Goal: Task Accomplishment & Management: Use online tool/utility

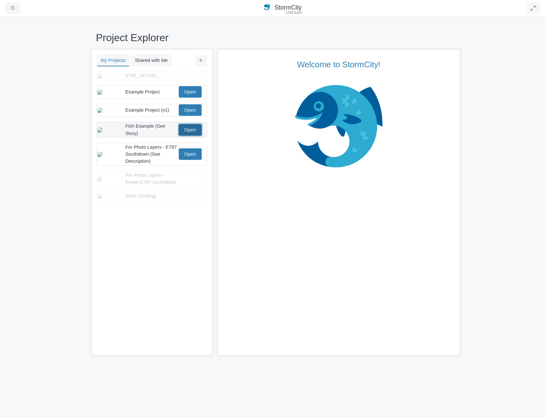
click at [194, 136] on link "Open" at bounding box center [190, 129] width 23 height 11
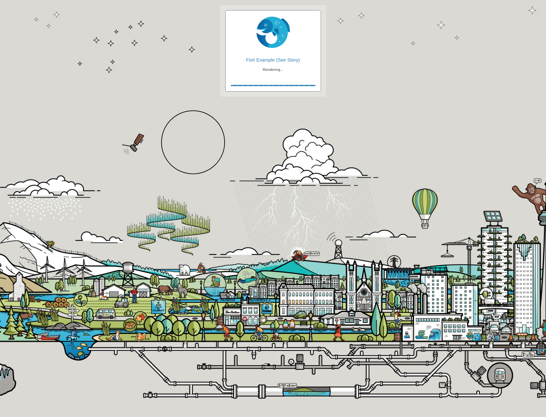
checkbox input "true"
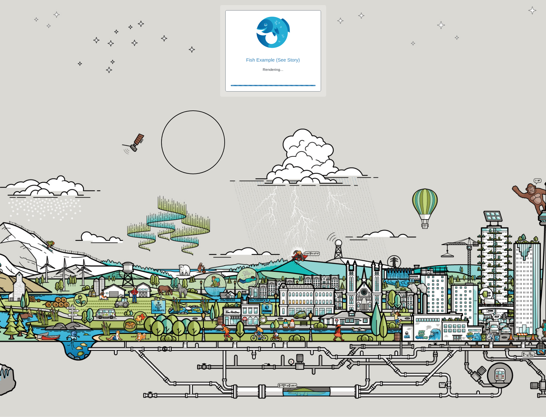
checkbox input "true"
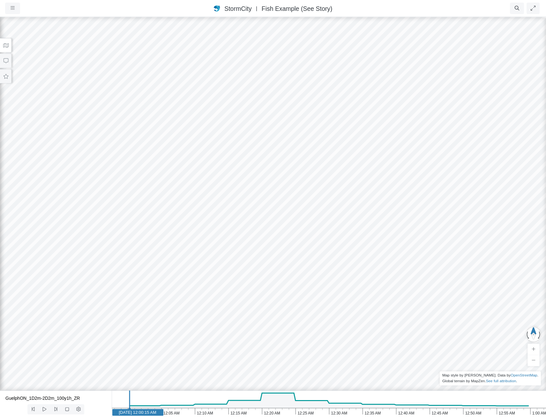
click at [10, 45] on button at bounding box center [5, 45] width 11 height 14
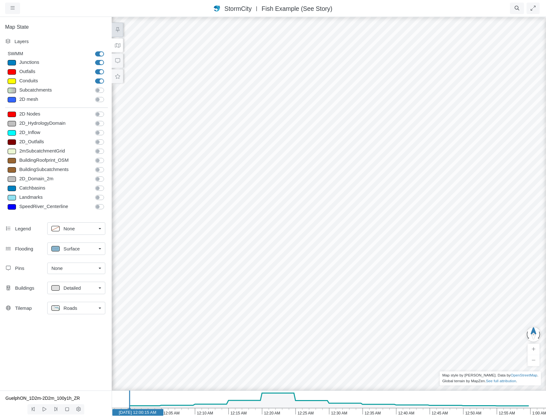
click at [115, 28] on icon at bounding box center [118, 29] width 6 height 5
drag, startPoint x: 313, startPoint y: 262, endPoint x: 318, endPoint y: 150, distance: 112.1
click at [51, 61] on div "Junctions" at bounding box center [55, 63] width 74 height 8
type input "Visible"
checkbox input "true"
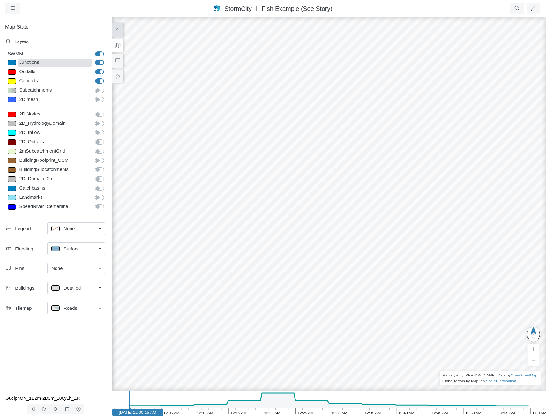
select select "CIRCLE"
type input "7"
checkbox input "true"
type input "0"
select select "None"
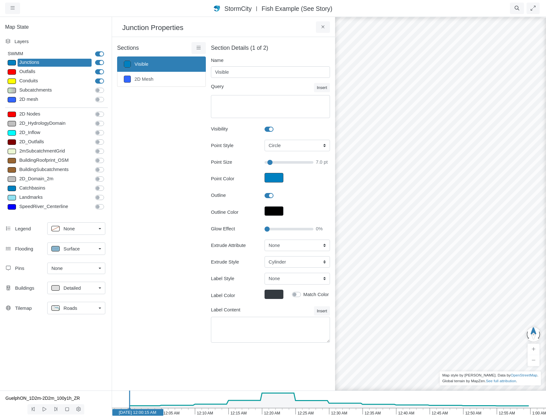
type input "7"
click at [287, 248] on select "None Fixed Height X-Coordinate Y-Coordinate Invert El. Depth Initial Depth Surc…" at bounding box center [297, 245] width 65 height 11
select select "X"
click at [265, 240] on select "None Fixed Height X-Coordinate Y-Coordinate Invert El. Depth Initial Depth Surc…" at bounding box center [297, 245] width 65 height 11
type input "7"
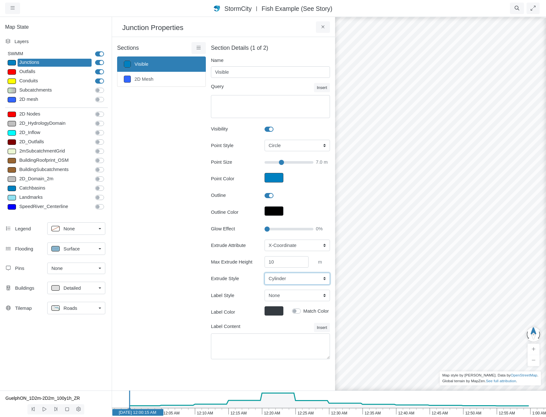
click at [297, 279] on select "Cylinder Hexagonal Prism Rectangular Prism Sphere" at bounding box center [297, 278] width 65 height 11
select select "HEX"
click at [265, 273] on select "Cylinder Hexagonal Prism Rectangular Prism Sphere" at bounding box center [297, 278] width 65 height 11
type input "7"
click at [298, 280] on select "Cylinder Hexagonal Prism Rectangular Prism Sphere" at bounding box center [297, 278] width 65 height 11
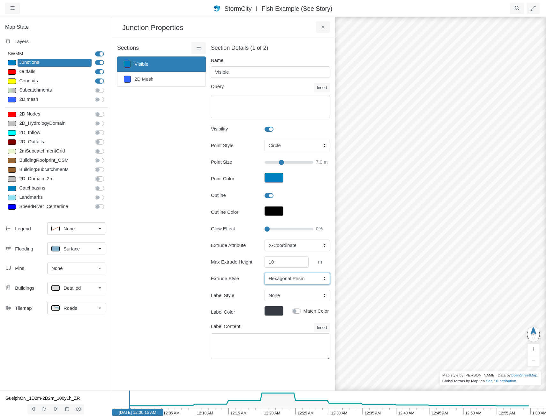
select select "REC"
click at [265, 273] on select "Cylinder Hexagonal Prism Rectangular Prism Sphere" at bounding box center [297, 278] width 65 height 11
type input "7"
click at [297, 280] on select "Cylinder Hexagonal Prism Rectangular Prism Sphere" at bounding box center [297, 278] width 65 height 11
select select "SPH"
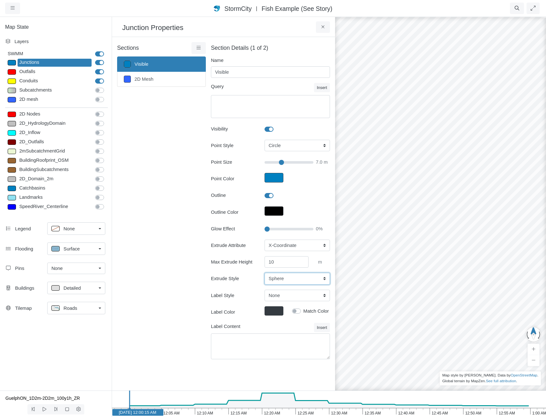
click at [265, 273] on select "Cylinder Hexagonal Prism Rectangular Prism Sphere" at bounding box center [297, 278] width 65 height 11
type input "7"
click at [299, 296] on select "None Center Above Right Line Pin" at bounding box center [297, 295] width 65 height 11
select select "Pin"
click at [265, 290] on select "None Center Above Right Line Pin" at bounding box center [297, 295] width 65 height 11
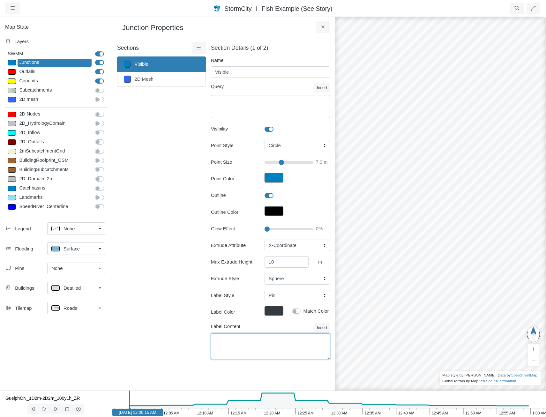
click at [293, 336] on textarea "Label Content" at bounding box center [270, 347] width 119 height 26
click at [324, 326] on button "Insert" at bounding box center [322, 327] width 16 height 9
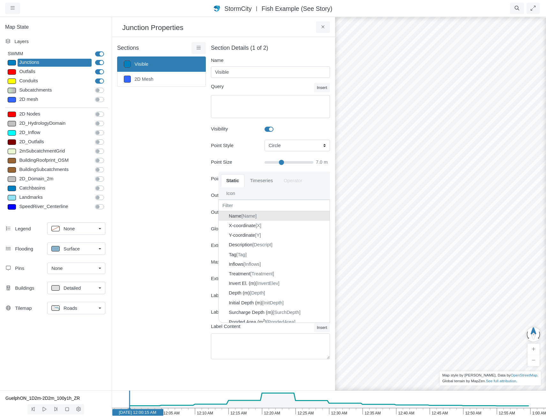
click at [292, 216] on div "Name [Name]" at bounding box center [274, 216] width 111 height 10
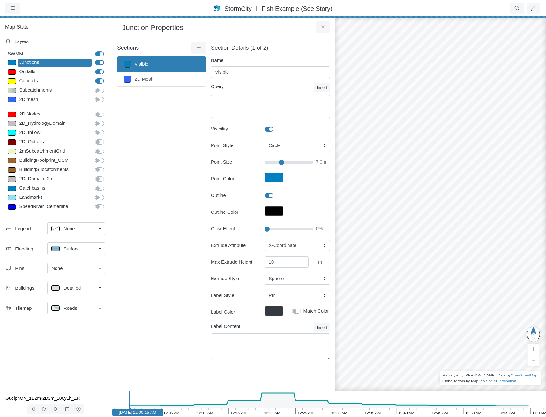
type input "7"
type textarea "{Name}"
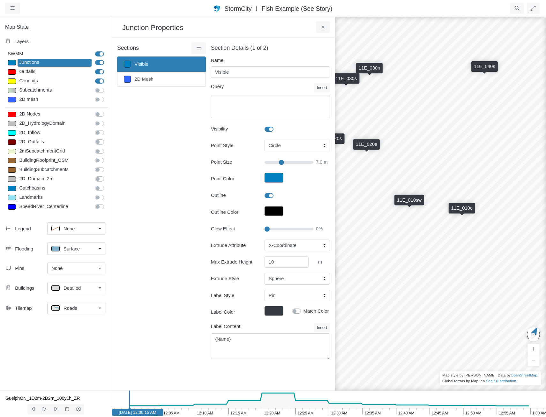
drag, startPoint x: 469, startPoint y: 265, endPoint x: 348, endPoint y: 263, distance: 121.3
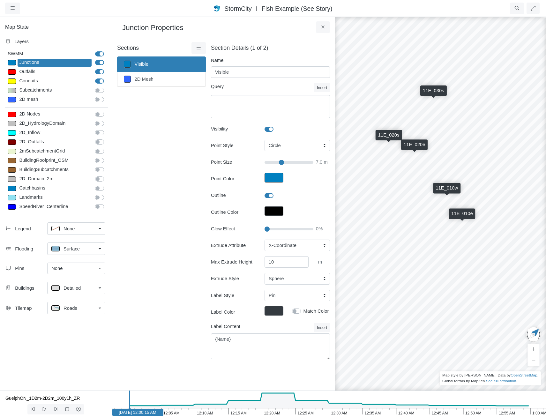
drag, startPoint x: 452, startPoint y: 243, endPoint x: 383, endPoint y: 231, distance: 70.0
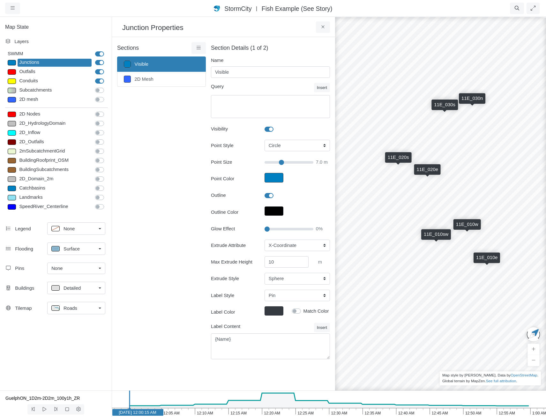
drag, startPoint x: 455, startPoint y: 250, endPoint x: 473, endPoint y: 286, distance: 40.5
click at [473, 286] on div "11E_010e STMOF_11E_01 11E_020s 11E_215n 11E_020e 11E_010sw 11E_050n 11E_050e 11…" at bounding box center [441, 216] width 546 height 401
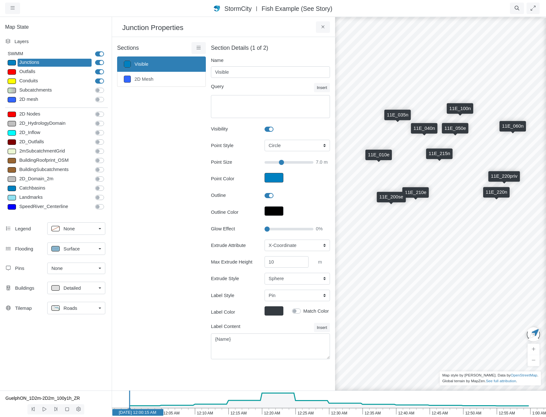
drag, startPoint x: 491, startPoint y: 288, endPoint x: 387, endPoint y: 171, distance: 156.4
click at [387, 171] on div "11E_010e STMOF_11E_01 11E_020s 11E_215n 11E_020e 11E_010sw 11E_050n 11E_050e 11…" at bounding box center [441, 216] width 546 height 401
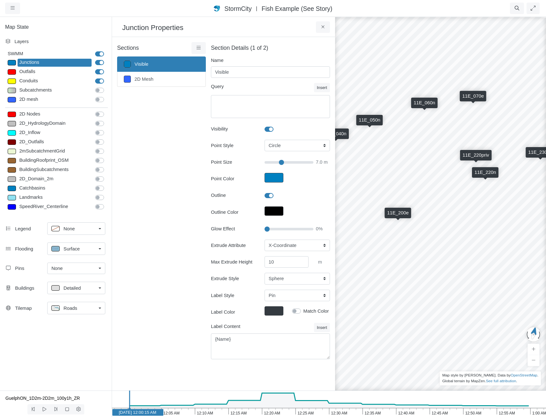
drag, startPoint x: 433, startPoint y: 215, endPoint x: 488, endPoint y: 222, distance: 56.0
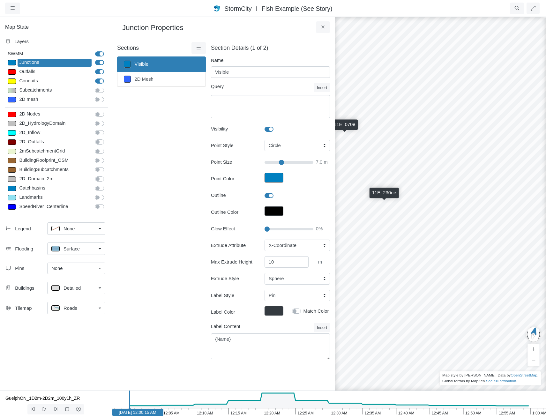
drag, startPoint x: 489, startPoint y: 212, endPoint x: 342, endPoint y: 249, distance: 151.9
click at [311, 259] on div "Projects Groups Users Preferences Profiles Data Centers Accounts Support About …" at bounding box center [273, 208] width 546 height 417
drag, startPoint x: 445, startPoint y: 219, endPoint x: 507, endPoint y: 307, distance: 108.4
click at [507, 307] on div "11E_010e STMOF_11E_01 11E_020s 11E_215n 11E_020e 11E_010sw 11E_050n 11E_050e 11…" at bounding box center [441, 216] width 546 height 401
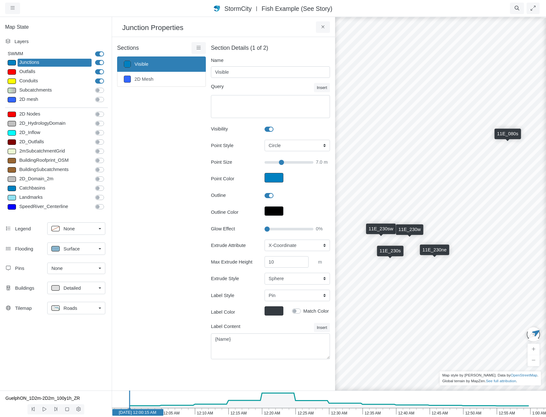
drag, startPoint x: 505, startPoint y: 307, endPoint x: 355, endPoint y: 280, distance: 152.2
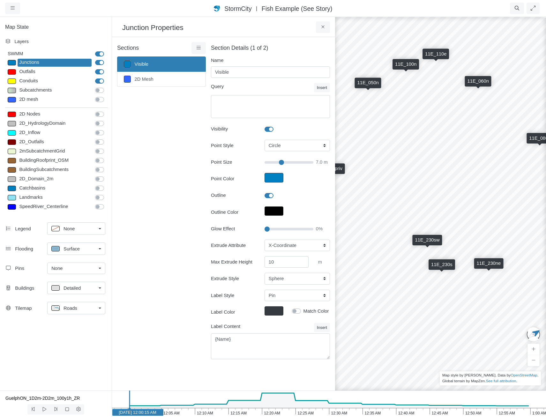
drag, startPoint x: 475, startPoint y: 240, endPoint x: 519, endPoint y: 249, distance: 44.4
click at [519, 249] on div "11E_010e STMOF_11E_01 11E_020s 11E_215n 11E_020e 11E_010sw 11E_050n 11E_050e 11…" at bounding box center [441, 216] width 546 height 401
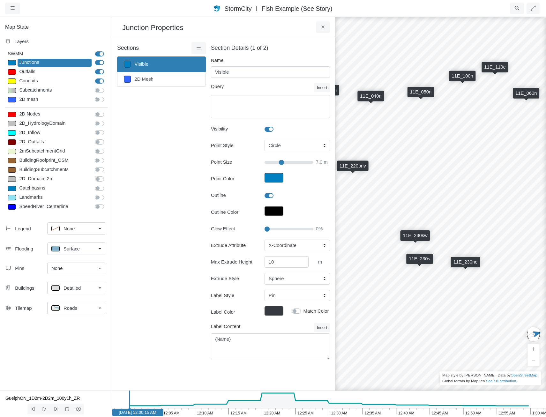
drag, startPoint x: 512, startPoint y: 251, endPoint x: 487, endPoint y: 247, distance: 25.6
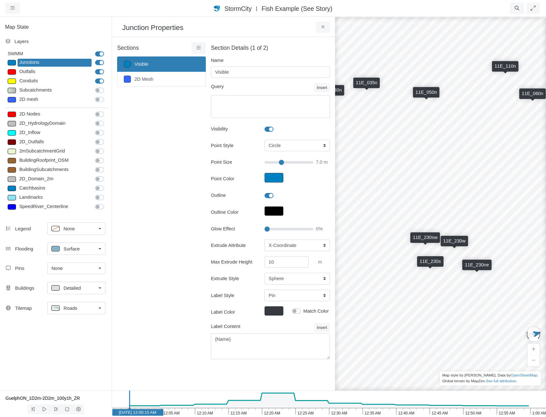
drag, startPoint x: 487, startPoint y: 247, endPoint x: 499, endPoint y: 250, distance: 12.1
click at [499, 250] on div "11E_010e STMOF_11E_01 11E_020s 11E_215n 11E_020e 11E_010sw 11E_050n 11E_050e 11…" at bounding box center [441, 216] width 546 height 401
click at [411, 175] on div "11E_010e STMOF_11E_01 11E_020s 11E_215n 11E_020e 11E_010sw 11E_050n 11E_050e 11…" at bounding box center [441, 216] width 546 height 401
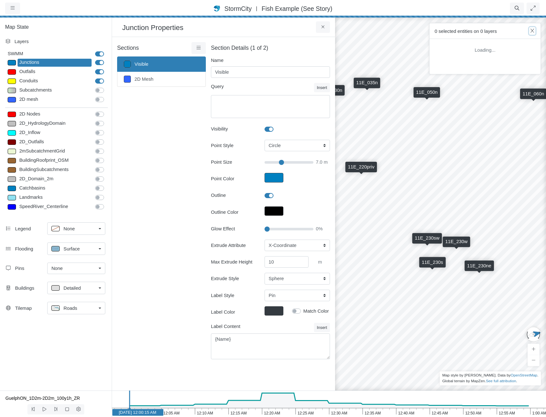
click at [531, 32] on icon "button" at bounding box center [532, 30] width 6 height 5
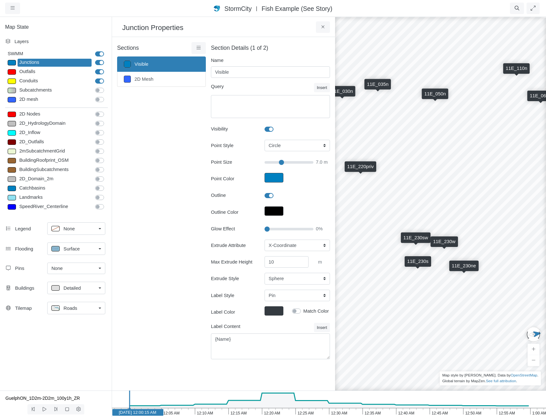
drag, startPoint x: 363, startPoint y: 189, endPoint x: 360, endPoint y: 186, distance: 3.8
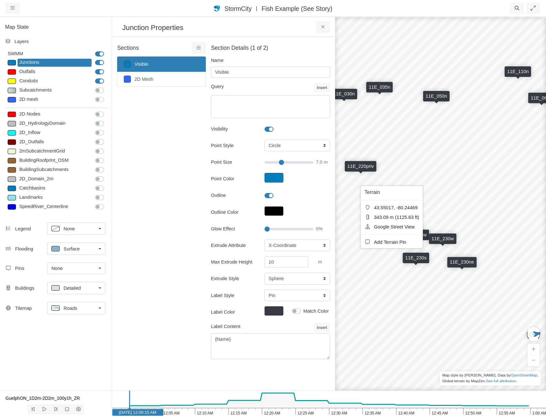
click at [362, 184] on div "11E_010e STMOF_11E_01 11E_020s 11E_215n 11E_020e 11E_010sw 11E_050n 11E_050e 11…" at bounding box center [441, 216] width 546 height 401
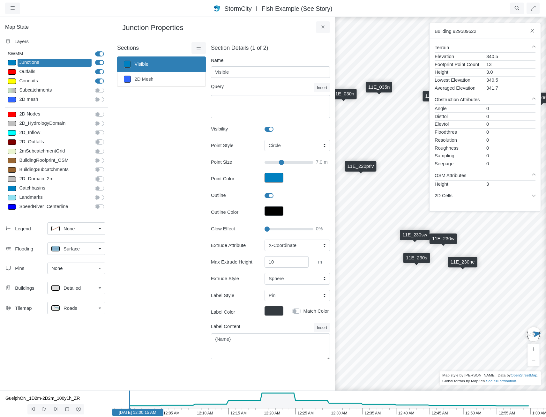
click at [416, 283] on div "11E_010e STMOF_11E_01 11E_020s 11E_215n 11E_020e 11E_010sw 11E_050n 11E_050e 11…" at bounding box center [441, 216] width 546 height 401
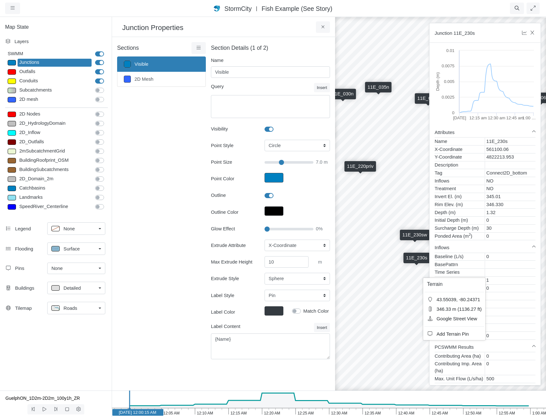
click at [377, 295] on div "11E_010e STMOF_11E_01 11E_020s 11E_215n 11E_020e 11E_010sw 11E_050n 11E_050e 11…" at bounding box center [441, 216] width 546 height 401
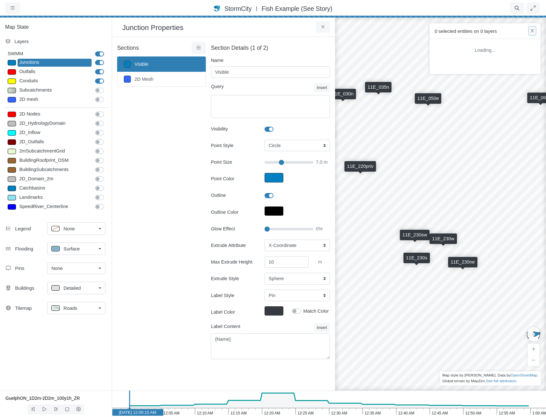
click at [534, 31] on icon "button" at bounding box center [532, 30] width 6 height 5
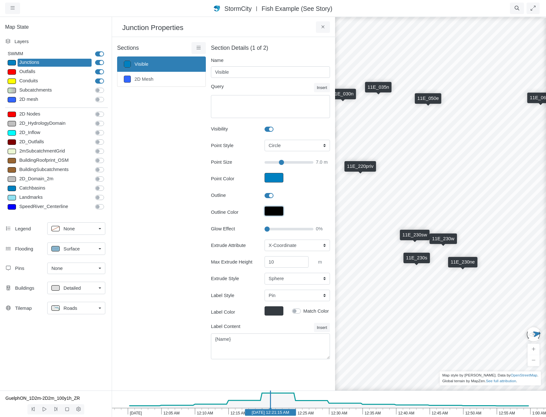
click at [274, 211] on button "Outline Color" at bounding box center [274, 211] width 19 height 10
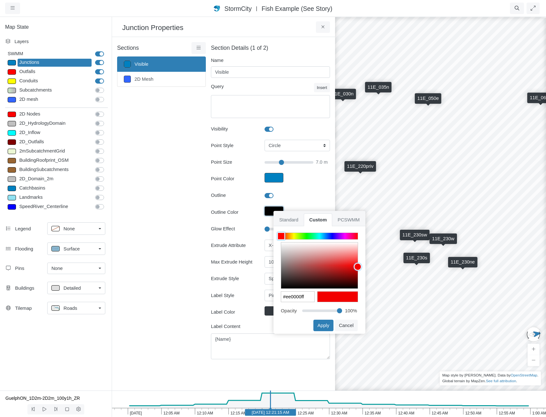
type input "#ea0000ff"
drag, startPoint x: 339, startPoint y: 263, endPoint x: 371, endPoint y: 267, distance: 32.9
click at [371, 267] on div "Projects Groups Users Preferences Profiles Data Centers Accounts Support About …" at bounding box center [273, 208] width 546 height 417
click at [324, 326] on button "Apply" at bounding box center [323, 325] width 20 height 11
type input "7"
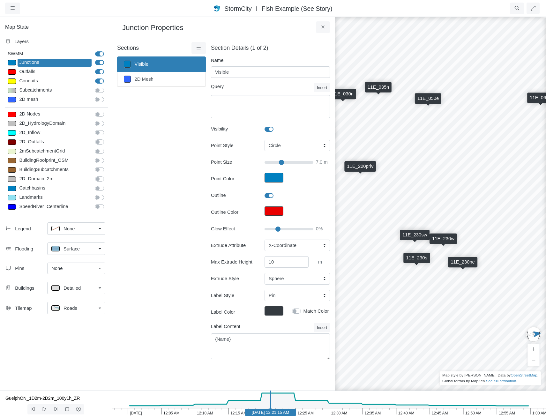
type input "25"
click at [279, 229] on input "Glow Effect" at bounding box center [289, 229] width 49 height 7
type input "7"
drag, startPoint x: 279, startPoint y: 229, endPoint x: 313, endPoint y: 228, distance: 34.8
type input "100"
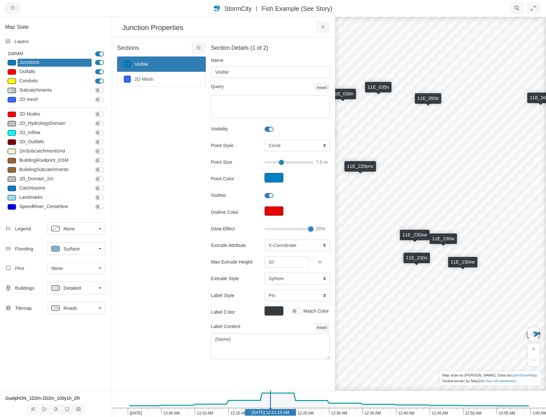
click at [310, 227] on input "Glow Effect" at bounding box center [289, 229] width 49 height 7
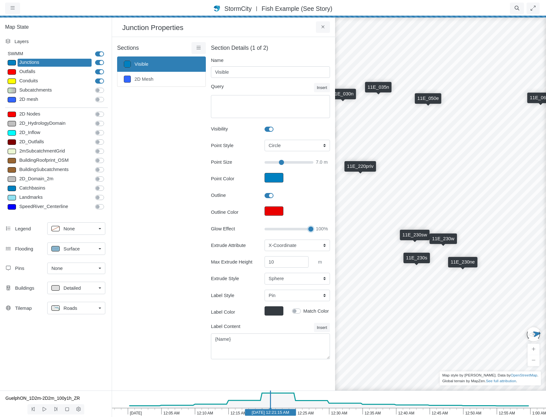
type input "7"
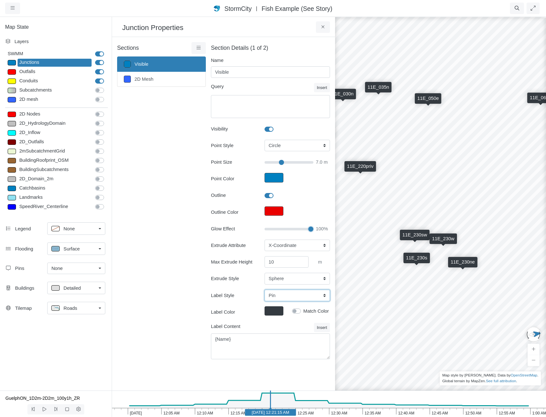
click at [280, 295] on select "None Center Above Right Line Pin" at bounding box center [297, 295] width 65 height 11
select select "None"
click at [265, 290] on select "None Center Above Right Line Pin" at bounding box center [297, 295] width 65 height 11
type input "7"
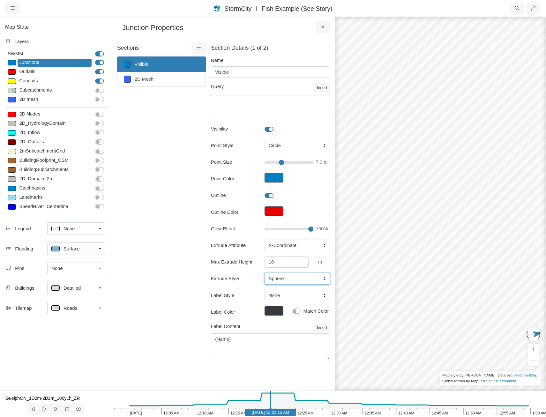
click at [288, 281] on select "Cylinder Hexagonal Prism Rectangular Prism Sphere" at bounding box center [297, 278] width 65 height 11
click at [291, 249] on select "None Fixed Height X-Coordinate Y-Coordinate Invert El. Depth Initial Depth Surc…" at bounding box center [297, 245] width 65 height 11
select select "None"
click at [265, 240] on select "None Fixed Height X-Coordinate Y-Coordinate Invert El. Depth Initial Depth Surc…" at bounding box center [297, 245] width 65 height 11
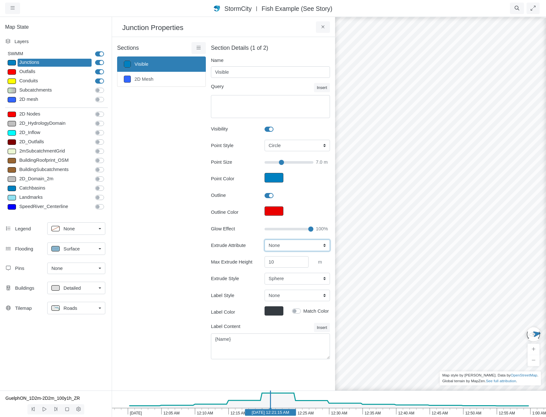
type input "7"
click at [276, 192] on label at bounding box center [276, 192] width 0 height 0
click at [267, 193] on input "Outline" at bounding box center [267, 195] width 5 height 6
checkbox input "false"
type input "7"
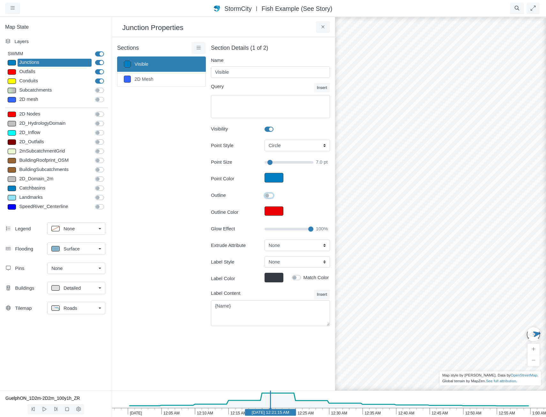
checkbox input "false"
click at [82, 311] on div "Roads" at bounding box center [73, 308] width 45 height 8
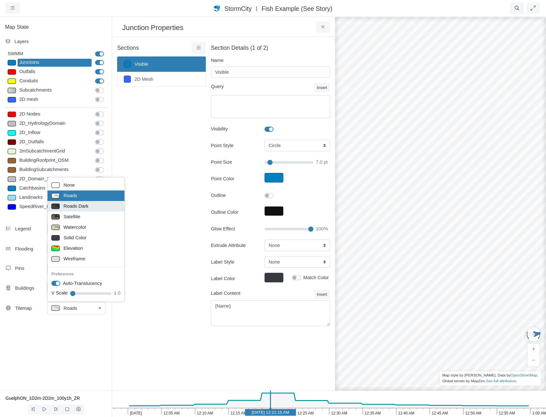
click at [84, 206] on span "Roads Dark" at bounding box center [76, 206] width 25 height 7
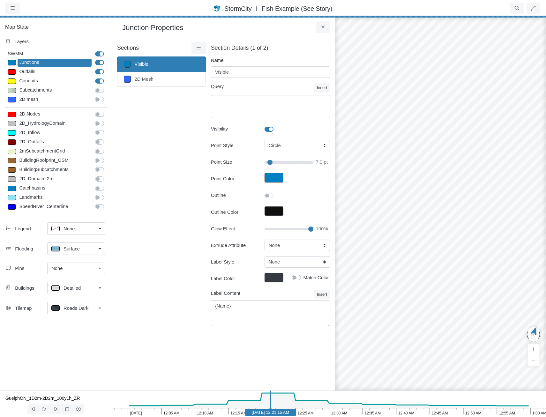
drag, startPoint x: 398, startPoint y: 243, endPoint x: 544, endPoint y: 245, distance: 146.8
drag, startPoint x: 442, startPoint y: 222, endPoint x: 549, endPoint y: 232, distance: 107.4
click at [546, 0] on html "Version 10823 2025-08-14, 8:32:49 A.M. Critical Infrastructure Chemical Commerc…" at bounding box center [273, 0] width 546 height 0
drag, startPoint x: 471, startPoint y: 311, endPoint x: 544, endPoint y: 307, distance: 72.2
click at [544, 307] on div at bounding box center [441, 216] width 546 height 401
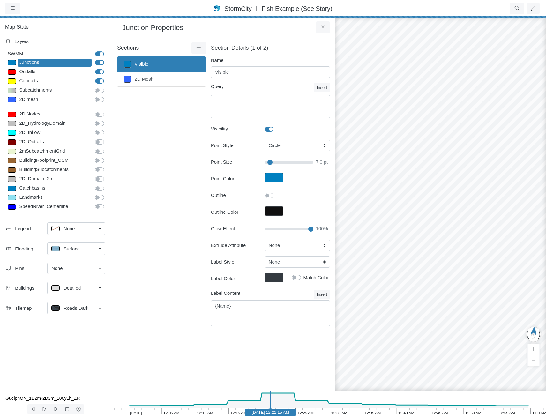
drag, startPoint x: 481, startPoint y: 337, endPoint x: 544, endPoint y: 326, distance: 64.4
drag, startPoint x: 511, startPoint y: 296, endPoint x: 330, endPoint y: 344, distance: 187.9
click at [310, 349] on div "Projects Groups Users Preferences Profiles Data Centers Accounts Support About …" at bounding box center [273, 208] width 546 height 417
drag, startPoint x: 489, startPoint y: 344, endPoint x: 434, endPoint y: 331, distance: 56.3
drag, startPoint x: 447, startPoint y: 325, endPoint x: 425, endPoint y: 275, distance: 54.9
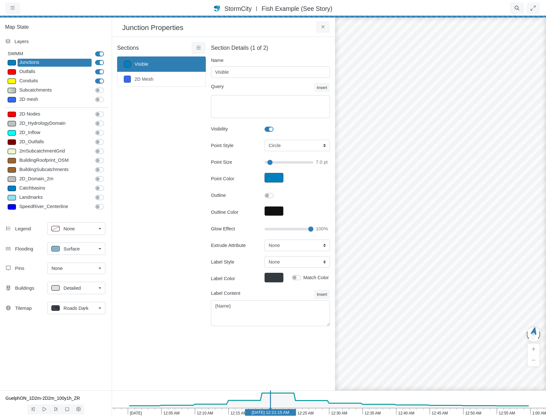
click at [425, 275] on div at bounding box center [441, 216] width 546 height 401
click at [225, 352] on div "× Sections Visible 2D Mesh Layer Details Refraction Name 2 =" at bounding box center [223, 214] width 223 height 354
click at [65, 305] on span "Roads Dark" at bounding box center [76, 308] width 25 height 7
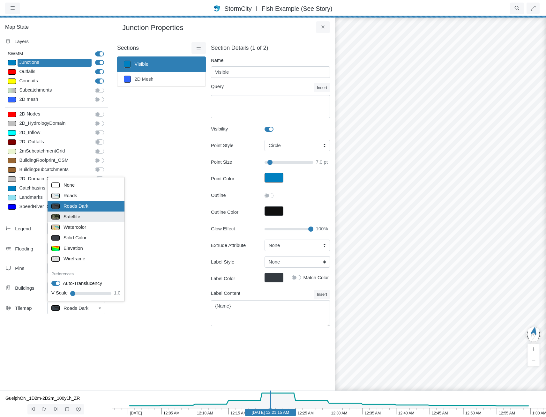
click at [75, 220] on span "Satellite" at bounding box center [72, 216] width 17 height 7
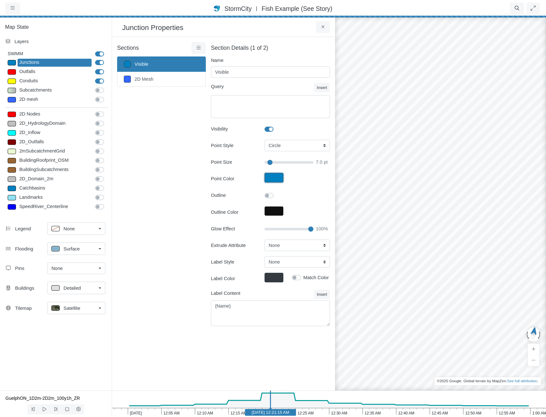
click at [274, 179] on button "Point Color" at bounding box center [274, 178] width 19 height 10
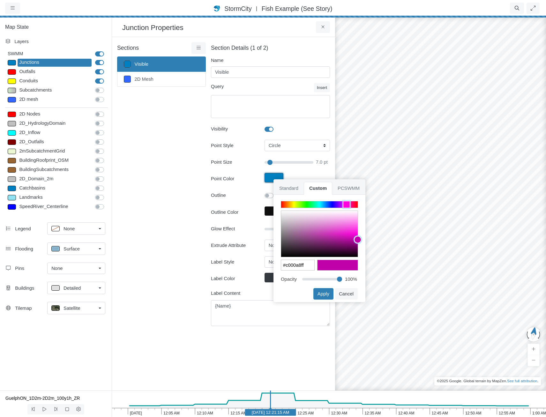
click at [347, 204] on div at bounding box center [319, 204] width 77 height 6
type input "#d200b7ff"
drag, startPoint x: 351, startPoint y: 240, endPoint x: 362, endPoint y: 238, distance: 10.3
click at [362, 238] on div "#d200b7ff Ok Cancel" at bounding box center [319, 238] width 101 height 77
click at [324, 295] on button "Apply" at bounding box center [323, 293] width 20 height 11
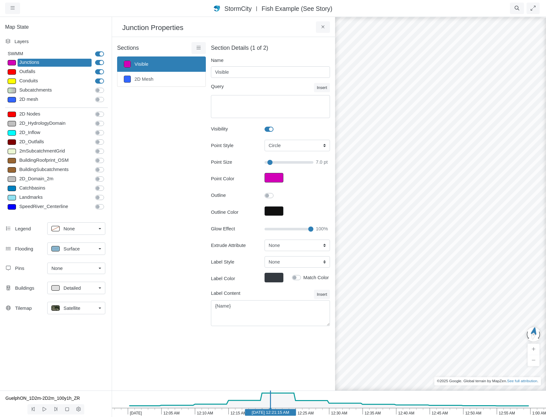
click at [71, 307] on span "Satellite" at bounding box center [72, 308] width 17 height 7
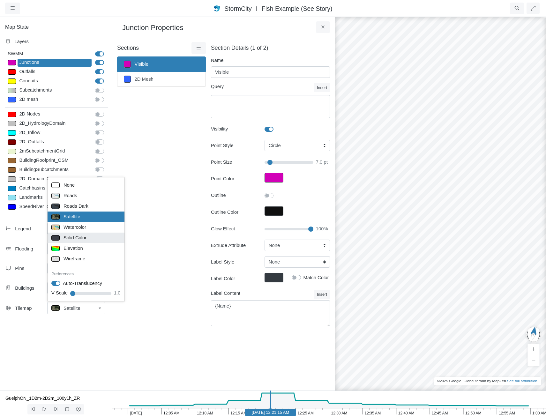
click at [80, 240] on span "Solid Color" at bounding box center [75, 237] width 23 height 7
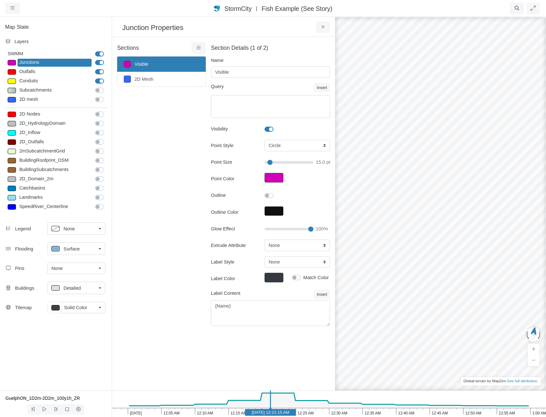
drag, startPoint x: 271, startPoint y: 162, endPoint x: 283, endPoint y: 165, distance: 12.2
type input "20.5"
click at [280, 165] on input "Point Size" at bounding box center [289, 162] width 49 height 7
click at [276, 192] on label at bounding box center [276, 192] width 0 height 0
click at [269, 195] on input "Outline" at bounding box center [267, 195] width 5 height 6
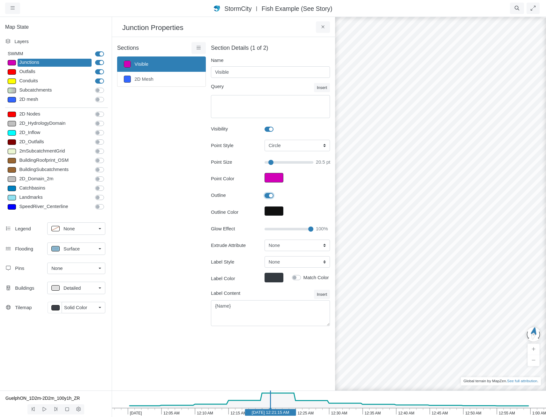
checkbox input "true"
click at [273, 177] on button "Point Color" at bounding box center [274, 178] width 19 height 10
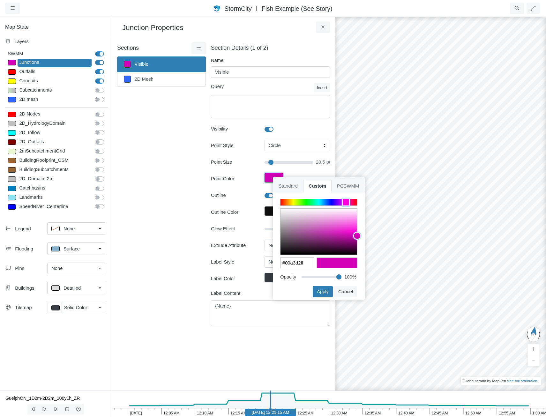
click at [322, 201] on div at bounding box center [319, 202] width 77 height 6
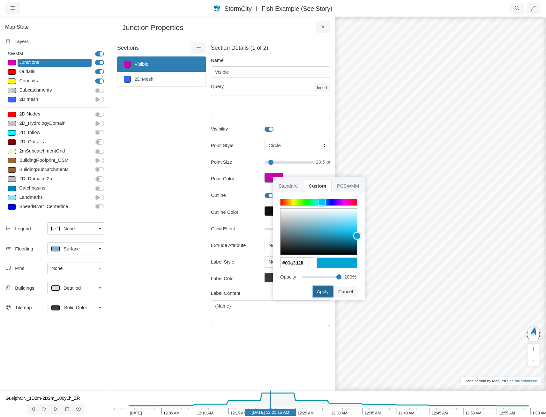
click at [324, 295] on button "Apply" at bounding box center [323, 291] width 20 height 11
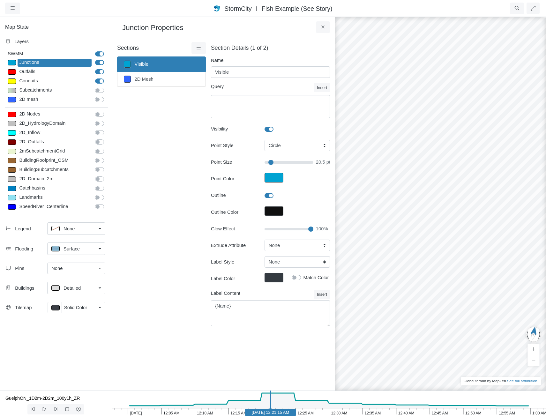
click at [276, 186] on div "Point Style Box Circle Cross DiagCross TriangleUp TriangleDown TriangleLeft Tri…" at bounding box center [270, 179] width 119 height 78
click at [275, 180] on button "Point Color" at bounding box center [274, 178] width 19 height 10
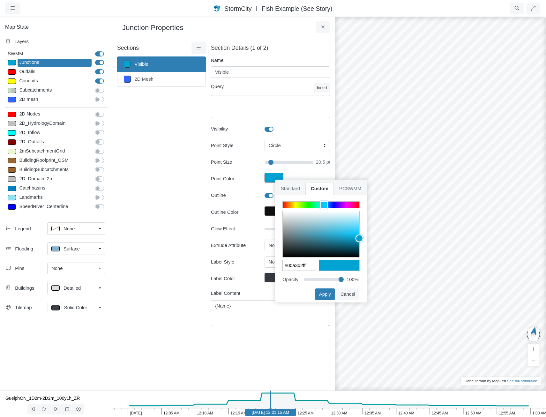
click at [275, 180] on ul "Standard Custom PCSWMM" at bounding box center [321, 187] width 92 height 15
click at [271, 213] on button "Outline Color" at bounding box center [274, 211] width 19 height 10
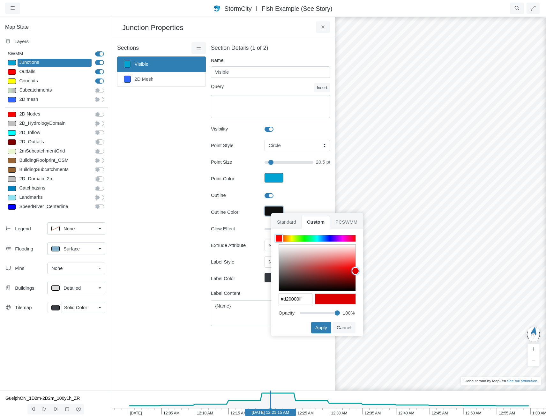
type input "#ce0000ff"
drag, startPoint x: 345, startPoint y: 261, endPoint x: 364, endPoint y: 272, distance: 22.0
click at [364, 272] on div "Projects Groups Users Preferences Profiles Data Centers Accounts Support About …" at bounding box center [273, 208] width 546 height 417
click at [328, 323] on button "Apply" at bounding box center [321, 327] width 20 height 11
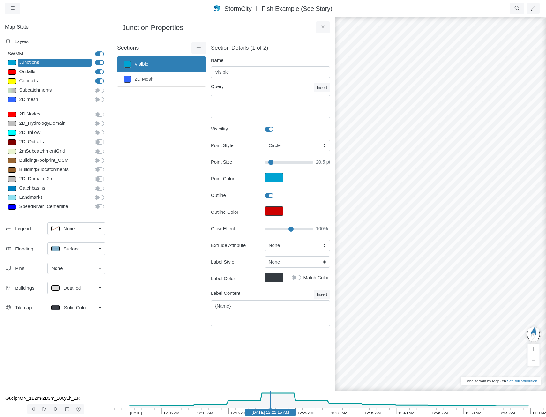
click at [292, 228] on input "Glow Effect" at bounding box center [289, 229] width 49 height 7
drag, startPoint x: 292, startPoint y: 228, endPoint x: 279, endPoint y: 228, distance: 12.4
click at [280, 228] on input "Glow Effect" at bounding box center [289, 229] width 49 height 7
drag, startPoint x: 446, startPoint y: 266, endPoint x: 416, endPoint y: 381, distance: 118.7
drag, startPoint x: 456, startPoint y: 260, endPoint x: 476, endPoint y: 205, distance: 59.3
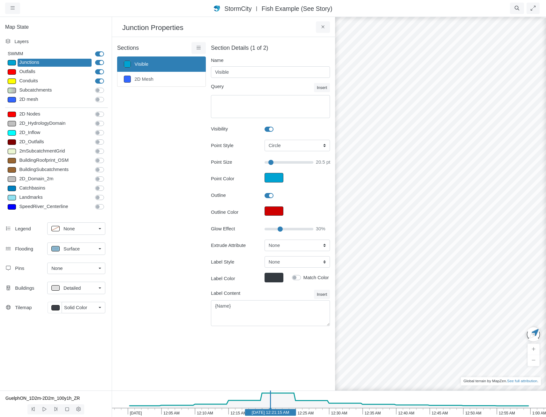
click at [463, 203] on div at bounding box center [441, 216] width 546 height 401
drag, startPoint x: 478, startPoint y: 241, endPoint x: 482, endPoint y: 279, distance: 37.9
click at [482, 279] on div at bounding box center [441, 216] width 546 height 401
drag, startPoint x: 469, startPoint y: 342, endPoint x: 352, endPoint y: 257, distance: 144.8
drag, startPoint x: 439, startPoint y: 318, endPoint x: 532, endPoint y: 298, distance: 94.6
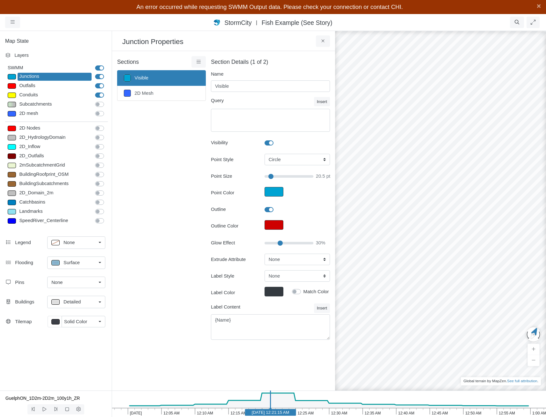
click at [198, 271] on div "Sections Visible 2D Mesh Layer Details Refraction" at bounding box center [161, 201] width 89 height 291
click at [536, 6] on div "An error occurred while requesting SWMM Output data. Please check your connecti…" at bounding box center [273, 7] width 546 height 14
click at [538, 5] on span "×" at bounding box center [539, 6] width 4 height 8
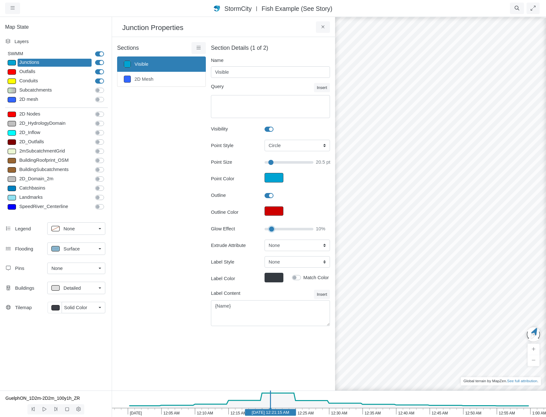
click at [272, 229] on input "Glow Effect" at bounding box center [289, 229] width 49 height 7
drag, startPoint x: 272, startPoint y: 229, endPoint x: 246, endPoint y: 229, distance: 25.9
click at [265, 229] on input "Glow Effect" at bounding box center [289, 229] width 49 height 7
click at [306, 229] on input "Glow Effect" at bounding box center [289, 229] width 49 height 7
drag, startPoint x: 306, startPoint y: 229, endPoint x: 273, endPoint y: 229, distance: 32.9
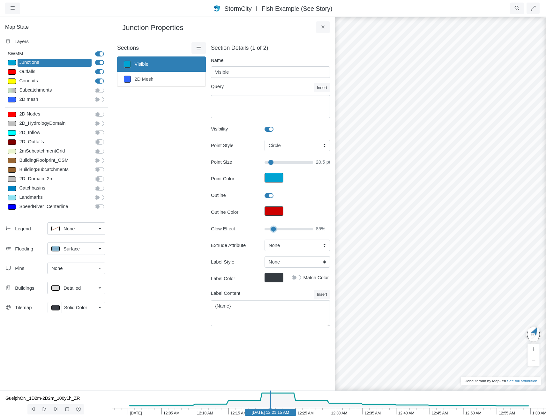
click at [273, 229] on input "Glow Effect" at bounding box center [289, 229] width 49 height 7
drag, startPoint x: 273, startPoint y: 229, endPoint x: 296, endPoint y: 230, distance: 23.0
click at [297, 230] on input "Glow Effect" at bounding box center [289, 229] width 49 height 7
drag, startPoint x: 294, startPoint y: 228, endPoint x: 320, endPoint y: 227, distance: 26.2
click at [313, 227] on input "Glow Effect" at bounding box center [289, 229] width 49 height 7
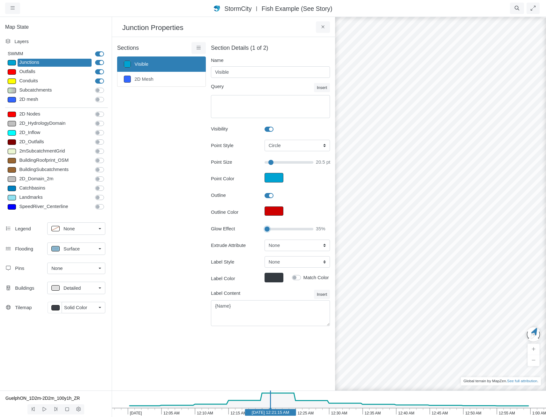
drag, startPoint x: 312, startPoint y: 228, endPoint x: 195, endPoint y: 215, distance: 117.5
type input "0"
click at [265, 226] on input "Glow Effect" at bounding box center [289, 229] width 49 height 7
click at [281, 245] on select "None Fixed Height X-Coordinate Y-Coordinate Invert El. Depth Initial Depth Surc…" at bounding box center [297, 245] width 65 height 11
select select "Fixed Height"
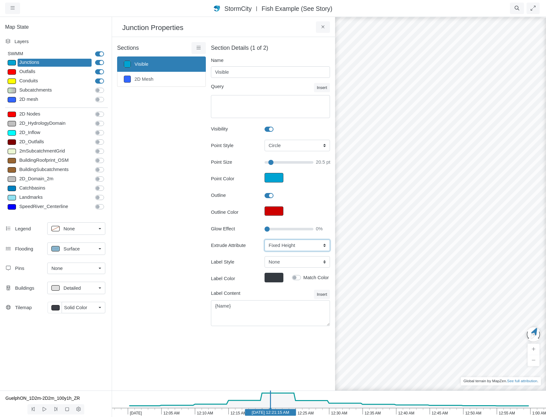
click at [265, 240] on select "None Fixed Height X-Coordinate Y-Coordinate Invert El. Depth Initial Depth Surc…" at bounding box center [297, 245] width 65 height 11
type input "10"
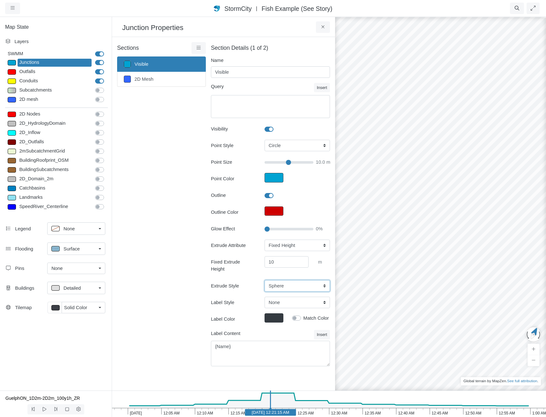
click at [291, 284] on select "Cylinder Hexagonal Prism Rectangular Prism Sphere" at bounding box center [297, 285] width 65 height 11
select select "HEX"
click at [265, 280] on select "Cylinder Hexagonal Prism Rectangular Prism Sphere" at bounding box center [297, 285] width 65 height 11
type input "10"
click at [328, 27] on button at bounding box center [323, 26] width 14 height 11
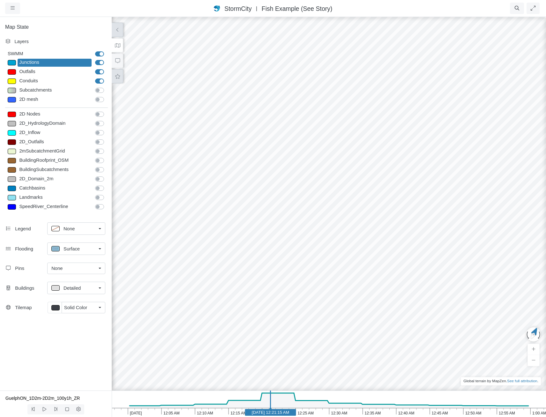
click at [116, 78] on icon at bounding box center [117, 76] width 5 height 5
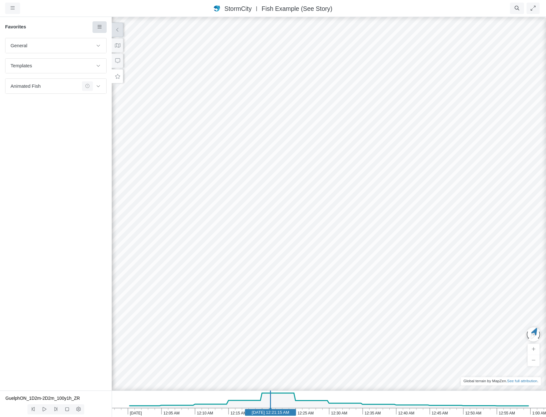
click at [102, 27] on icon at bounding box center [100, 27] width 6 height 5
click at [107, 38] on span "Add Favorite" at bounding box center [119, 39] width 27 height 5
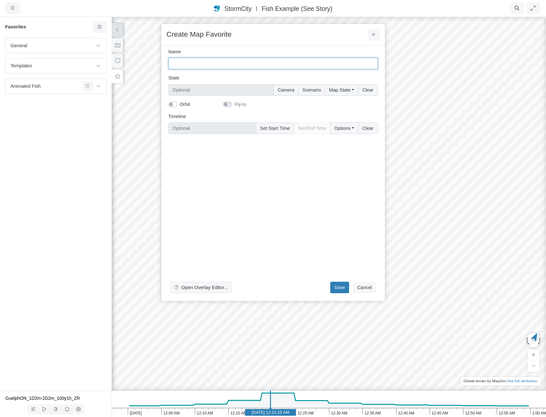
click at [208, 64] on input "Name" at bounding box center [273, 63] width 209 height 11
type input "Extrude"
drag, startPoint x: 325, startPoint y: 182, endPoint x: 291, endPoint y: 122, distance: 69.2
click at [324, 179] on div "Open Overlay Editor... Save Cancel" at bounding box center [273, 217] width 209 height 157
click at [288, 89] on button "Camera" at bounding box center [286, 89] width 25 height 11
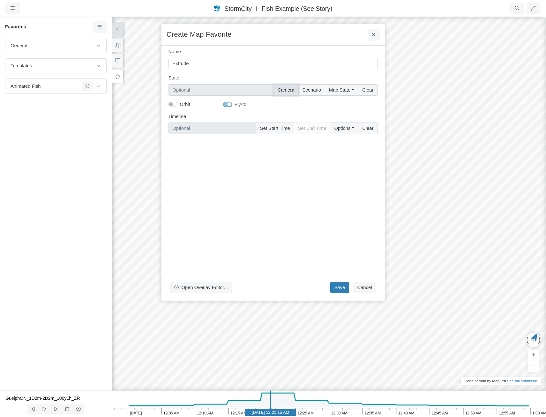
type input "Camera"
checkbox input "true"
click at [311, 90] on button "Scenario" at bounding box center [311, 89] width 27 height 11
type input "Camera + Scenario"
click at [341, 88] on button "Map State" at bounding box center [341, 89] width 33 height 11
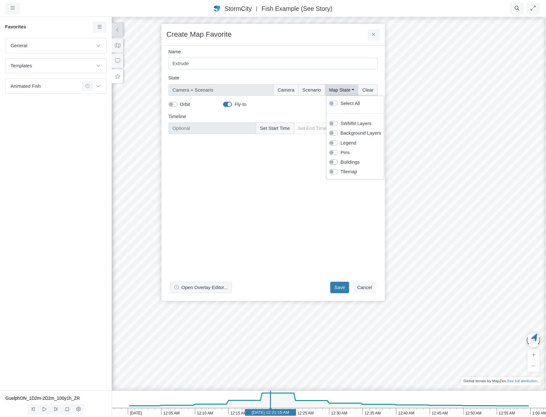
click at [348, 105] on label "Select All" at bounding box center [350, 103] width 19 height 7
click at [334, 105] on input "Select All" at bounding box center [331, 103] width 5 height 6
checkbox input "true"
type input "Camera + Full Map State + Scenario"
checkbox input "true"
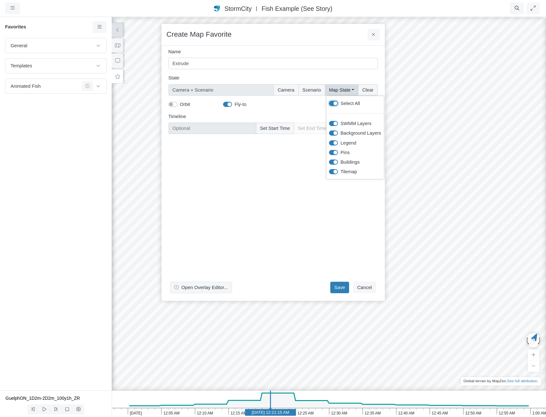
checkbox input "true"
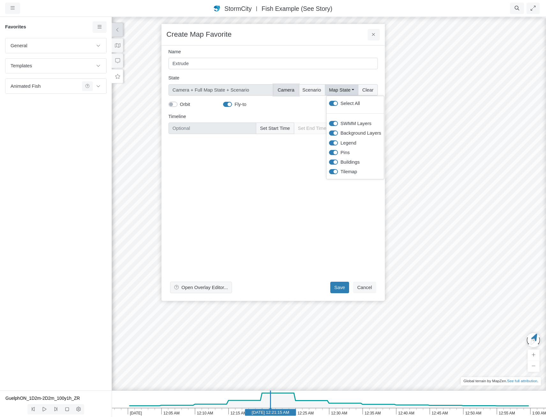
click at [281, 93] on button "Camera" at bounding box center [286, 89] width 25 height 11
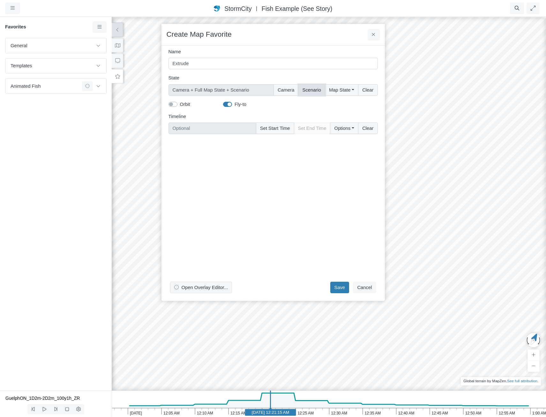
click at [316, 89] on button "Scenario" at bounding box center [311, 89] width 27 height 11
click at [287, 88] on button "Camera" at bounding box center [286, 89] width 25 height 11
click at [293, 204] on div "Open Overlay Editor... Save Cancel" at bounding box center [273, 217] width 209 height 157
click at [184, 288] on span "Open Overlay Editor..." at bounding box center [204, 287] width 47 height 5
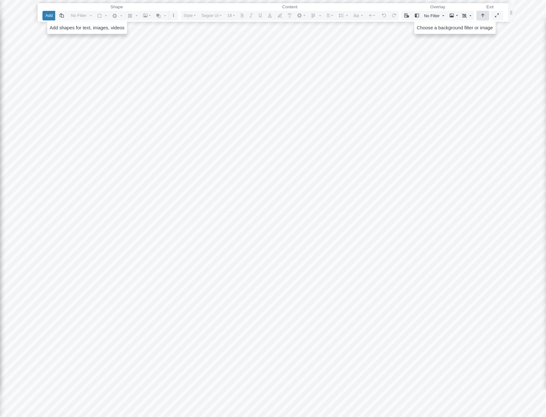
click at [483, 15] on icon "button" at bounding box center [482, 15] width 3 height 4
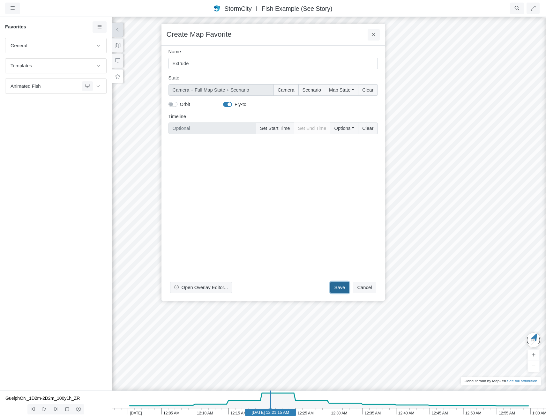
click at [341, 285] on button "Save" at bounding box center [339, 287] width 19 height 11
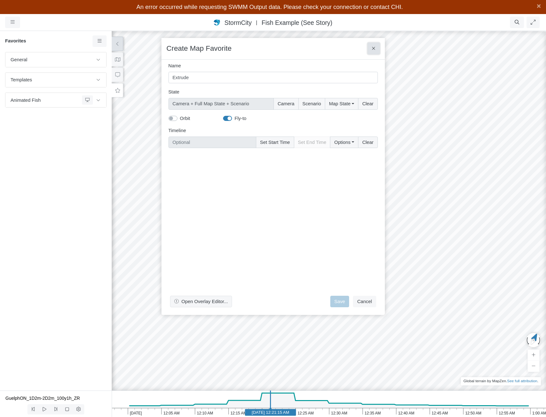
click at [372, 47] on icon at bounding box center [374, 48] width 4 height 5
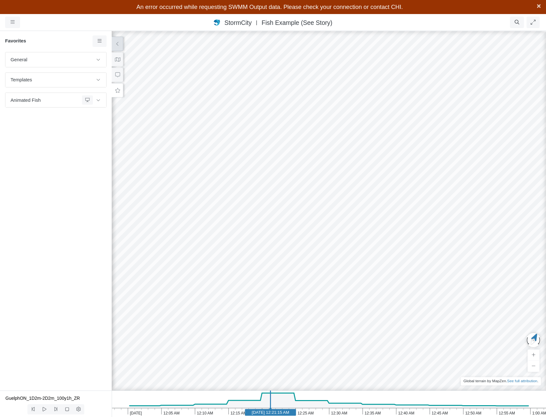
click at [537, 8] on span "×" at bounding box center [539, 6] width 4 height 8
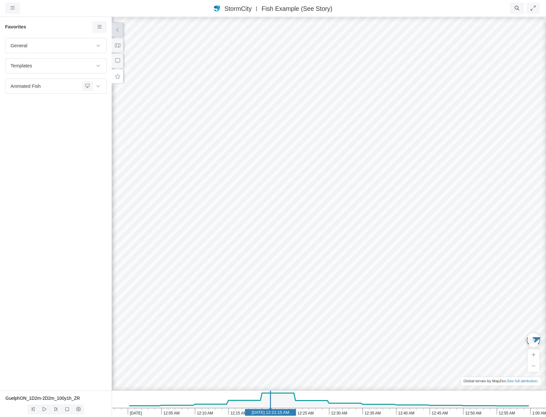
drag, startPoint x: 345, startPoint y: 253, endPoint x: 263, endPoint y: 284, distance: 87.9
click at [102, 30] on link at bounding box center [100, 26] width 14 height 11
click at [101, 41] on icon at bounding box center [100, 39] width 6 height 5
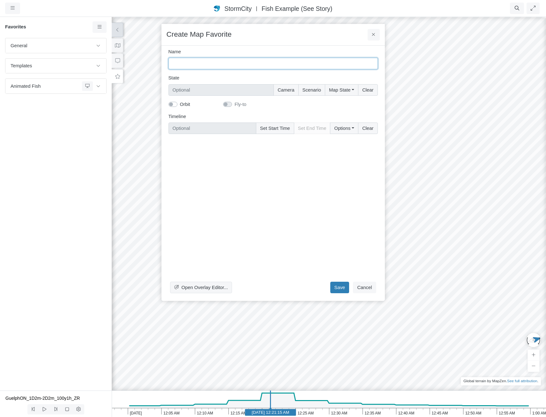
click at [200, 65] on input "Name" at bounding box center [273, 63] width 209 height 11
click at [182, 61] on input "Name" at bounding box center [273, 63] width 209 height 11
type input "Extrude"
click at [349, 183] on div "Open Overlay Editor... Save Cancel" at bounding box center [273, 217] width 209 height 157
click at [290, 88] on button "Camera" at bounding box center [286, 89] width 25 height 11
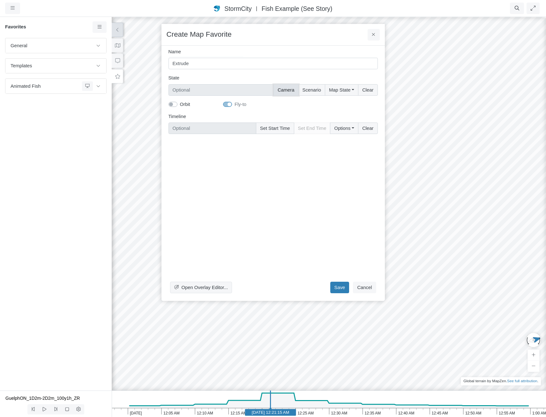
type input "Camera"
checkbox input "true"
click at [307, 93] on button "Scenario" at bounding box center [311, 89] width 27 height 11
type input "Camera + Scenario"
click at [344, 94] on button "Map State" at bounding box center [341, 89] width 33 height 11
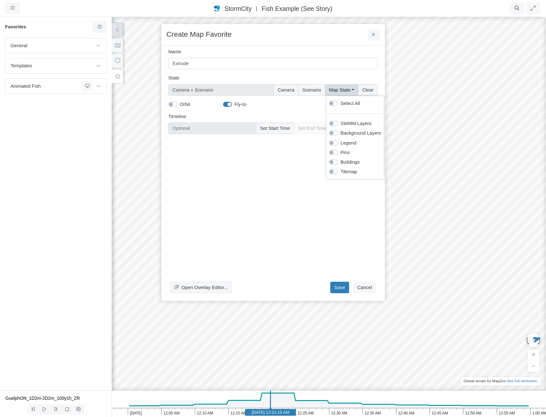
click at [349, 103] on label "Select All" at bounding box center [350, 103] width 19 height 7
click at [334, 103] on input "Select All" at bounding box center [331, 103] width 5 height 6
checkbox input "true"
type input "Camera + Full Map State + Scenario"
checkbox input "true"
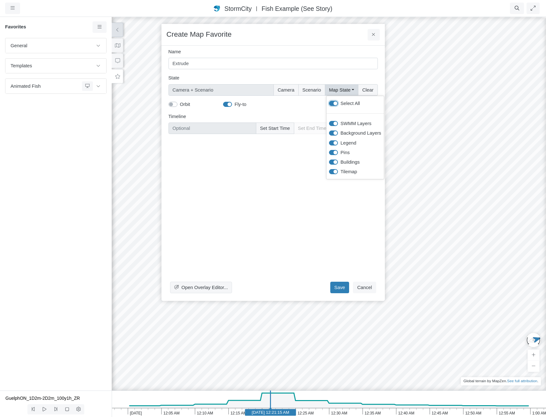
checkbox input "true"
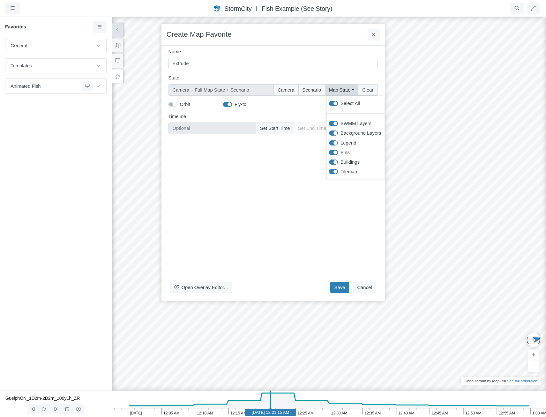
click at [229, 194] on div "Open Overlay Editor... Save Cancel" at bounding box center [273, 217] width 209 height 157
click at [340, 288] on button "Save" at bounding box center [339, 287] width 19 height 11
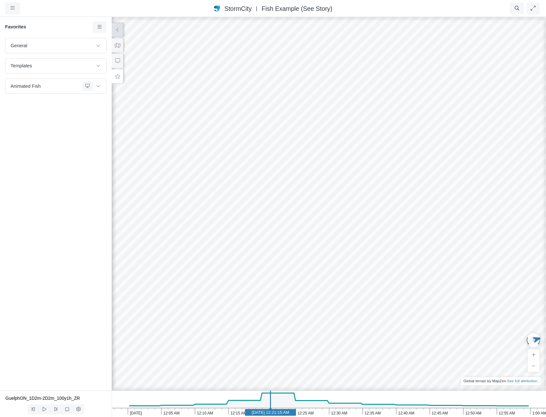
drag, startPoint x: 477, startPoint y: 197, endPoint x: 74, endPoint y: 230, distance: 404.1
drag, startPoint x: 481, startPoint y: 226, endPoint x: 306, endPoint y: 284, distance: 184.2
drag, startPoint x: 489, startPoint y: 176, endPoint x: 134, endPoint y: 206, distance: 356.2
drag, startPoint x: 371, startPoint y: 320, endPoint x: 287, endPoint y: 304, distance: 86.1
drag, startPoint x: 348, startPoint y: 289, endPoint x: 343, endPoint y: 235, distance: 55.0
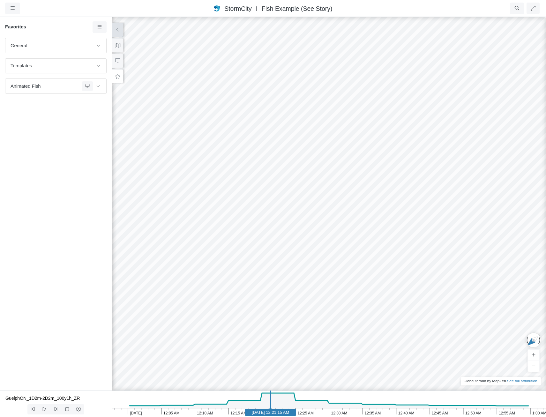
click at [348, 227] on div at bounding box center [329, 216] width 546 height 401
click at [284, 10] on span "Fish Example (See Story)" at bounding box center [297, 8] width 71 height 7
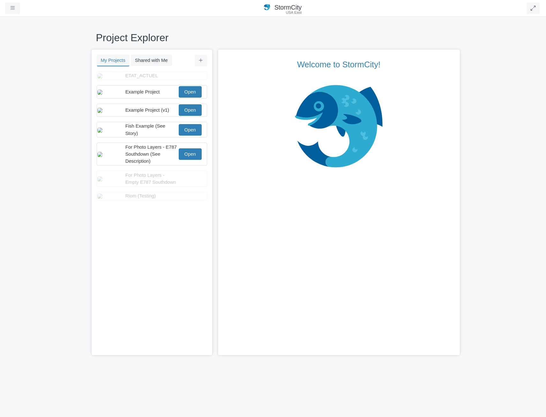
click at [139, 243] on div "You don't currently have any projects. Upload a Project You don't currently hav…" at bounding box center [152, 213] width 120 height 284
click at [160, 95] on div "Example Project" at bounding box center [151, 91] width 52 height 7
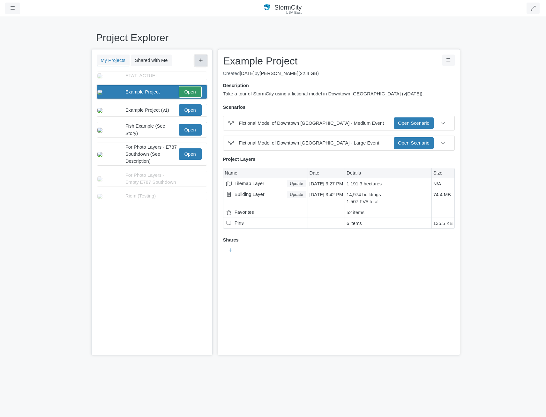
click at [204, 60] on button at bounding box center [201, 60] width 12 height 11
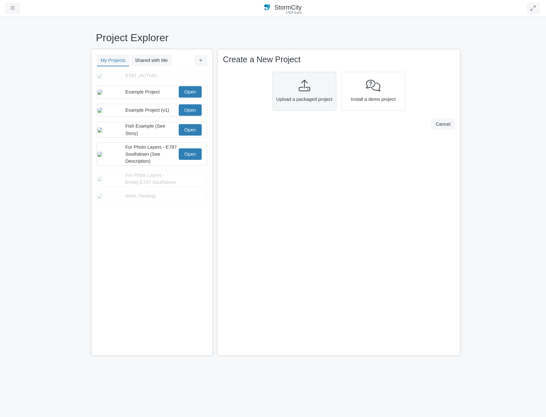
click at [309, 92] on div "Upload a packaged project" at bounding box center [305, 91] width 64 height 39
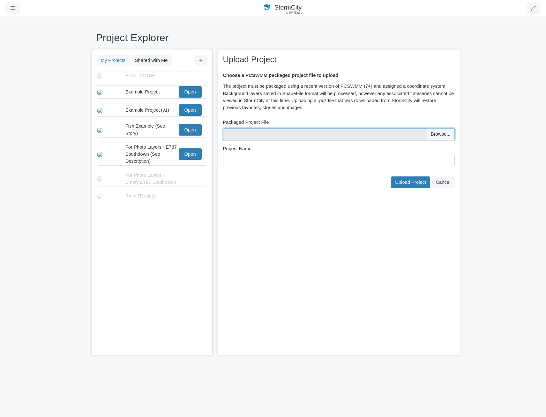
click at [296, 137] on input "file" at bounding box center [339, 133] width 232 height 11
type input "C:\fakepath\3_2D model_final.pcz"
type input "3_2D model_final"
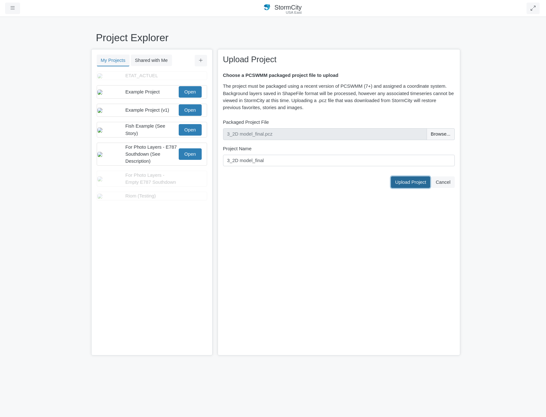
click at [414, 184] on span "Upload Project" at bounding box center [410, 182] width 31 height 5
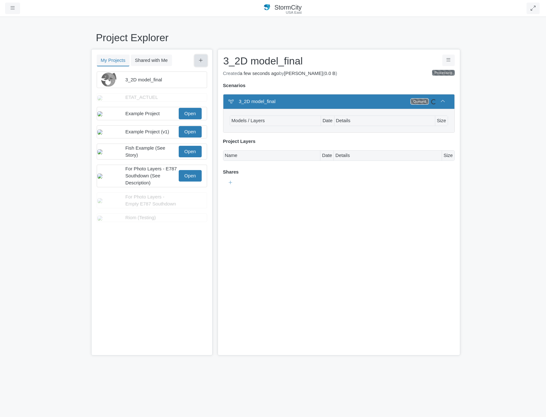
click at [202, 57] on button at bounding box center [201, 60] width 12 height 11
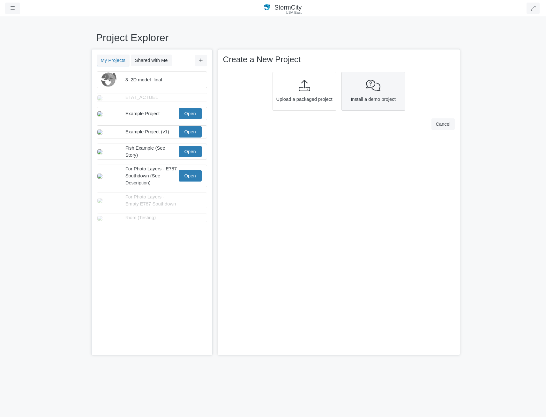
click at [381, 85] on div at bounding box center [373, 86] width 59 height 12
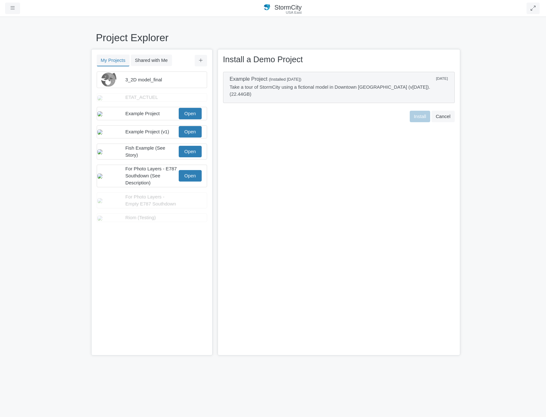
click at [379, 90] on p "Take a tour of StormCity using a fictional model in Downtown Vancouver (v9 - Ap…" at bounding box center [339, 91] width 218 height 14
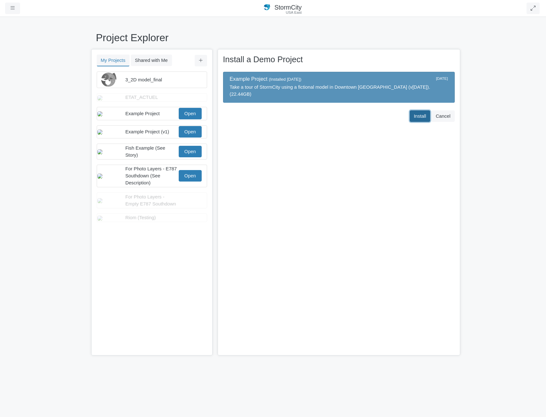
click at [412, 110] on button "Install" at bounding box center [420, 115] width 21 height 11
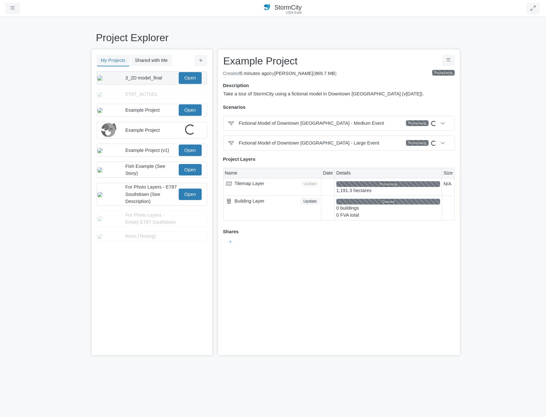
click at [153, 77] on span "3_2D model_final" at bounding box center [143, 77] width 37 height 5
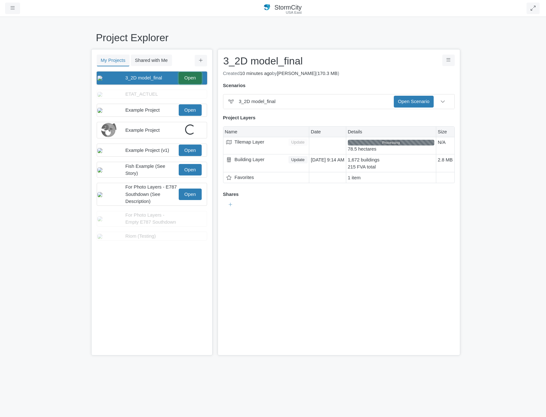
click at [190, 79] on link "Open" at bounding box center [190, 77] width 23 height 11
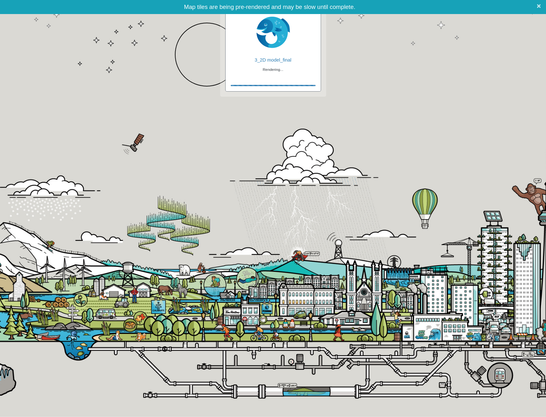
checkbox input "true"
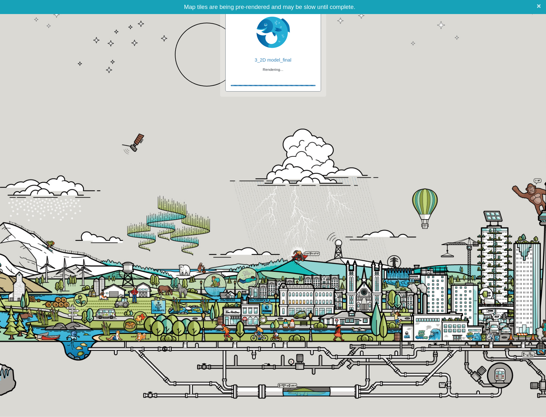
checkbox input "true"
click at [537, 7] on span "×" at bounding box center [539, 6] width 4 height 8
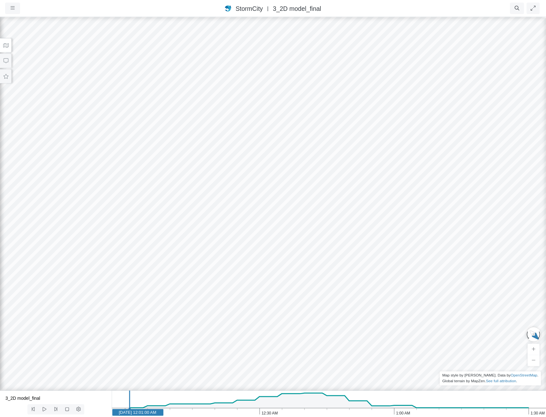
drag, startPoint x: 386, startPoint y: 262, endPoint x: 16, endPoint y: 154, distance: 384.8
click at [4, 46] on icon at bounding box center [6, 45] width 6 height 5
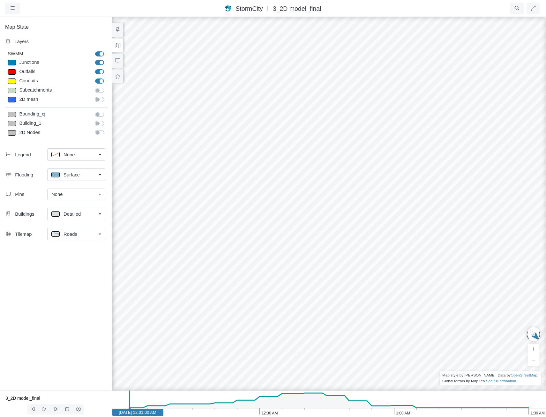
click at [78, 235] on div "Roads" at bounding box center [73, 234] width 45 height 8
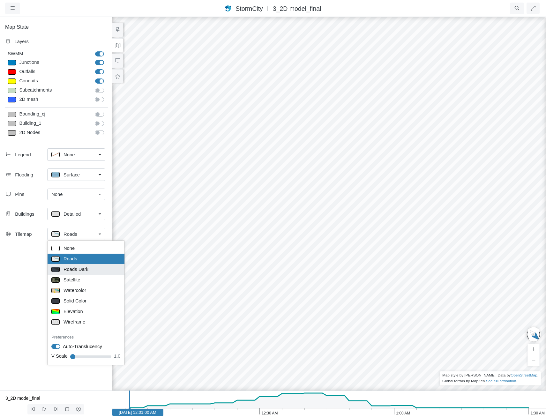
click at [73, 269] on span "Roads Dark" at bounding box center [76, 269] width 25 height 7
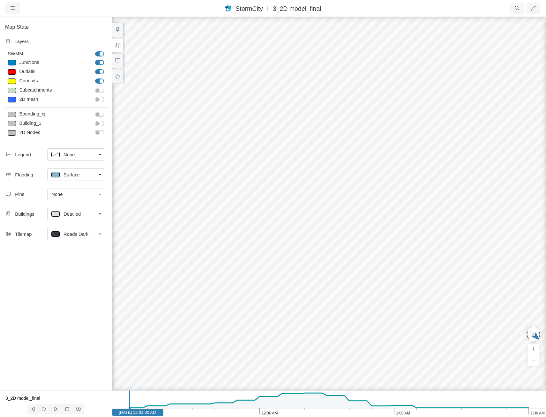
drag, startPoint x: 351, startPoint y: 257, endPoint x: 318, endPoint y: 294, distance: 49.5
click at [317, 275] on div at bounding box center [329, 216] width 546 height 401
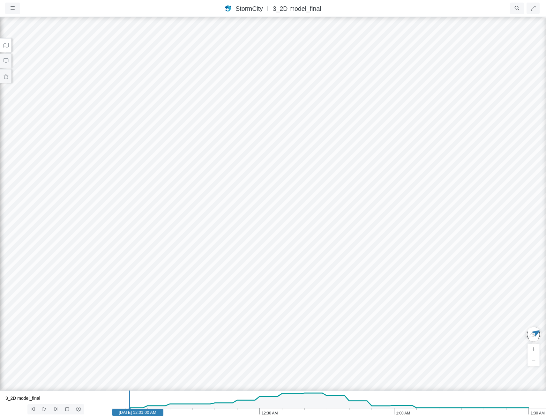
drag, startPoint x: 301, startPoint y: 308, endPoint x: 442, endPoint y: 262, distance: 148.8
drag, startPoint x: 316, startPoint y: 326, endPoint x: 331, endPoint y: 306, distance: 24.8
click at [332, 305] on div at bounding box center [273, 216] width 546 height 401
drag, startPoint x: 199, startPoint y: 296, endPoint x: 276, endPoint y: 319, distance: 80.3
drag, startPoint x: 155, startPoint y: 204, endPoint x: 432, endPoint y: 330, distance: 304.8
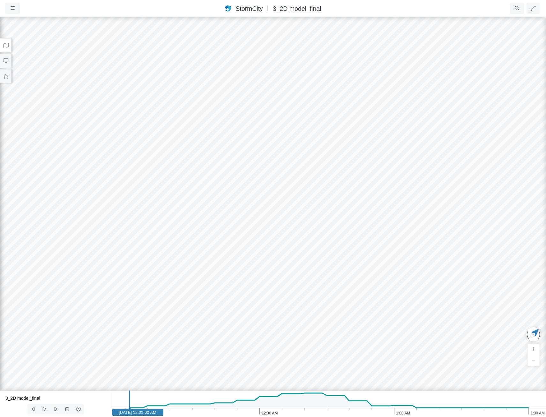
click at [432, 330] on div at bounding box center [273, 216] width 546 height 401
drag, startPoint x: 171, startPoint y: 239, endPoint x: 461, endPoint y: 237, distance: 289.8
drag, startPoint x: 375, startPoint y: 246, endPoint x: 369, endPoint y: 234, distance: 14.0
click at [369, 234] on div at bounding box center [273, 216] width 546 height 401
drag, startPoint x: 389, startPoint y: 251, endPoint x: 263, endPoint y: 257, distance: 126.2
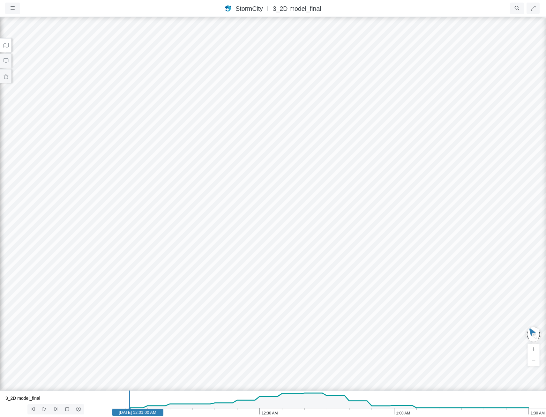
click at [263, 257] on div at bounding box center [273, 216] width 546 height 401
drag, startPoint x: 332, startPoint y: 283, endPoint x: 289, endPoint y: 256, distance: 51.0
click at [289, 256] on div at bounding box center [273, 216] width 546 height 401
click at [314, 413] on icon "1:30 AM 1:00 AM 12:30 AM Jan 1, 2024 Jan 1, 2024 12:01:00 AM" at bounding box center [329, 404] width 434 height 26
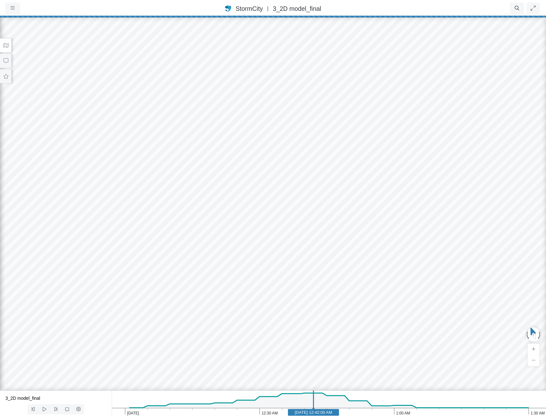
drag, startPoint x: 300, startPoint y: 306, endPoint x: 303, endPoint y: 274, distance: 32.4
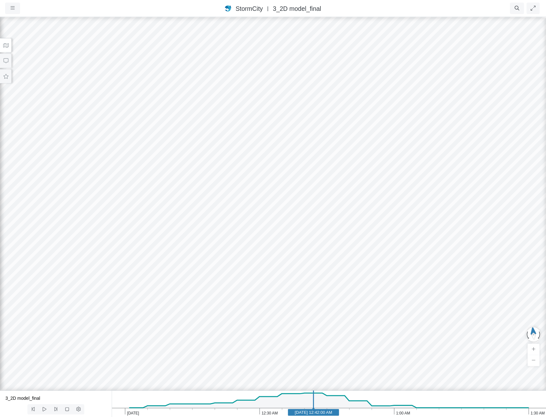
drag, startPoint x: 303, startPoint y: 296, endPoint x: 250, endPoint y: 280, distance: 54.7
click at [389, 415] on icon "1:30 AM 1:00 AM 12:30 AM Jan 1, 2024 Jan 1, 2024 12:42:00 AM" at bounding box center [329, 404] width 434 height 26
drag, startPoint x: 335, startPoint y: 310, endPoint x: 357, endPoint y: 356, distance: 51.8
drag, startPoint x: 201, startPoint y: 225, endPoint x: 167, endPoint y: 200, distance: 42.3
click at [7, 45] on icon at bounding box center [5, 45] width 5 height 4
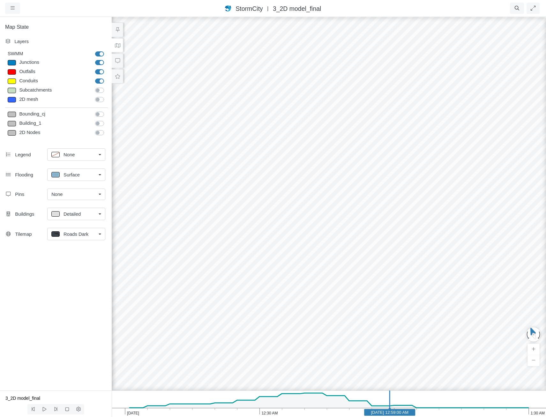
click at [107, 96] on label "2D mesh" at bounding box center [107, 96] width 0 height 0
click at [100, 101] on input "2D mesh" at bounding box center [97, 99] width 5 height 6
click at [107, 96] on label "2D mesh" at bounding box center [107, 96] width 0 height 0
click at [100, 101] on input "2D mesh" at bounding box center [97, 99] width 5 height 6
checkbox input "false"
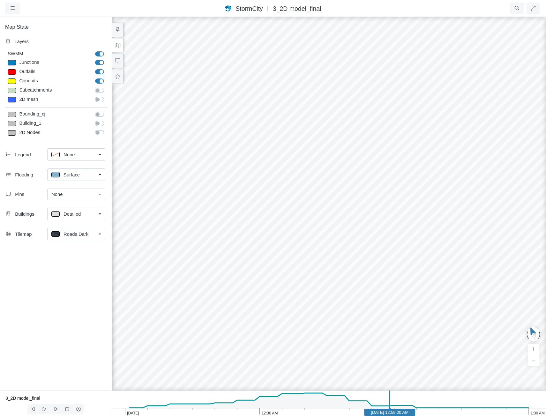
click at [379, 181] on div at bounding box center [329, 216] width 546 height 401
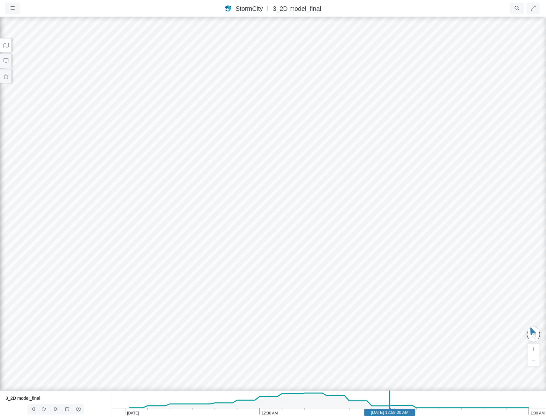
click at [6, 46] on icon at bounding box center [6, 45] width 6 height 5
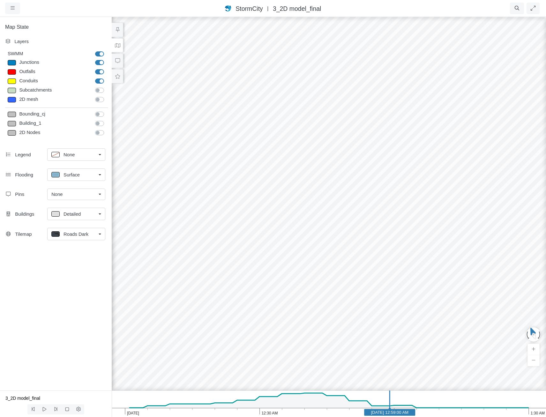
click at [107, 129] on label "2D Nodes" at bounding box center [107, 129] width 0 height 0
click at [100, 133] on input "2D Nodes" at bounding box center [97, 132] width 5 height 6
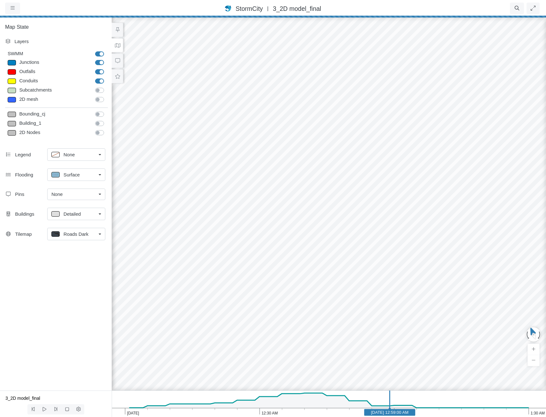
click at [79, 236] on span "Roads Dark" at bounding box center [76, 234] width 25 height 7
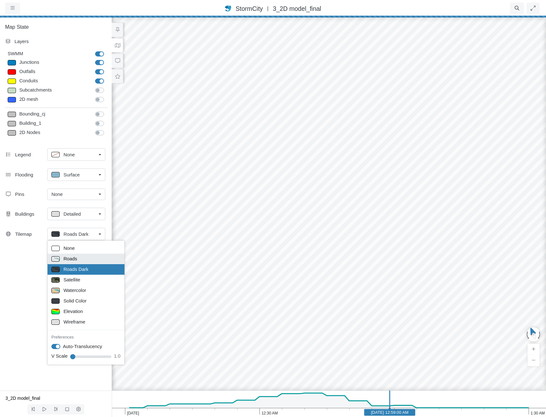
click at [67, 254] on link "Roads" at bounding box center [86, 259] width 77 height 11
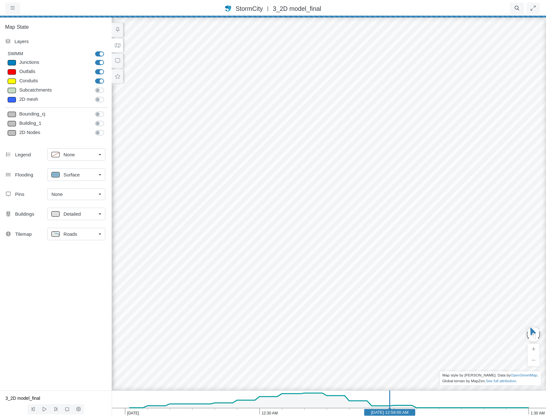
click at [107, 129] on label "2D Nodes" at bounding box center [107, 129] width 0 height 0
click at [100, 132] on input "2D Nodes" at bounding box center [97, 132] width 5 height 6
drag, startPoint x: 304, startPoint y: 211, endPoint x: 284, endPoint y: 287, distance: 78.5
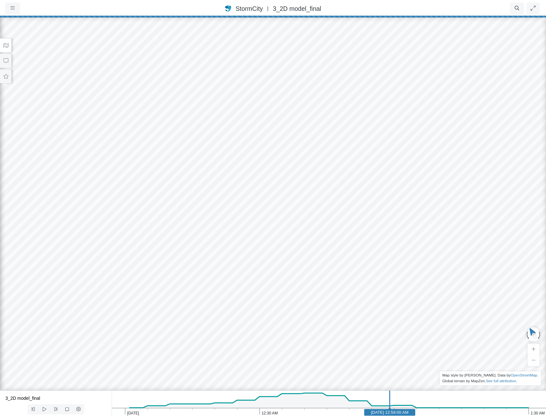
click at [1, 43] on button at bounding box center [5, 45] width 11 height 14
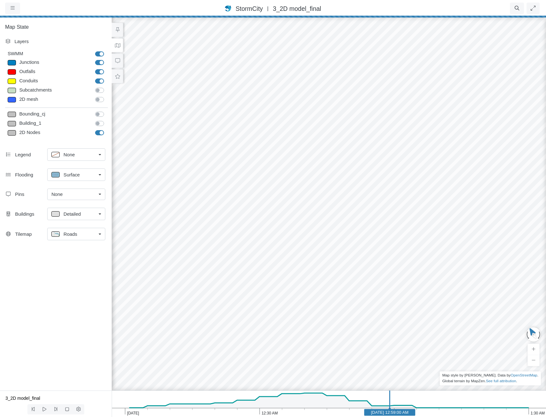
click at [107, 129] on label "2D Nodes" at bounding box center [107, 129] width 0 height 0
click at [100, 132] on input "2D Nodes" at bounding box center [97, 132] width 5 height 6
checkbox input "false"
click at [107, 120] on label "Building_1" at bounding box center [107, 120] width 0 height 0
click at [100, 123] on input "Building_1" at bounding box center [97, 123] width 5 height 6
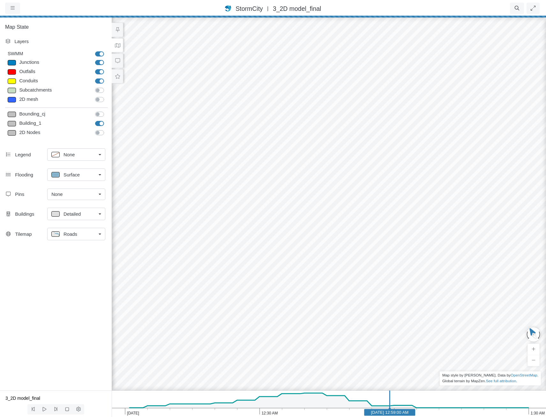
click at [107, 120] on label "Building_1" at bounding box center [107, 120] width 0 height 0
click at [100, 123] on input "Building_1" at bounding box center [97, 123] width 5 height 6
checkbox input "false"
click at [107, 111] on label "Bounding_cj" at bounding box center [107, 111] width 0 height 0
click at [98, 112] on input "Bounding_cj" at bounding box center [97, 114] width 5 height 6
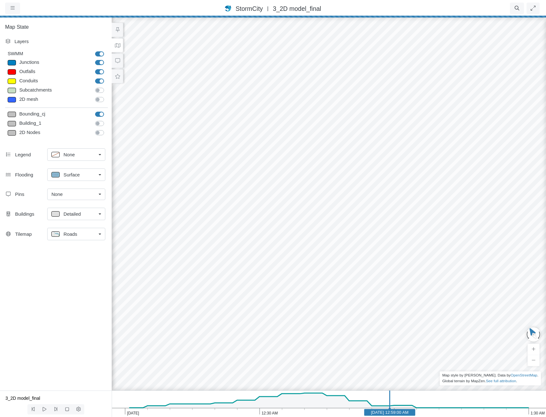
click at [107, 111] on label "Bounding_cj" at bounding box center [107, 111] width 0 height 0
click at [99, 113] on input "Bounding_cj" at bounding box center [97, 114] width 5 height 6
checkbox input "false"
drag, startPoint x: 397, startPoint y: 277, endPoint x: 405, endPoint y: 193, distance: 84.9
click at [405, 193] on div at bounding box center [329, 216] width 546 height 401
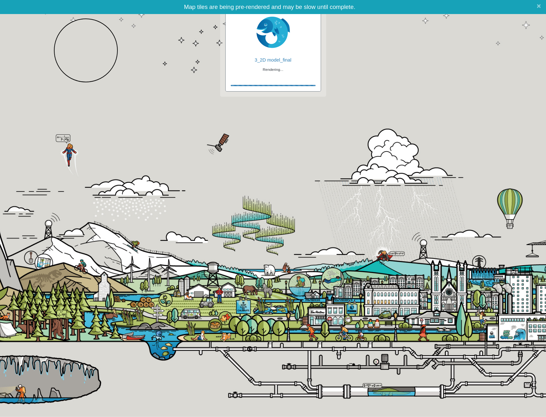
checkbox input "true"
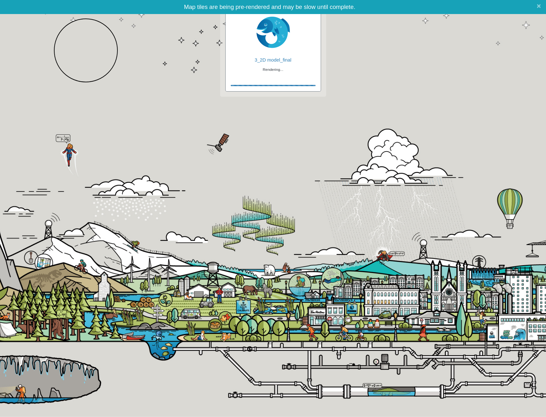
checkbox input "true"
checkbox input "false"
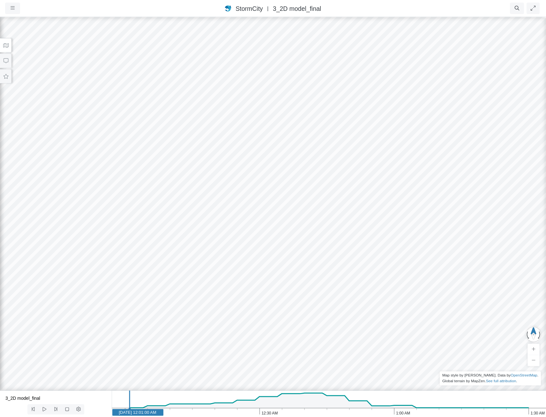
click at [9, 48] on button at bounding box center [5, 45] width 11 height 14
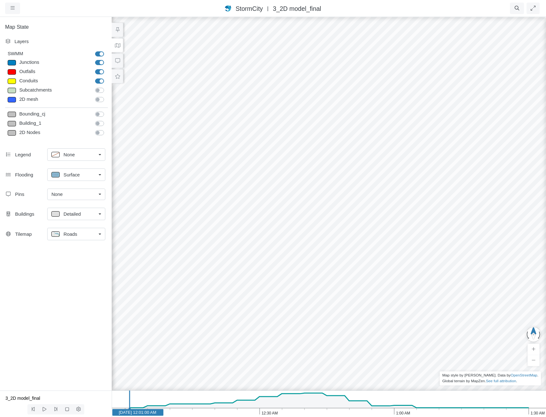
click at [107, 111] on label "Bounding_cj" at bounding box center [107, 111] width 0 height 0
click at [100, 113] on input "Bounding_cj" at bounding box center [97, 114] width 5 height 6
checkbox input "false"
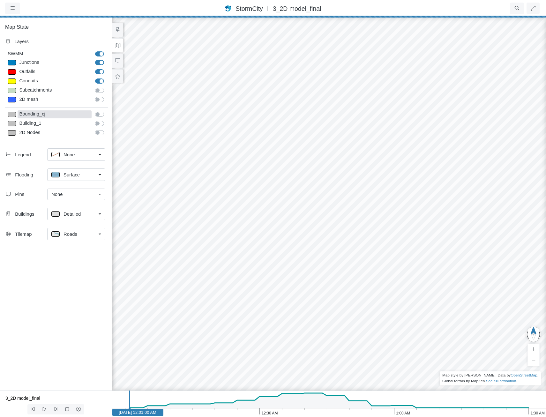
click at [67, 114] on div "Bounding_cj" at bounding box center [55, 114] width 74 height 8
type input "Visible"
checkbox input "true"
type input "0.5"
type input "0"
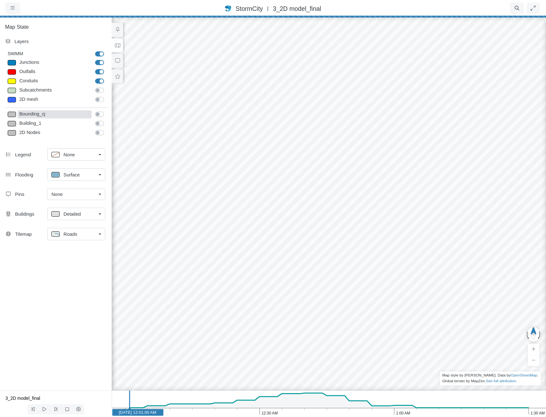
select select "None"
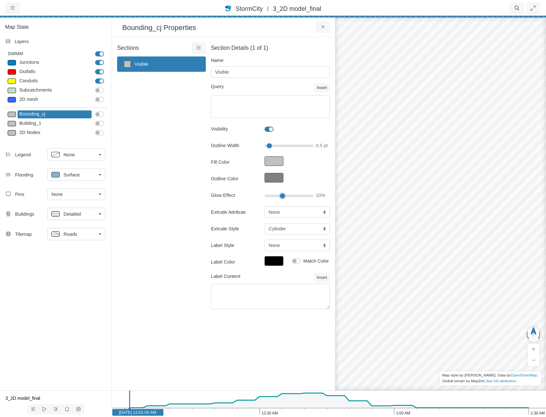
drag, startPoint x: 267, startPoint y: 196, endPoint x: 282, endPoint y: 198, distance: 14.8
type input "35"
click at [282, 198] on input "Glow Effect" at bounding box center [289, 195] width 49 height 7
click at [107, 111] on label "Bounding_cj" at bounding box center [107, 111] width 0 height 0
click at [98, 115] on input "Bounding_cj" at bounding box center [97, 114] width 5 height 6
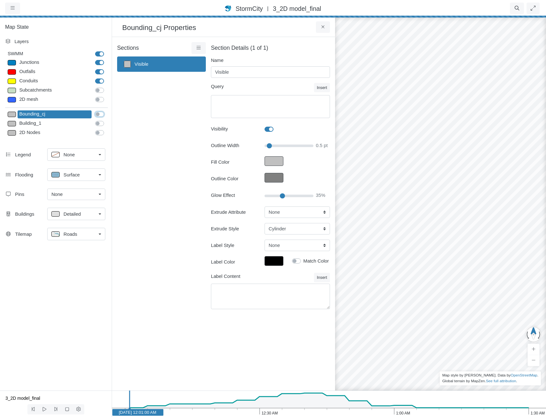
checkbox input "true"
drag, startPoint x: 449, startPoint y: 252, endPoint x: 339, endPoint y: 229, distance: 113.2
click at [339, 229] on div at bounding box center [441, 216] width 546 height 401
drag, startPoint x: 411, startPoint y: 208, endPoint x: 460, endPoint y: 293, distance: 97.9
click at [460, 293] on div at bounding box center [441, 216] width 546 height 401
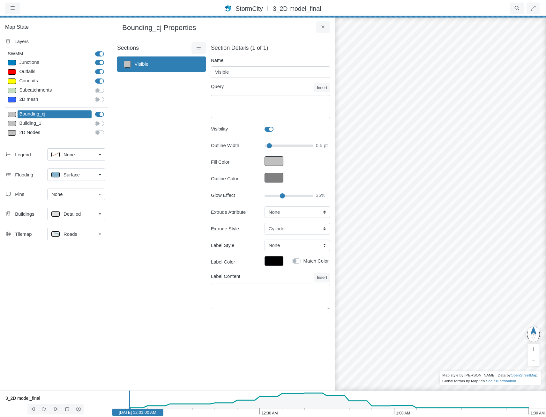
drag, startPoint x: 450, startPoint y: 276, endPoint x: 464, endPoint y: 239, distance: 39.6
click at [464, 239] on div at bounding box center [441, 216] width 546 height 401
drag, startPoint x: 491, startPoint y: 229, endPoint x: 488, endPoint y: 233, distance: 4.7
click at [488, 233] on div at bounding box center [441, 216] width 546 height 401
click at [320, 27] on icon at bounding box center [323, 27] width 6 height 5
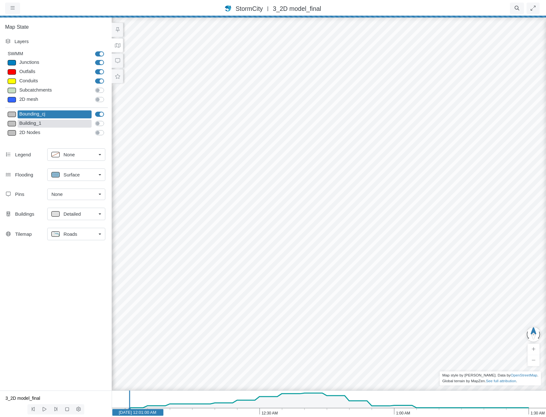
click at [48, 125] on div "Building_1" at bounding box center [55, 124] width 74 height 8
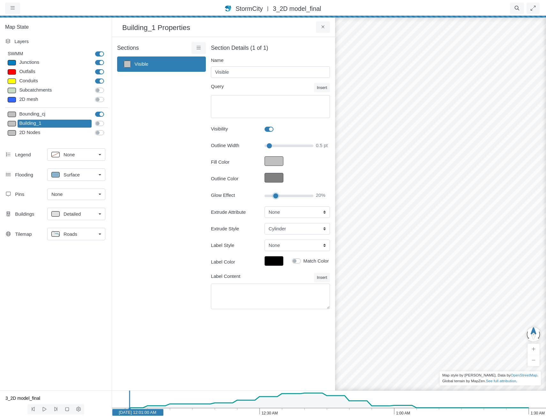
type input "20"
click at [276, 196] on input "Glow Effect" at bounding box center [289, 195] width 49 height 7
click at [279, 210] on select "None Fixed Height" at bounding box center [297, 211] width 65 height 11
click at [265, 206] on select "None Fixed Height" at bounding box center [297, 211] width 65 height 11
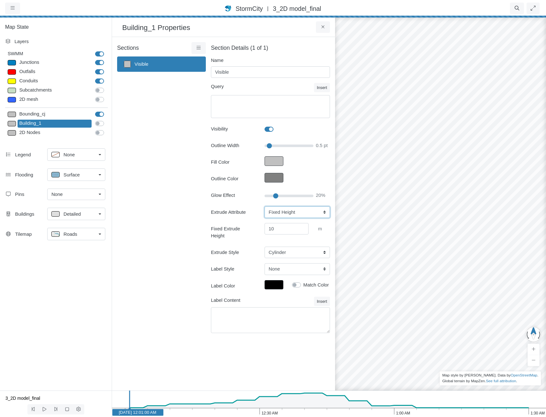
click at [281, 212] on select "None Fixed Height" at bounding box center [297, 211] width 65 height 11
select select "None"
click at [265, 206] on select "None Fixed Height" at bounding box center [297, 211] width 65 height 11
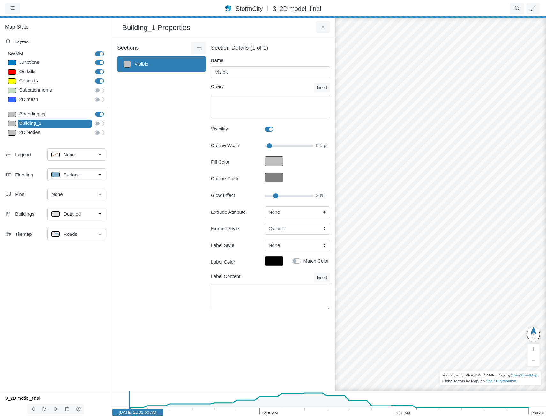
drag, startPoint x: 462, startPoint y: 311, endPoint x: 342, endPoint y: 210, distance: 156.7
click at [342, 210] on div at bounding box center [441, 216] width 546 height 401
click at [82, 214] on div "Detailed" at bounding box center [73, 214] width 45 height 8
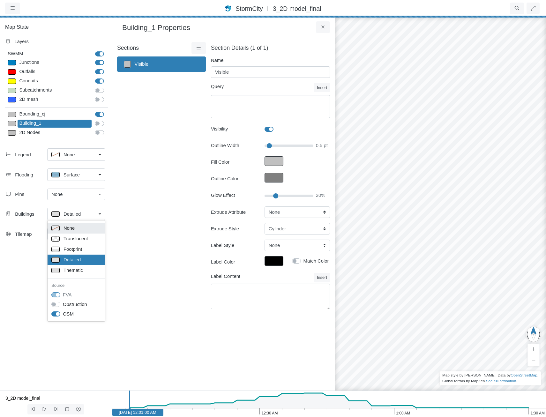
click at [82, 231] on div "None" at bounding box center [76, 228] width 50 height 8
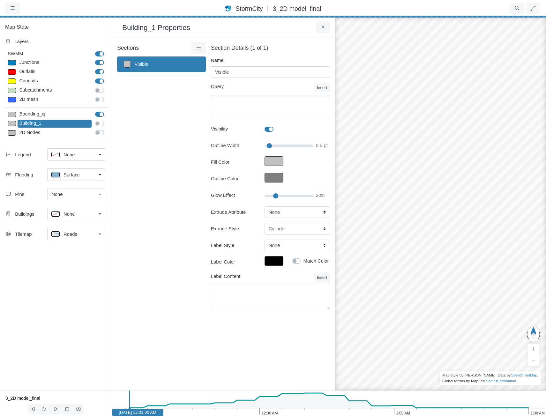
click at [107, 120] on label "Building_1" at bounding box center [107, 120] width 0 height 0
click at [98, 123] on input "Building_1" at bounding box center [97, 123] width 5 height 6
checkbox input "true"
click at [63, 129] on div "2D Nodes" at bounding box center [55, 133] width 74 height 8
type input "0"
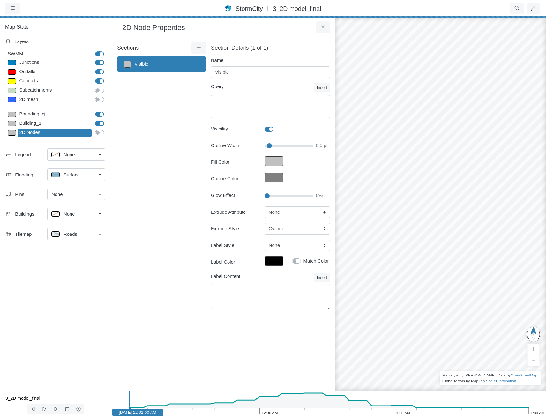
click at [107, 129] on label "2D Nodes" at bounding box center [107, 129] width 0 height 0
click at [99, 134] on input "2D Nodes" at bounding box center [97, 132] width 5 height 6
drag, startPoint x: 99, startPoint y: 133, endPoint x: 98, endPoint y: 128, distance: 5.1
click at [107, 129] on label "2D Nodes" at bounding box center [107, 129] width 0 height 0
click at [99, 133] on input "2D Nodes" at bounding box center [97, 132] width 5 height 6
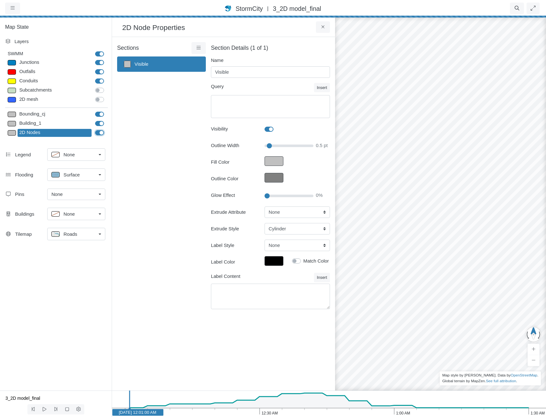
checkbox input "false"
click at [107, 120] on label "Building_1" at bounding box center [107, 120] width 0 height 0
click at [99, 123] on input "Building_1" at bounding box center [97, 123] width 5 height 6
checkbox input "false"
click at [107, 111] on label "Bounding_cj" at bounding box center [107, 111] width 0 height 0
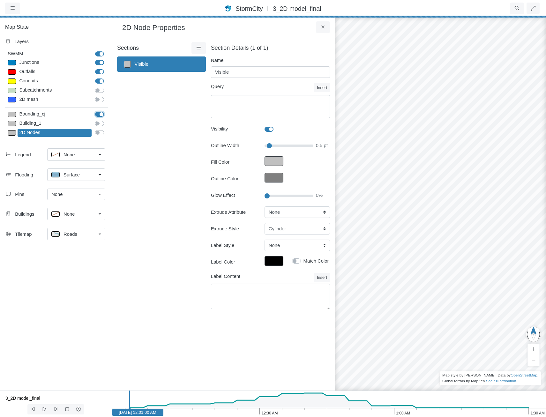
click at [100, 115] on input "Bounding_cj" at bounding box center [97, 114] width 5 height 6
checkbox input "false"
click at [30, 116] on div "Bounding_cj" at bounding box center [55, 114] width 74 height 8
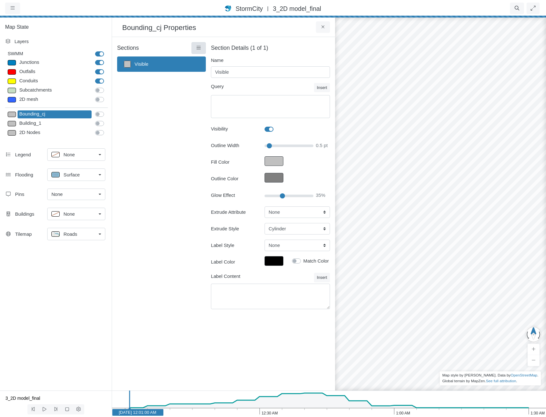
click at [204, 47] on link at bounding box center [198, 47] width 14 height 11
click at [203, 47] on link at bounding box center [198, 47] width 14 height 11
click at [214, 95] on span "Restore Default Rendering" at bounding box center [233, 94] width 56 height 5
type input "0"
click at [107, 111] on label "Bounding_cj" at bounding box center [107, 111] width 0 height 0
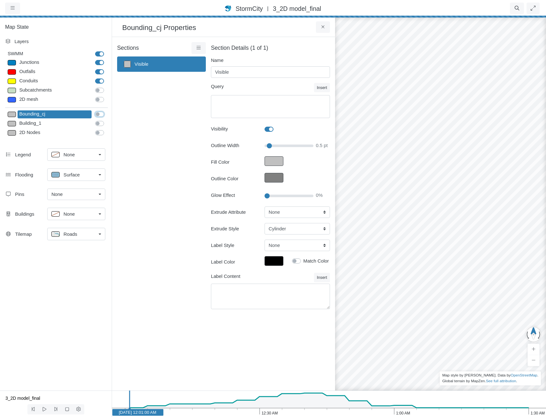
click at [100, 115] on input "Bounding_cj" at bounding box center [97, 114] width 5 height 6
click at [107, 111] on label "Bounding_cj" at bounding box center [107, 111] width 0 height 0
click at [100, 116] on input "Bounding_cj" at bounding box center [97, 114] width 5 height 6
checkbox input "false"
click at [107, 50] on label "SWMM" at bounding box center [107, 50] width 0 height 0
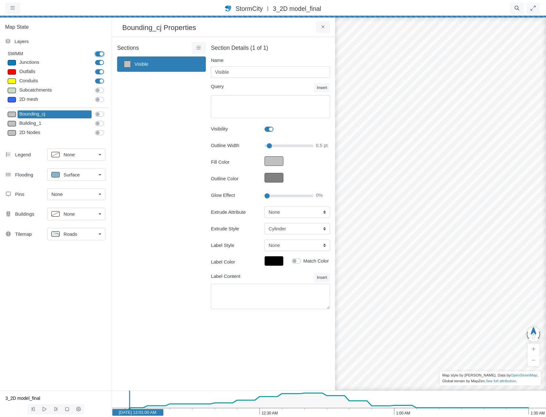
click at [96, 55] on input "SWMM" at bounding box center [97, 53] width 5 height 6
checkbox input "false"
click at [69, 134] on div "2D Nodes" at bounding box center [55, 133] width 74 height 8
click at [198, 47] on icon at bounding box center [199, 47] width 4 height 3
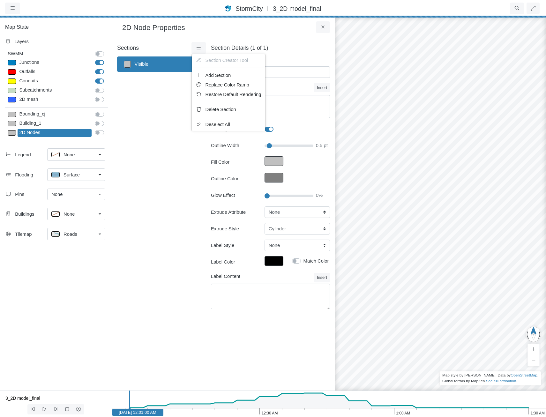
click at [217, 97] on span "Restore Default Rendering" at bounding box center [233, 94] width 56 height 5
click at [107, 129] on label "2D Nodes" at bounding box center [107, 129] width 0 height 0
click at [100, 133] on input "2D Nodes" at bounding box center [97, 132] width 5 height 6
checkbox input "true"
drag, startPoint x: 542, startPoint y: 255, endPoint x: 481, endPoint y: 236, distance: 63.7
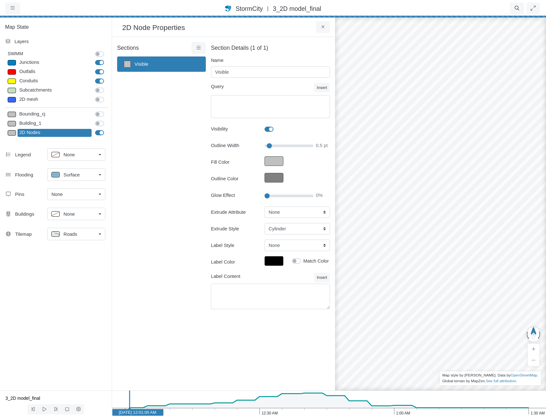
click at [480, 234] on div at bounding box center [441, 216] width 546 height 401
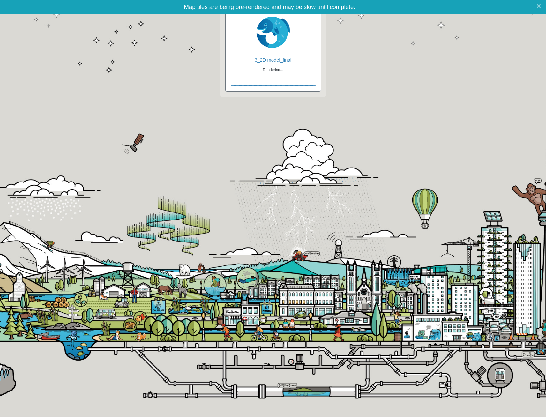
checkbox input "true"
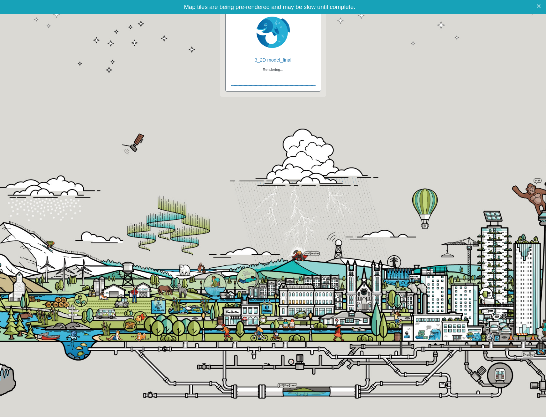
checkbox input "true"
checkbox input "false"
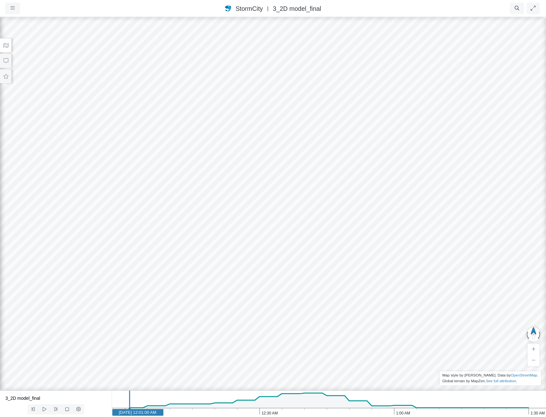
click at [5, 41] on button at bounding box center [5, 45] width 11 height 14
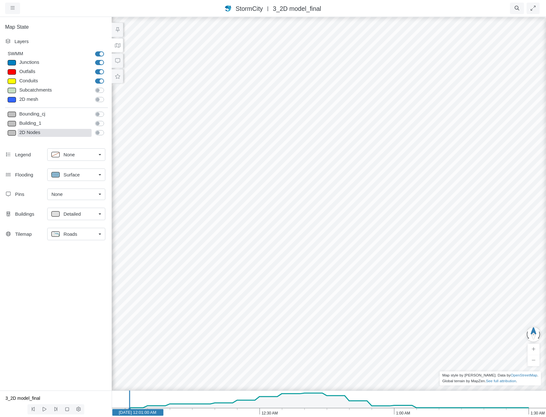
click at [41, 133] on div "2D Nodes" at bounding box center [55, 133] width 74 height 8
type input "Visible"
checkbox input "true"
type input "0.5"
type input "0"
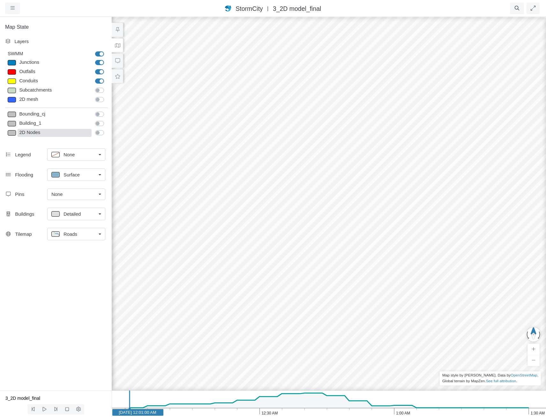
select select "None"
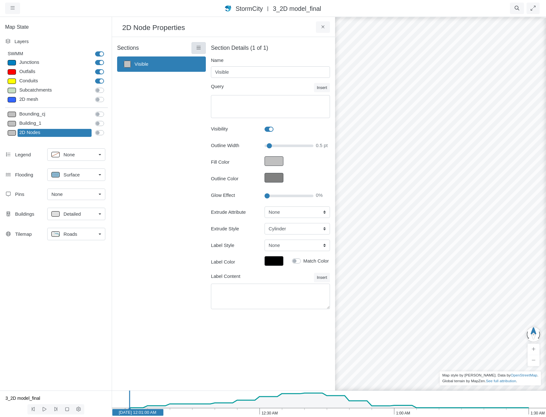
click at [200, 49] on icon at bounding box center [199, 47] width 6 height 5
click at [232, 97] on span "Restore Default Rendering" at bounding box center [233, 94] width 56 height 5
click at [270, 197] on input "Glow Effect" at bounding box center [289, 195] width 49 height 7
drag, startPoint x: 271, startPoint y: 197, endPoint x: 225, endPoint y: 188, distance: 46.8
type input "0"
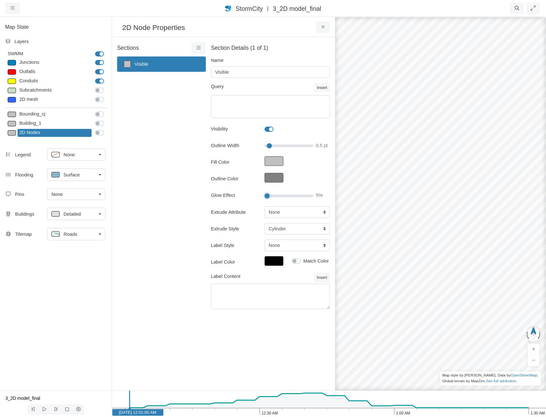
click at [265, 192] on input "Glow Effect" at bounding box center [289, 195] width 49 height 7
click at [107, 129] on label "2D Nodes" at bounding box center [107, 129] width 0 height 0
click at [100, 132] on input "2D Nodes" at bounding box center [97, 132] width 5 height 6
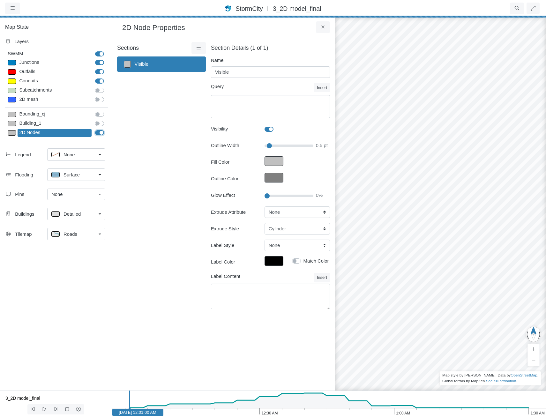
checkbox input "false"
drag, startPoint x: 477, startPoint y: 268, endPoint x: 434, endPoint y: 236, distance: 53.1
click at [434, 236] on div at bounding box center [441, 216] width 546 height 401
drag, startPoint x: 504, startPoint y: 287, endPoint x: 414, endPoint y: 164, distance: 151.9
drag, startPoint x: 305, startPoint y: 413, endPoint x: 311, endPoint y: 398, distance: 15.7
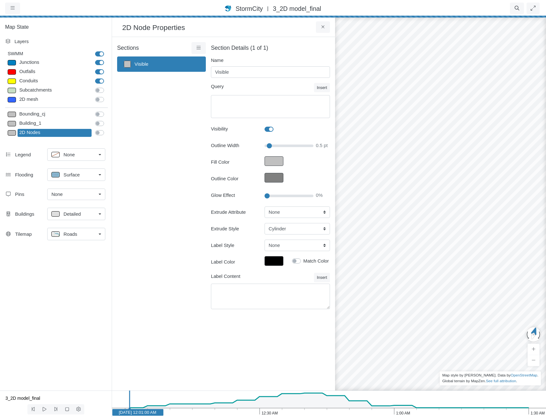
click at [305, 413] on icon "1:30 AM 1:00 AM 12:30 AM Jan 1, 2024 Jan 1, 2024 12:01:00 AM" at bounding box center [329, 404] width 434 height 26
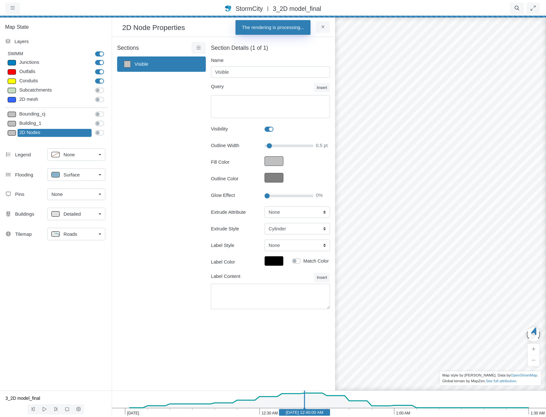
drag, startPoint x: 485, startPoint y: 285, endPoint x: 393, endPoint y: 266, distance: 94.3
click at [393, 266] on div at bounding box center [441, 216] width 546 height 401
drag, startPoint x: 460, startPoint y: 320, endPoint x: 471, endPoint y: 312, distance: 13.8
drag, startPoint x: 480, startPoint y: 320, endPoint x: 513, endPoint y: 332, distance: 34.6
click at [513, 332] on div at bounding box center [441, 216] width 546 height 401
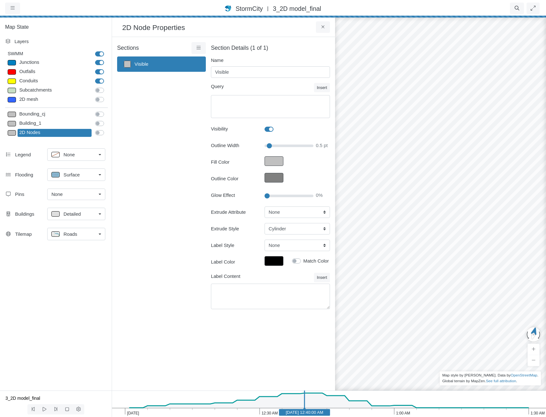
drag, startPoint x: 442, startPoint y: 323, endPoint x: 458, endPoint y: 327, distance: 16.4
click at [458, 327] on div at bounding box center [441, 216] width 546 height 401
drag, startPoint x: 489, startPoint y: 246, endPoint x: 384, endPoint y: 239, distance: 104.6
drag, startPoint x: 507, startPoint y: 263, endPoint x: 467, endPoint y: 222, distance: 57.5
click at [467, 222] on div at bounding box center [441, 216] width 546 height 401
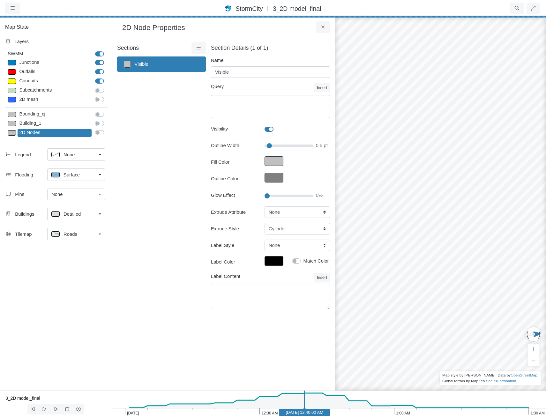
drag, startPoint x: 529, startPoint y: 242, endPoint x: 463, endPoint y: 240, distance: 65.4
drag, startPoint x: 513, startPoint y: 235, endPoint x: 513, endPoint y: 221, distance: 14.4
click at [513, 221] on div at bounding box center [441, 216] width 546 height 401
drag, startPoint x: 513, startPoint y: 221, endPoint x: 326, endPoint y: 206, distance: 188.2
drag, startPoint x: 531, startPoint y: 283, endPoint x: 414, endPoint y: 316, distance: 121.7
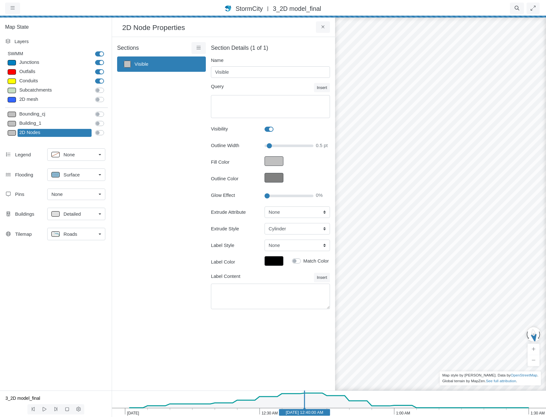
click at [414, 316] on div at bounding box center [441, 216] width 546 height 401
drag, startPoint x: 423, startPoint y: 308, endPoint x: 408, endPoint y: 309, distance: 14.4
click at [409, 311] on div at bounding box center [441, 216] width 546 height 401
click at [43, 124] on div "Building_1" at bounding box center [55, 124] width 74 height 8
click at [53, 112] on div "Bounding_cj" at bounding box center [55, 114] width 74 height 8
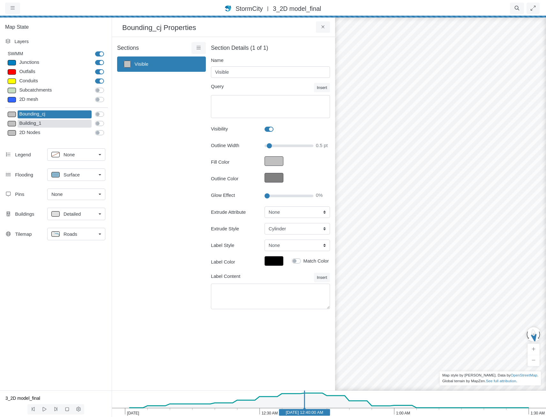
click at [66, 123] on div "Building_1" at bounding box center [55, 124] width 74 height 8
click at [67, 131] on div "2D Nodes" at bounding box center [55, 133] width 74 height 8
click at [269, 6] on span "|" at bounding box center [268, 8] width 6 height 6
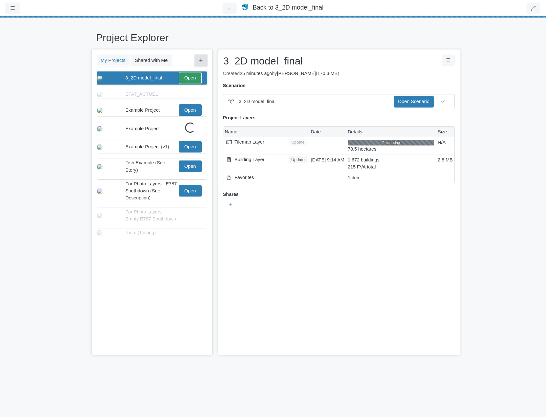
click at [206, 58] on button at bounding box center [201, 60] width 12 height 11
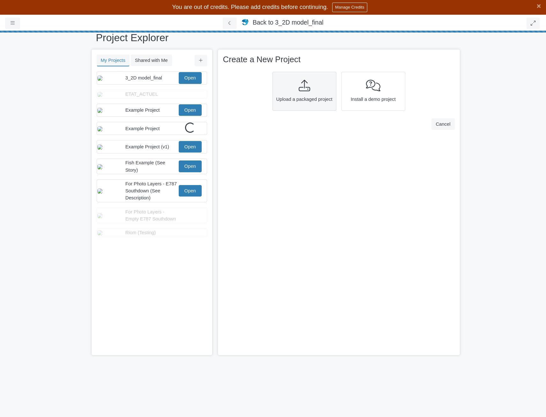
click at [303, 87] on icon at bounding box center [304, 85] width 11 height 11
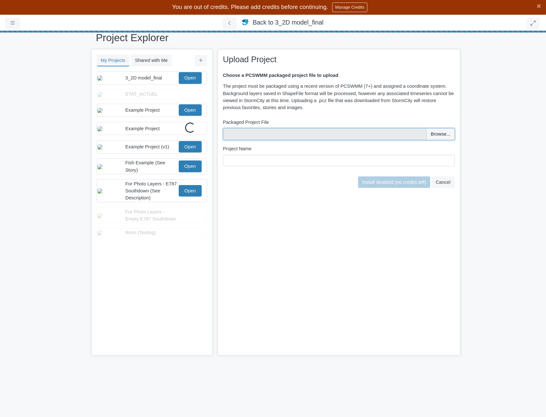
click at [272, 133] on input "file" at bounding box center [339, 133] width 232 height 11
type input "C:\fakepath\St_Edmond-Proj-04 (1).pcz"
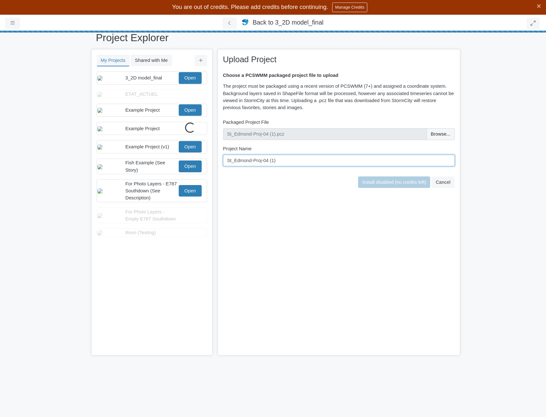
drag, startPoint x: 268, startPoint y: 161, endPoint x: 420, endPoint y: 174, distance: 152.5
click at [370, 165] on input "St_Edmond-Proj-04 (1)" at bounding box center [339, 160] width 232 height 11
type input "St_Edmond-Proj-04"
click at [392, 200] on div "× Upload Project Choose a PCSWMM packaged project file to upload The project mu…" at bounding box center [339, 202] width 243 height 306
click at [357, 242] on div "× Upload Project Choose a PCSWMM packaged project file to upload The project mu…" at bounding box center [339, 202] width 243 height 306
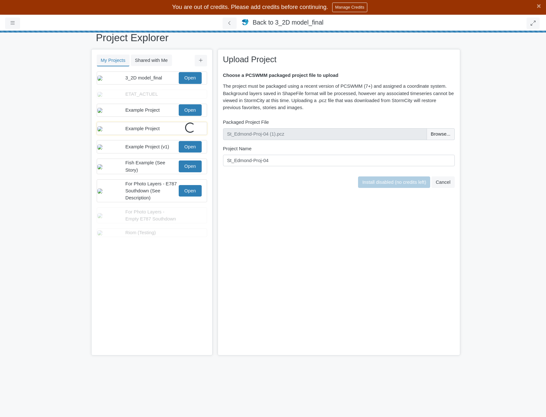
click at [317, 208] on div "× Upload Project Choose a PCSWMM packaged project file to upload The project mu…" at bounding box center [339, 202] width 243 height 306
click at [280, 290] on div "× Upload Project Choose a PCSWMM packaged project file to upload The project mu…" at bounding box center [339, 202] width 243 height 306
click at [397, 175] on div "Install disabled (no credits left) Cancel" at bounding box center [338, 179] width 235 height 17
click at [392, 180] on span "Install disabled (no credits left)" at bounding box center [394, 182] width 64 height 5
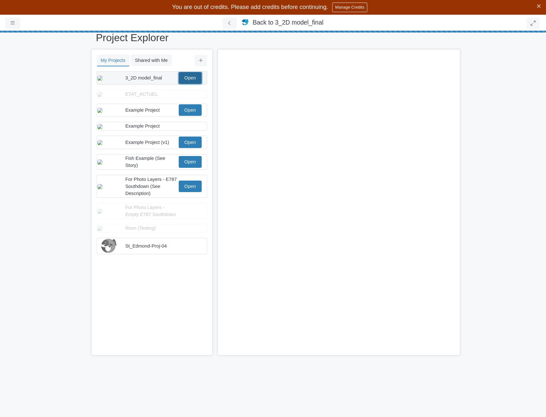
click at [196, 75] on link "Open" at bounding box center [190, 77] width 23 height 11
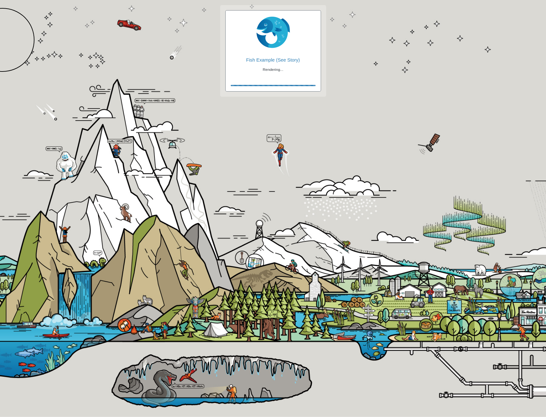
checkbox input "true"
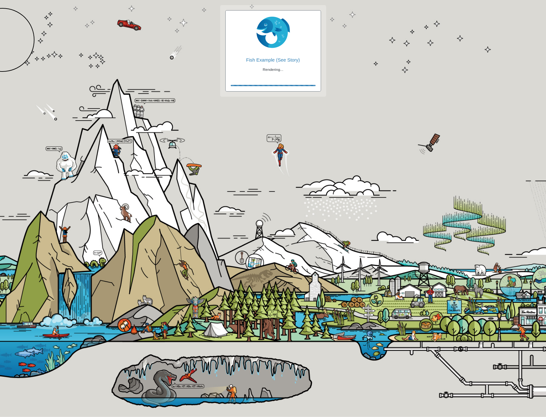
checkbox input "true"
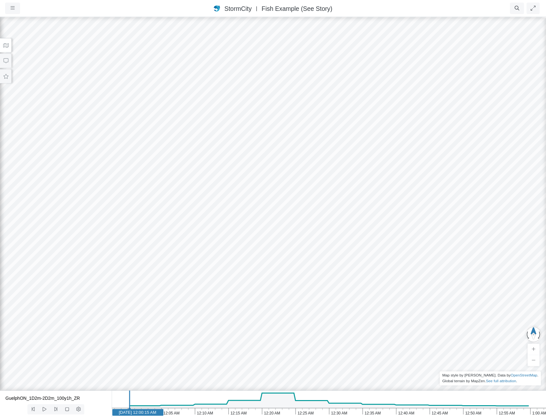
click at [5, 45] on icon at bounding box center [6, 45] width 6 height 5
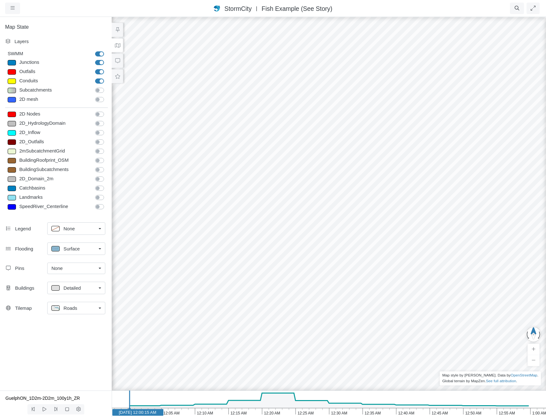
click at [107, 129] on label "2D_Inflow" at bounding box center [107, 129] width 0 height 0
click at [98, 132] on input "2D_Inflow" at bounding box center [97, 132] width 5 height 6
click at [107, 129] on label "2D_Inflow" at bounding box center [107, 129] width 0 height 0
click at [98, 132] on input "2D_Inflow" at bounding box center [97, 132] width 5 height 6
click at [107, 129] on label "2D_Inflow" at bounding box center [107, 129] width 0 height 0
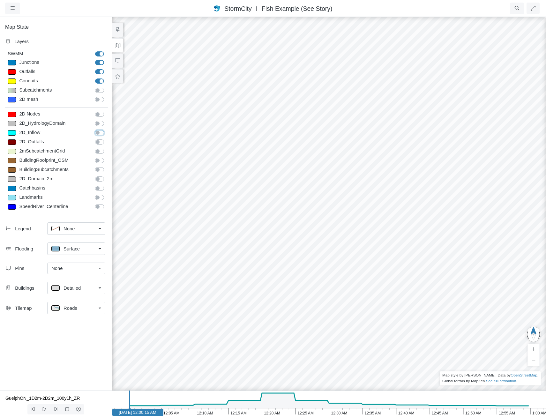
click at [98, 132] on input "2D_Inflow" at bounding box center [97, 132] width 5 height 6
click at [107, 129] on label "2D_Inflow" at bounding box center [107, 129] width 0 height 0
click at [98, 132] on input "2D_Inflow" at bounding box center [97, 132] width 5 height 6
checkbox input "false"
click at [107, 203] on label "SpeedRiver_Centerline" at bounding box center [107, 203] width 0 height 0
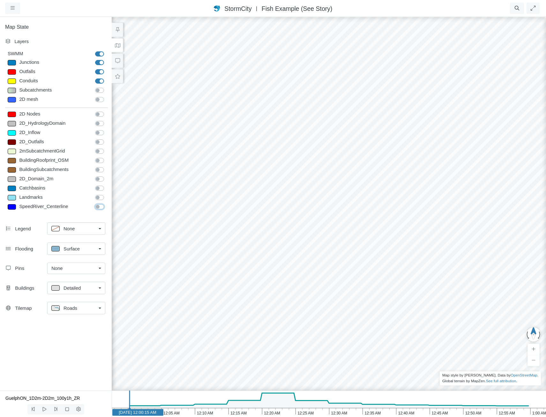
click at [100, 207] on input "SpeedRiver_Centerline" at bounding box center [97, 206] width 5 height 6
click at [107, 203] on label "SpeedRiver_Centerline" at bounding box center [107, 203] width 0 height 0
click at [100, 207] on input "SpeedRiver_Centerline" at bounding box center [97, 206] width 5 height 6
checkbox input "false"
click at [107, 194] on label "Landmarks" at bounding box center [107, 194] width 0 height 0
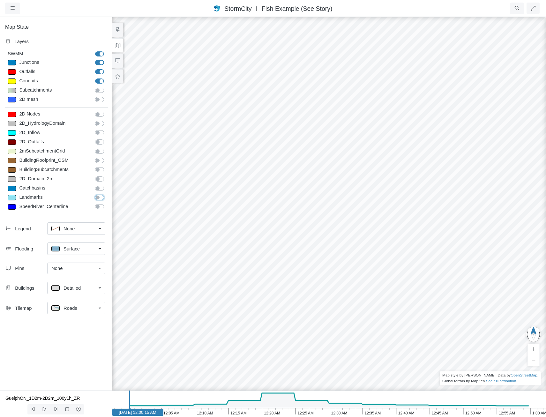
click at [99, 198] on input "Landmarks" at bounding box center [97, 197] width 5 height 6
click at [107, 194] on label "Landmarks" at bounding box center [107, 194] width 0 height 0
click at [99, 198] on input "Landmarks" at bounding box center [97, 197] width 5 height 6
checkbox input "false"
click at [107, 185] on label "Catchbasins" at bounding box center [107, 185] width 0 height 0
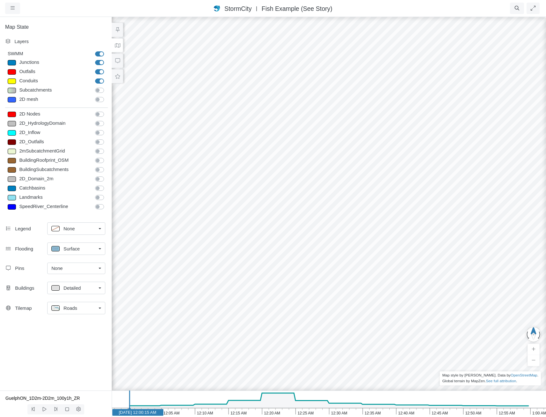
click at [97, 187] on input "Catchbasins" at bounding box center [97, 188] width 5 height 6
click at [107, 185] on label "Catchbasins" at bounding box center [107, 185] width 0 height 0
click at [97, 187] on input "Catchbasins" at bounding box center [97, 188] width 5 height 6
checkbox input "false"
click at [107, 176] on label "2D_Domain_2m" at bounding box center [107, 176] width 0 height 0
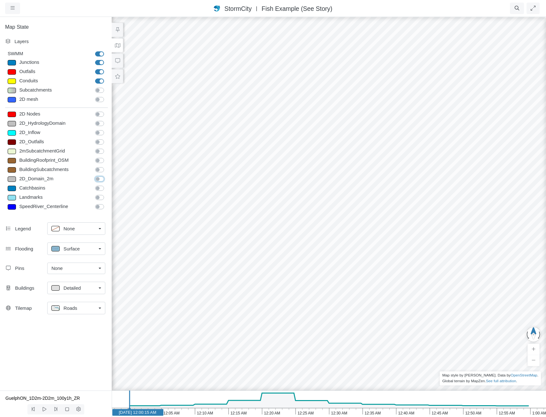
click at [97, 178] on input "2D_Domain_2m" at bounding box center [97, 179] width 5 height 6
click at [107, 176] on label "2D_Domain_2m" at bounding box center [107, 176] width 0 height 0
click at [97, 178] on input "2D_Domain_2m" at bounding box center [97, 179] width 5 height 6
checkbox input "false"
click at [107, 166] on label "BuildingSubcatchments" at bounding box center [107, 166] width 0 height 0
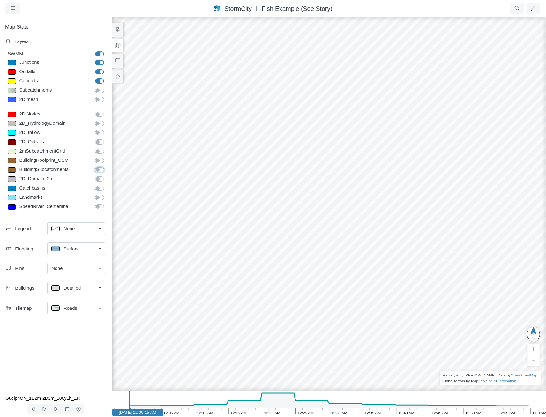
click at [100, 167] on input "BuildingSubcatchments" at bounding box center [97, 169] width 5 height 6
click at [107, 166] on label "BuildingSubcatchments" at bounding box center [107, 166] width 0 height 0
click at [100, 169] on input "BuildingSubcatchments" at bounding box center [97, 169] width 5 height 6
checkbox input "false"
click at [309, 4] on h1 "StormCity USA East | Fish Example (See Story)" at bounding box center [273, 8] width 119 height 9
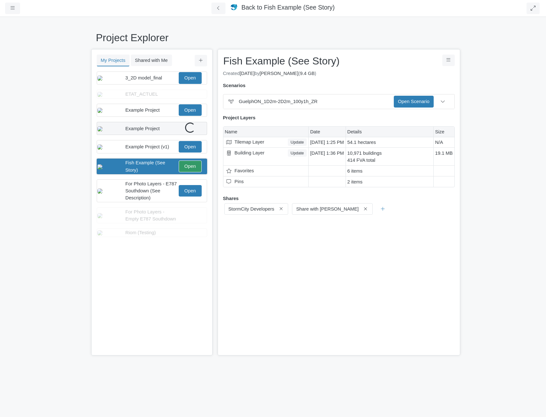
click at [165, 132] on div "Example Project" at bounding box center [151, 128] width 52 height 7
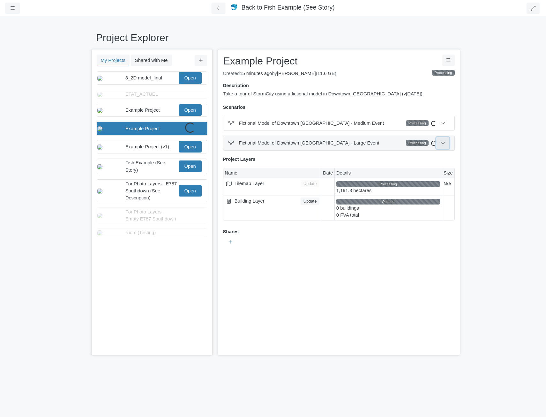
click at [439, 144] on button at bounding box center [442, 142] width 13 height 11
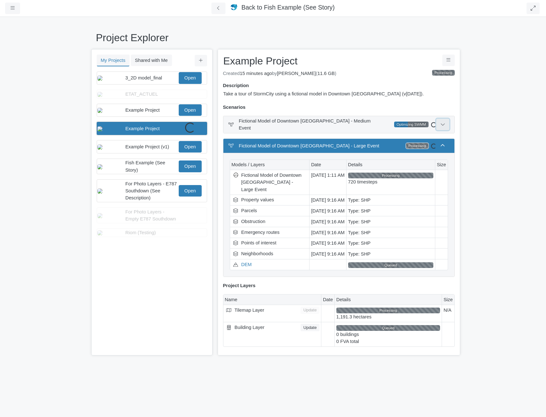
click at [441, 124] on icon at bounding box center [442, 124] width 5 height 5
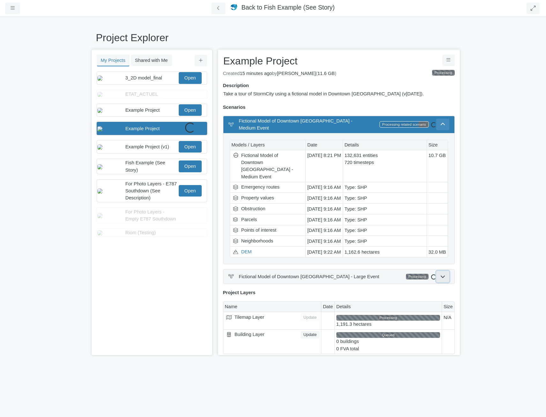
click at [441, 275] on icon at bounding box center [443, 276] width 4 height 2
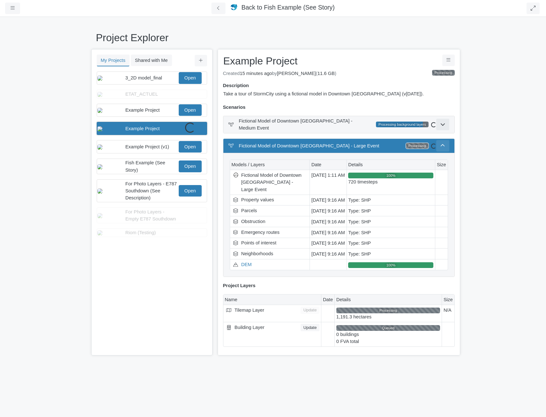
click at [74, 85] on div "Project Explorer My Projects Shared with Me Filter You don't currently have any…" at bounding box center [273, 216] width 546 height 401
click at [137, 80] on span "3_2D model_final" at bounding box center [143, 77] width 37 height 5
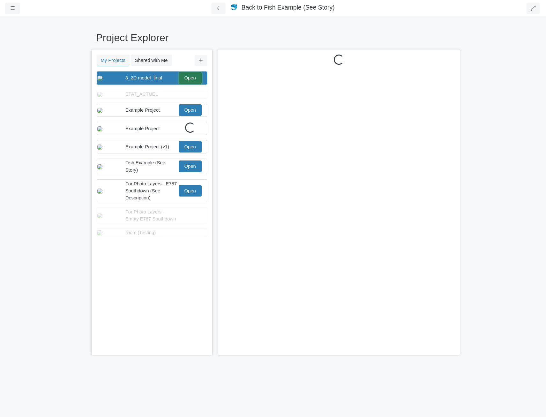
click at [195, 82] on link "Open" at bounding box center [190, 77] width 23 height 11
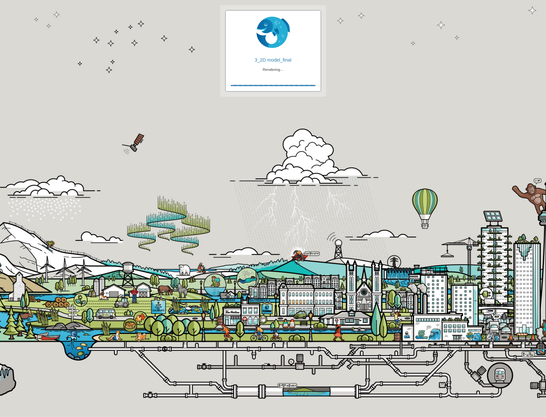
checkbox input "true"
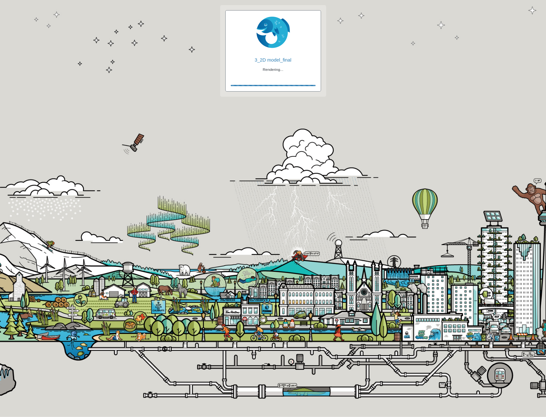
checkbox input "true"
checkbox input "false"
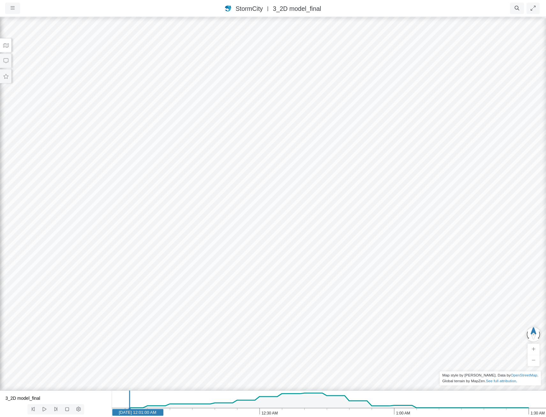
drag, startPoint x: 354, startPoint y: 247, endPoint x: 302, endPoint y: 186, distance: 80.1
click at [288, 172] on div at bounding box center [273, 216] width 546 height 401
drag, startPoint x: 356, startPoint y: 268, endPoint x: 317, endPoint y: 277, distance: 40.0
click at [316, 277] on div at bounding box center [273, 216] width 546 height 401
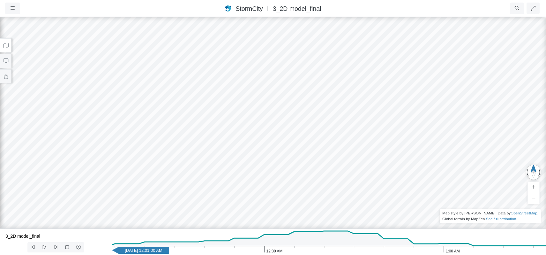
click at [7, 45] on icon at bounding box center [5, 45] width 5 height 4
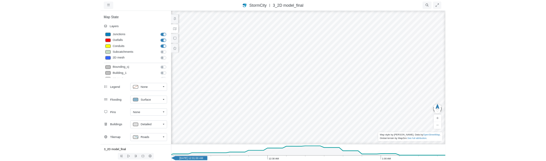
scroll to position [17, 0]
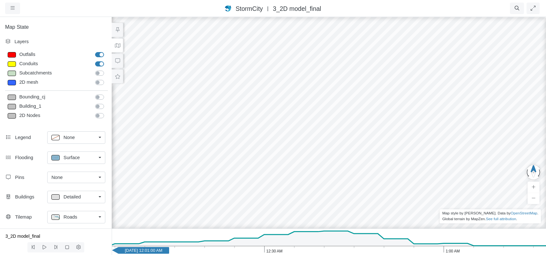
click at [107, 112] on label "2D Nodes" at bounding box center [107, 112] width 0 height 0
click at [99, 116] on input "2D Nodes" at bounding box center [97, 115] width 5 height 6
click at [107, 112] on label "2D Nodes" at bounding box center [107, 112] width 0 height 0
click at [98, 116] on input "2D Nodes" at bounding box center [97, 115] width 5 height 6
checkbox input "false"
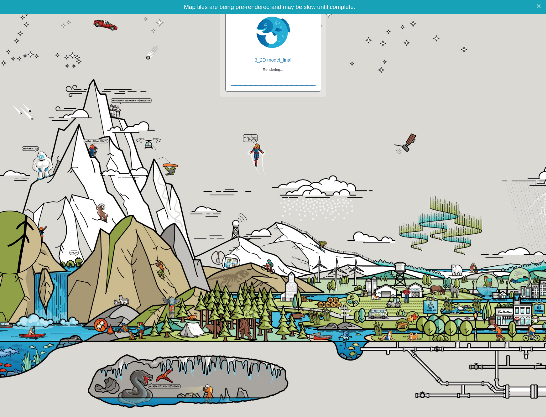
checkbox input "true"
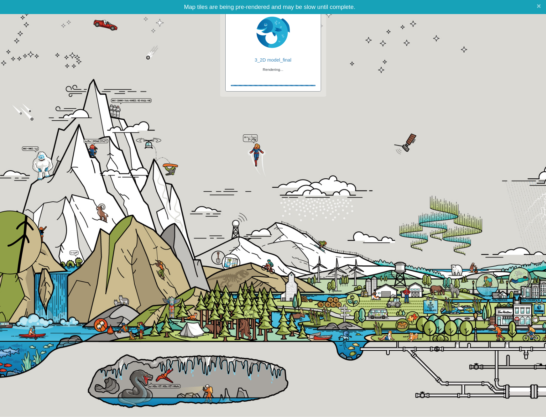
checkbox input "true"
checkbox input "false"
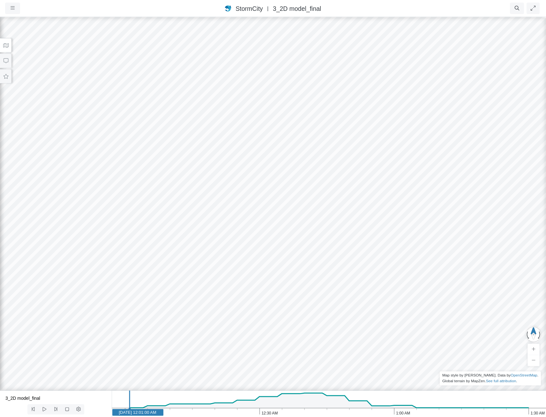
click at [296, 9] on span "3_2D model_final" at bounding box center [297, 8] width 49 height 7
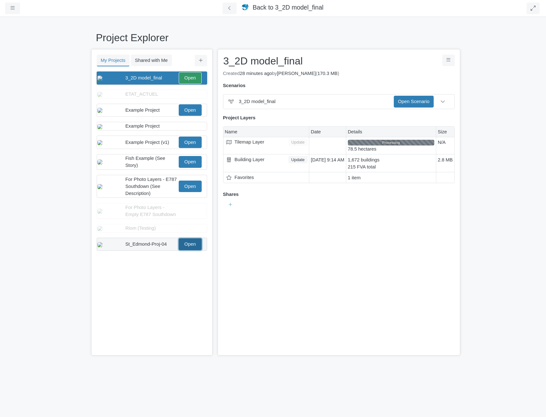
click at [184, 250] on link "Open" at bounding box center [190, 243] width 23 height 11
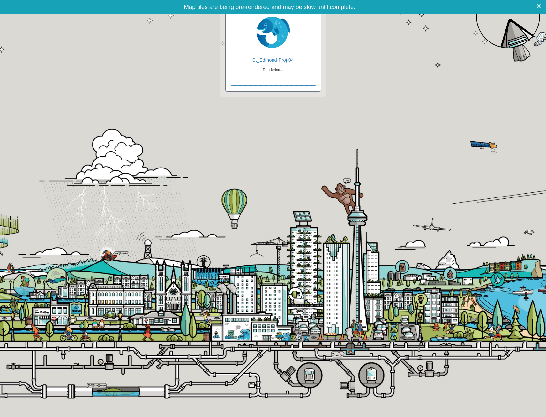
click at [538, 7] on span "×" at bounding box center [539, 6] width 4 height 8
checkbox input "true"
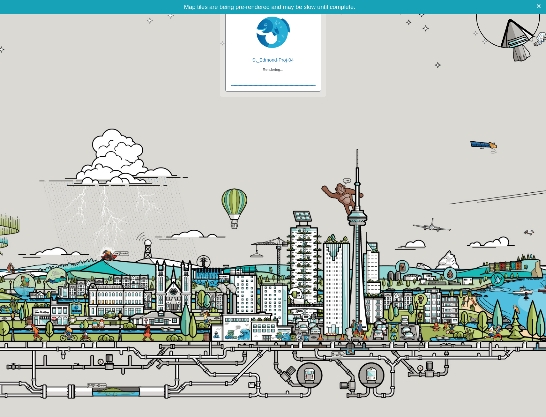
checkbox input "true"
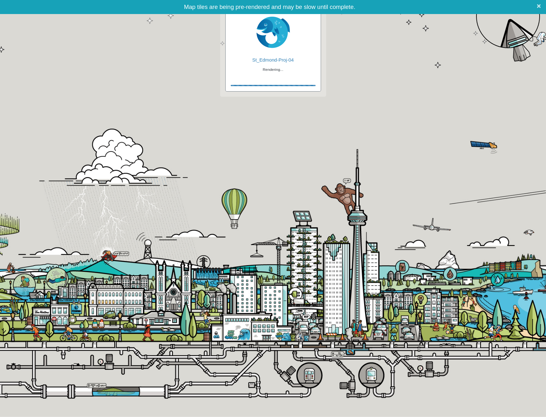
checkbox input "true"
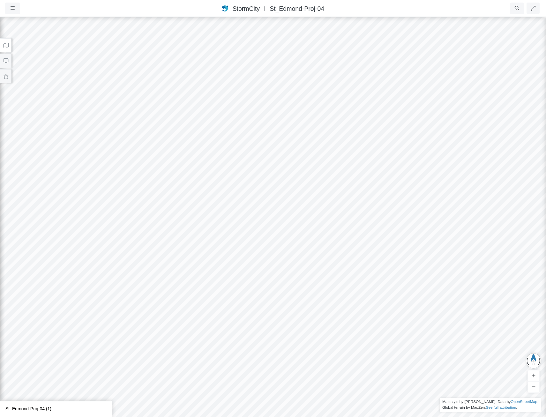
click at [3, 45] on icon at bounding box center [6, 45] width 6 height 5
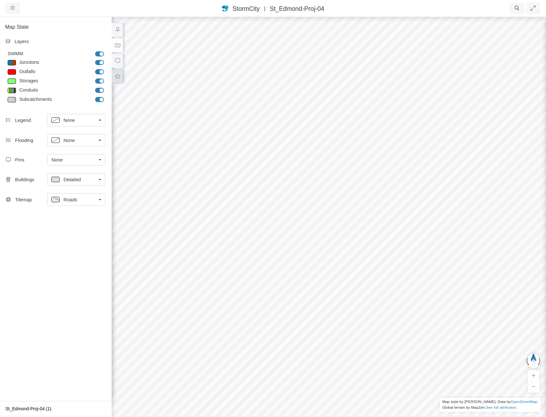
click at [115, 73] on button at bounding box center [117, 76] width 11 height 14
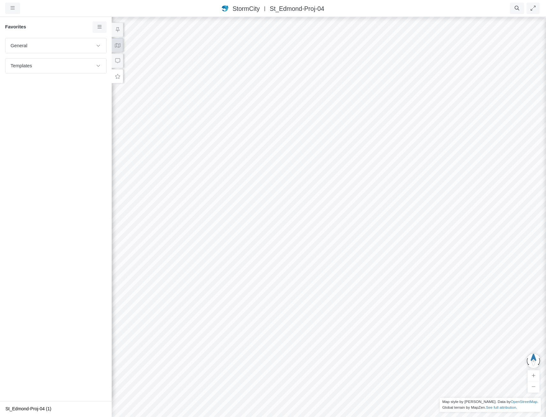
click at [114, 44] on button at bounding box center [117, 45] width 11 height 14
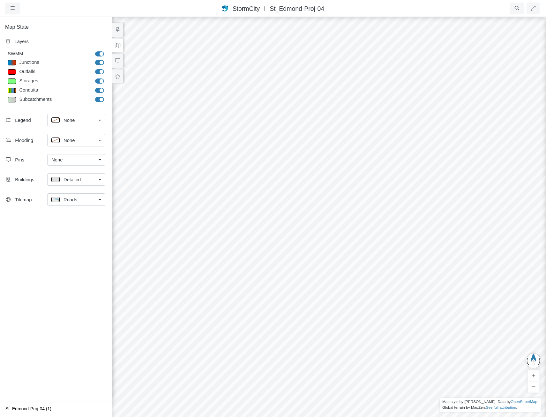
click at [107, 87] on label "Conduits" at bounding box center [107, 87] width 0 height 0
click at [99, 90] on input "Conduits" at bounding box center [97, 90] width 5 height 6
click at [107, 87] on label "Conduits" at bounding box center [107, 87] width 0 height 0
click at [99, 89] on input "Conduits" at bounding box center [97, 90] width 5 height 6
checkbox input "true"
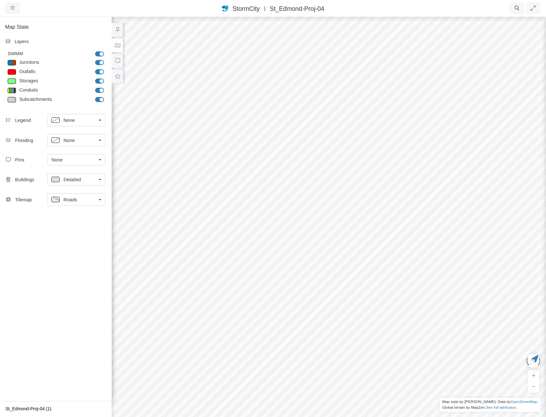
drag, startPoint x: 351, startPoint y: 277, endPoint x: 205, endPoint y: 185, distance: 173.3
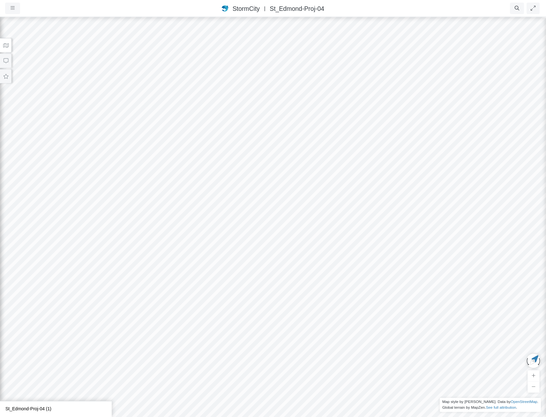
drag, startPoint x: 340, startPoint y: 284, endPoint x: 331, endPoint y: 281, distance: 9.8
click at [331, 281] on div at bounding box center [273, 216] width 546 height 401
drag, startPoint x: 338, startPoint y: 308, endPoint x: 294, endPoint y: 270, distance: 58.0
drag, startPoint x: 350, startPoint y: 299, endPoint x: 182, endPoint y: 301, distance: 167.9
click at [182, 301] on body "Version 10823 [DATE] 9:39:45 A.M. Critical Infrastructure Chemical Commercial F…" at bounding box center [273, 208] width 546 height 417
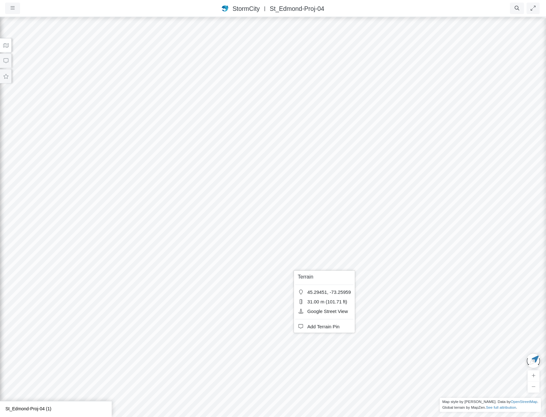
drag, startPoint x: 139, startPoint y: 296, endPoint x: 149, endPoint y: 295, distance: 10.0
click at [139, 296] on div at bounding box center [273, 216] width 546 height 401
drag, startPoint x: 497, startPoint y: 316, endPoint x: 251, endPoint y: 329, distance: 246.1
click at [239, 331] on div at bounding box center [273, 216] width 546 height 401
drag, startPoint x: 283, startPoint y: 308, endPoint x: 111, endPoint y: 284, distance: 173.7
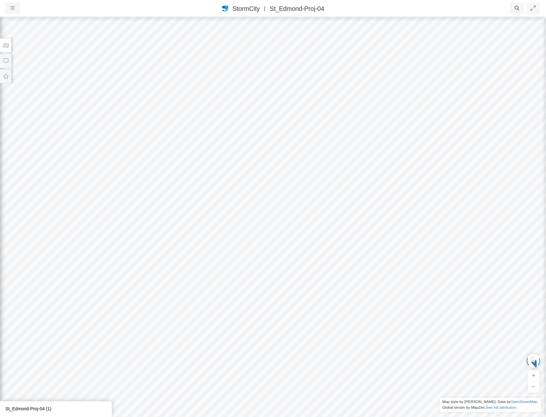
drag, startPoint x: 311, startPoint y: 276, endPoint x: 326, endPoint y: 301, distance: 29.4
drag, startPoint x: 301, startPoint y: 244, endPoint x: 335, endPoint y: 289, distance: 56.0
drag, startPoint x: 195, startPoint y: 288, endPoint x: 268, endPoint y: 324, distance: 81.5
click at [284, 396] on div at bounding box center [273, 216] width 546 height 401
drag, startPoint x: 151, startPoint y: 211, endPoint x: 394, endPoint y: 183, distance: 244.1
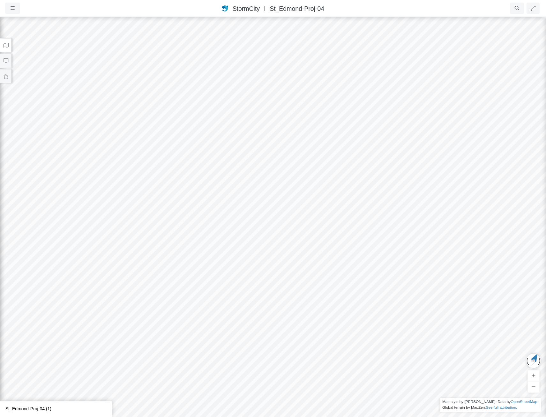
drag, startPoint x: 387, startPoint y: 202, endPoint x: 373, endPoint y: 230, distance: 31.1
click at [373, 230] on div at bounding box center [273, 216] width 546 height 401
drag, startPoint x: 398, startPoint y: 289, endPoint x: 158, endPoint y: 374, distance: 254.9
click at [157, 383] on div at bounding box center [273, 216] width 546 height 401
drag, startPoint x: 313, startPoint y: 250, endPoint x: 390, endPoint y: 264, distance: 77.6
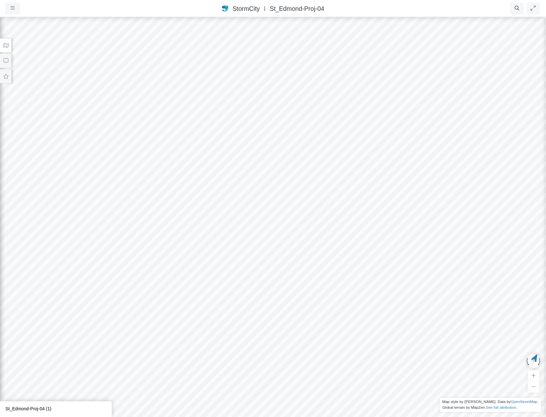
click at [390, 264] on div at bounding box center [273, 216] width 546 height 401
click at [256, 202] on div at bounding box center [273, 216] width 546 height 401
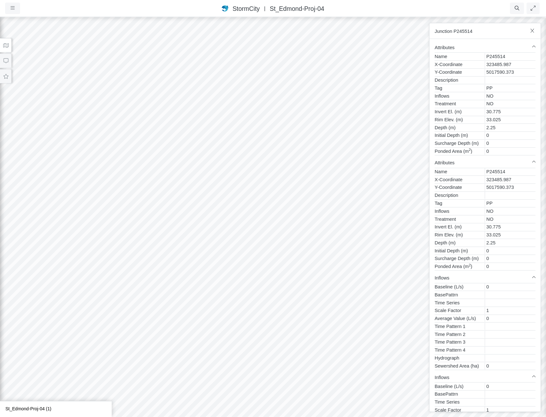
click at [2, 44] on button at bounding box center [5, 45] width 11 height 14
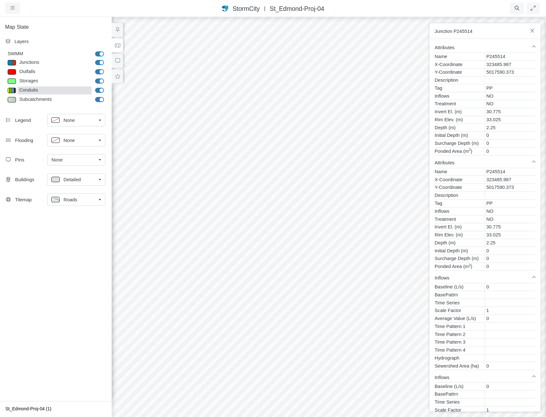
click at [41, 87] on div "Conduits" at bounding box center [55, 90] width 74 height 8
type input "Other"
checkbox input "true"
type input "1.5"
checkbox input "true"
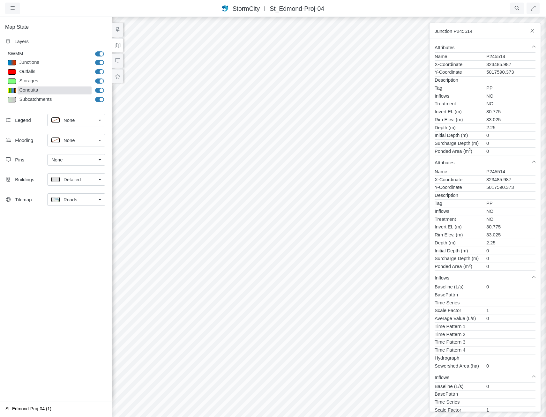
type input "0"
type input "1.5"
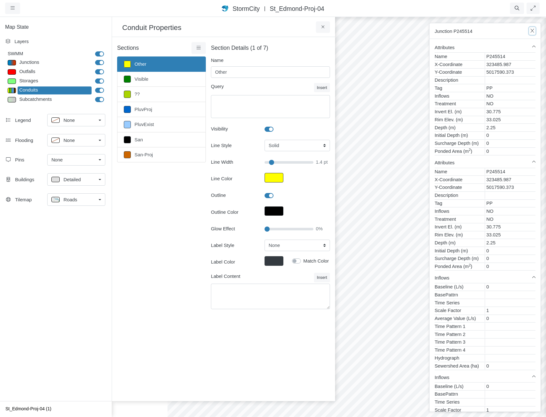
click at [534, 29] on icon "button" at bounding box center [532, 30] width 6 height 5
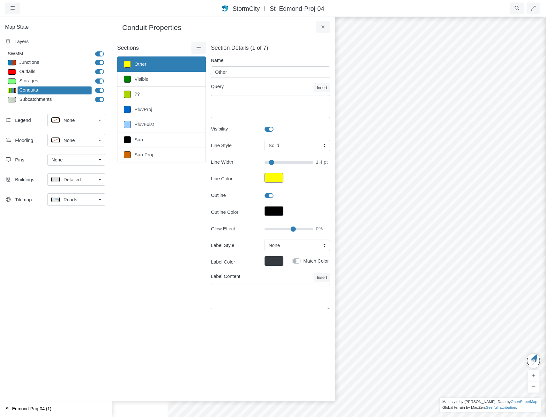
type input "60"
click at [294, 231] on input "Glow Effect" at bounding box center [289, 229] width 49 height 7
type input "1.5"
click at [162, 106] on link "PluvProj" at bounding box center [161, 109] width 89 height 15
type input "PluvProj"
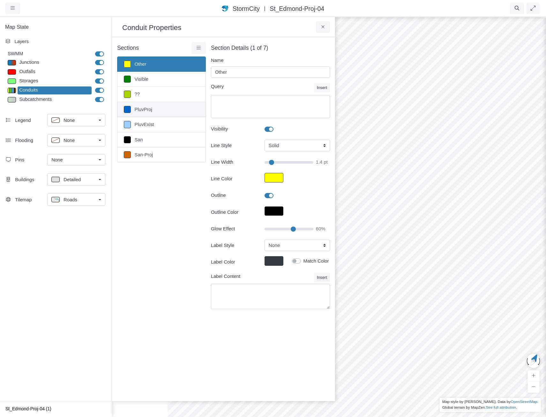
type textarea "Tag = 'PP'"
type input "1.5"
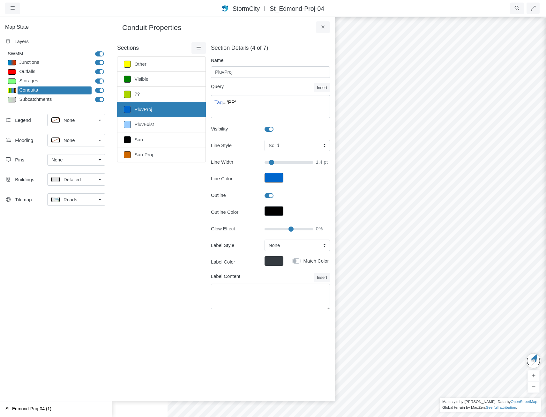
type input "55"
click at [292, 230] on input "Glow Effect" at bounding box center [289, 229] width 49 height 7
type input "1.5"
drag, startPoint x: 460, startPoint y: 303, endPoint x: 351, endPoint y: 313, distance: 109.4
drag, startPoint x: 434, startPoint y: 290, endPoint x: 344, endPoint y: 270, distance: 92.2
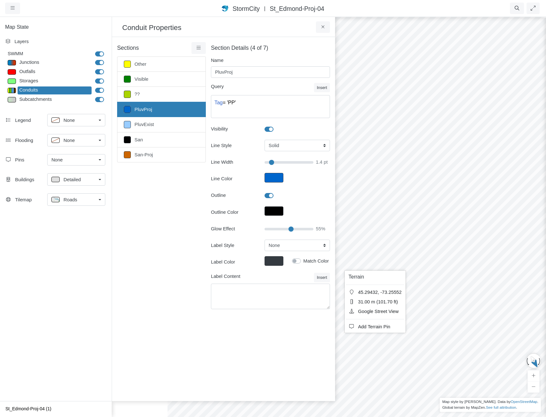
click at [384, 359] on div at bounding box center [441, 216] width 546 height 401
click at [276, 192] on label at bounding box center [276, 192] width 0 height 0
click at [269, 196] on input "Outline" at bounding box center [267, 195] width 5 height 6
checkbox input "false"
type input "1.5"
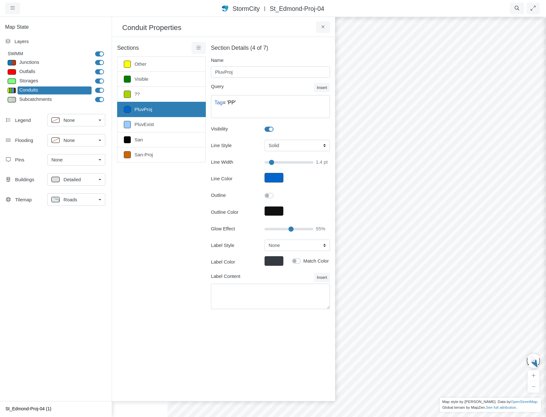
click at [276, 192] on label at bounding box center [276, 192] width 0 height 0
click at [269, 196] on input "Outline" at bounding box center [267, 195] width 5 height 6
checkbox input "true"
type input "1.5"
checkbox input "true"
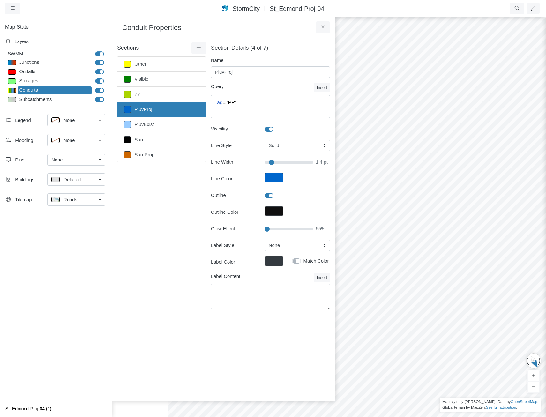
drag, startPoint x: 290, startPoint y: 229, endPoint x: 189, endPoint y: 216, distance: 101.4
type input "0"
click at [265, 226] on input "Glow Effect" at bounding box center [289, 229] width 49 height 7
type input "1.5"
click at [240, 237] on form "Section Details (4 of 7) Name PluvProj Query Insert Static Timeseries Operator …" at bounding box center [270, 181] width 119 height 272
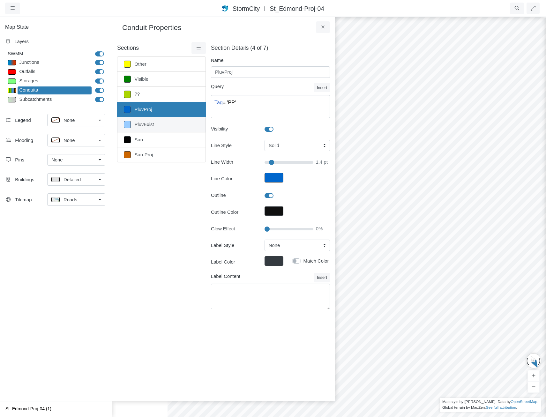
click at [170, 122] on link "PluvExist" at bounding box center [161, 124] width 89 height 15
type input "PluvExist"
type textarea "Tag = 'PluvExist'"
type input "1.5"
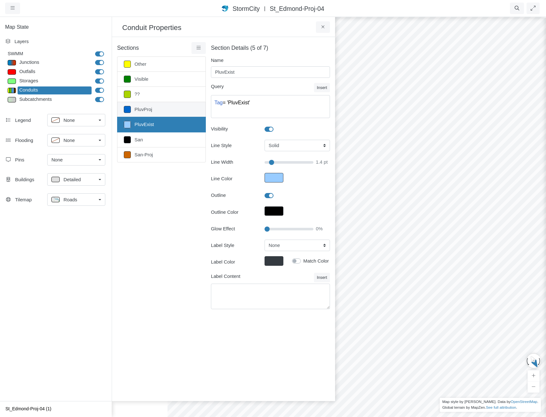
click at [171, 111] on link "PluvProj" at bounding box center [161, 109] width 89 height 15
type input "PluvProj"
type textarea "Tag = 'PP'"
type input "1.5"
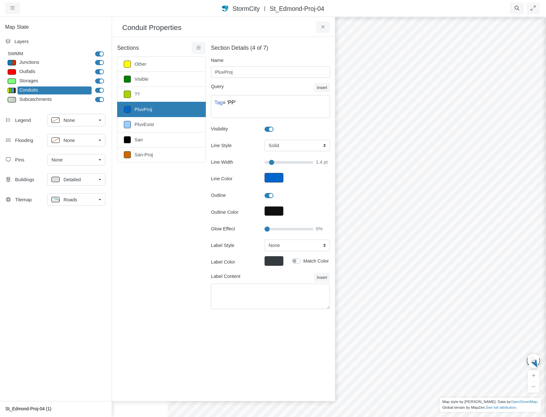
click at [276, 192] on label at bounding box center [276, 192] width 0 height 0
click at [268, 196] on input "Outline" at bounding box center [267, 195] width 5 height 6
checkbox input "false"
type input "1.5"
checkbox input "false"
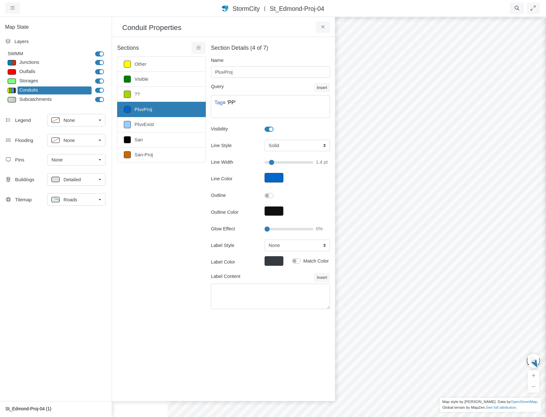
click at [435, 251] on div at bounding box center [441, 216] width 546 height 401
drag, startPoint x: 452, startPoint y: 235, endPoint x: 402, endPoint y: 284, distance: 69.5
click at [403, 285] on div at bounding box center [441, 216] width 546 height 401
drag, startPoint x: 490, startPoint y: 305, endPoint x: 424, endPoint y: 243, distance: 90.5
click at [492, 265] on div at bounding box center [441, 216] width 546 height 401
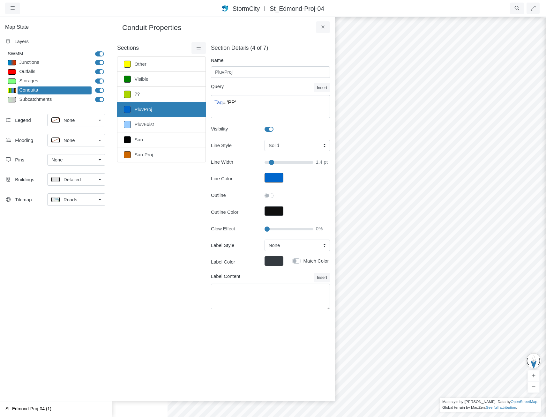
drag, startPoint x: 418, startPoint y: 232, endPoint x: 396, endPoint y: 227, distance: 22.3
click at [456, 184] on div at bounding box center [441, 216] width 546 height 401
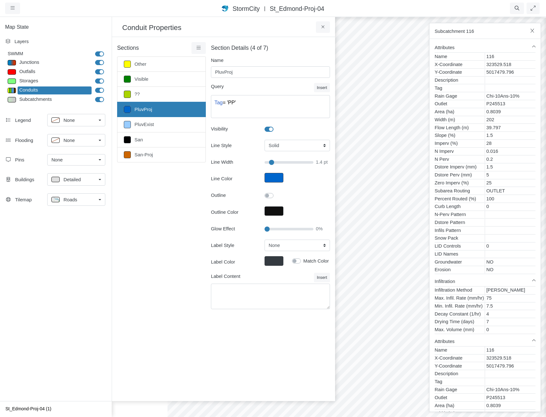
drag, startPoint x: 386, startPoint y: 148, endPoint x: 394, endPoint y: 318, distance: 169.9
click at [532, 30] on icon "button" at bounding box center [532, 30] width 6 height 5
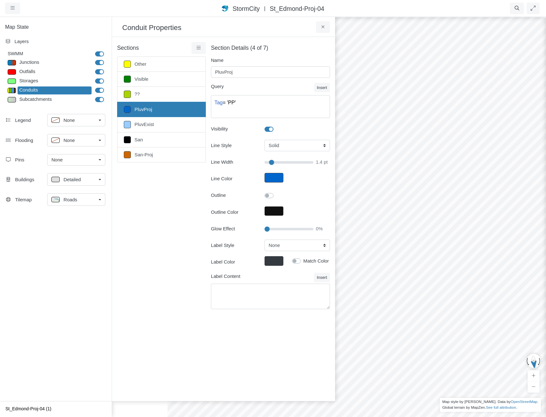
drag, startPoint x: 419, startPoint y: 229, endPoint x: 454, endPoint y: 193, distance: 49.9
click at [454, 193] on div at bounding box center [441, 216] width 546 height 401
drag, startPoint x: 494, startPoint y: 224, endPoint x: 458, endPoint y: 159, distance: 74.6
click at [458, 159] on div at bounding box center [441, 216] width 546 height 401
drag, startPoint x: 431, startPoint y: 236, endPoint x: 420, endPoint y: 205, distance: 32.8
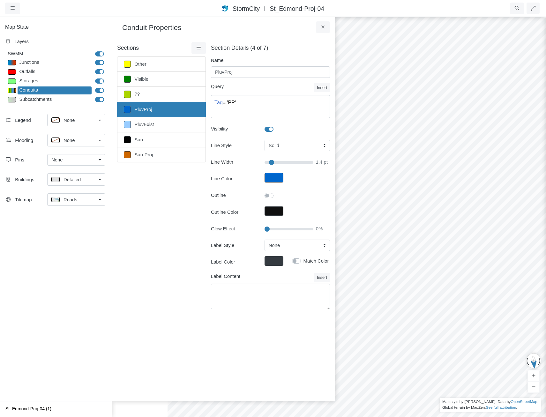
click at [420, 205] on div at bounding box center [441, 216] width 546 height 401
click at [319, 27] on button at bounding box center [323, 26] width 14 height 11
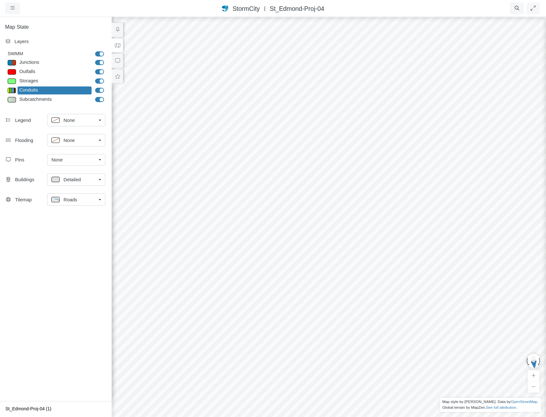
drag, startPoint x: 212, startPoint y: 253, endPoint x: 313, endPoint y: 183, distance: 122.9
click at [313, 183] on div at bounding box center [329, 216] width 546 height 401
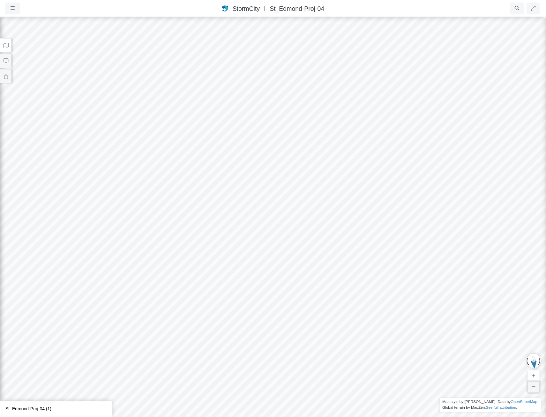
click at [533, 386] on icon "button" at bounding box center [534, 387] width 4 height 5
click at [534, 374] on icon "button" at bounding box center [534, 375] width 4 height 5
click at [536, 384] on button "button" at bounding box center [534, 386] width 12 height 11
click at [535, 384] on button "button" at bounding box center [534, 386] width 12 height 11
click at [39, 408] on rect at bounding box center [49, 409] width 93 height 9
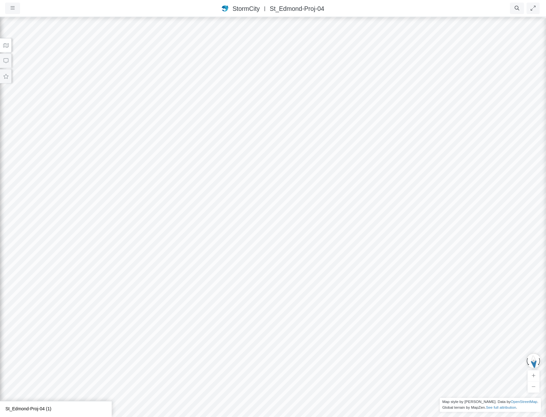
drag, startPoint x: 194, startPoint y: 131, endPoint x: 140, endPoint y: 70, distance: 81.2
click at [96, 64] on div at bounding box center [273, 216] width 546 height 401
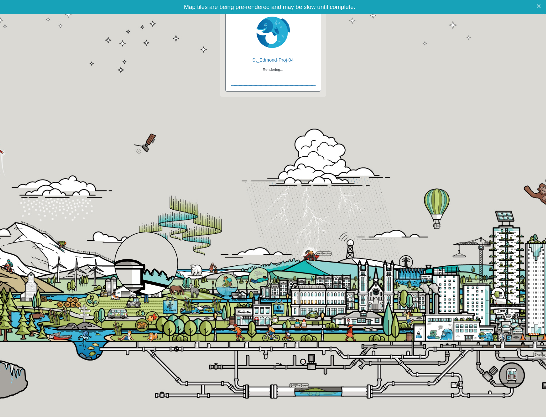
checkbox input "true"
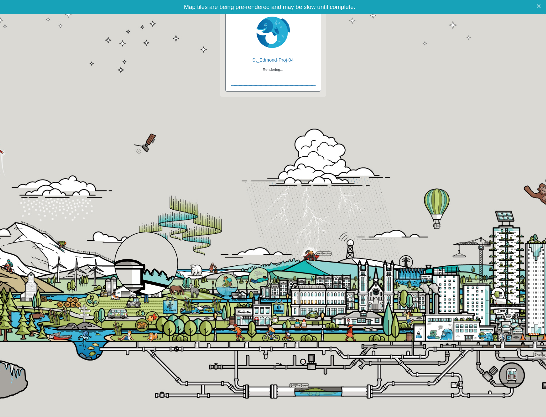
checkbox input "true"
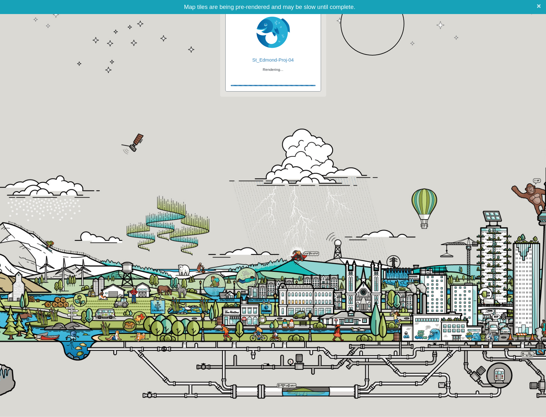
click at [541, 6] on span "×" at bounding box center [539, 6] width 4 height 8
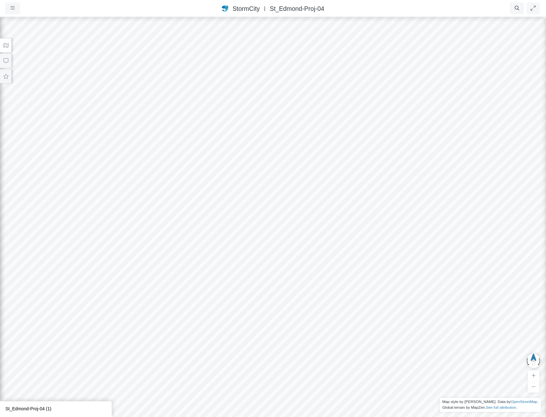
drag, startPoint x: 278, startPoint y: 247, endPoint x: 284, endPoint y: 321, distance: 74.3
click at [284, 321] on div at bounding box center [273, 216] width 546 height 401
drag, startPoint x: 296, startPoint y: 294, endPoint x: 278, endPoint y: 171, distance: 123.8
click at [9, 44] on button at bounding box center [5, 45] width 11 height 14
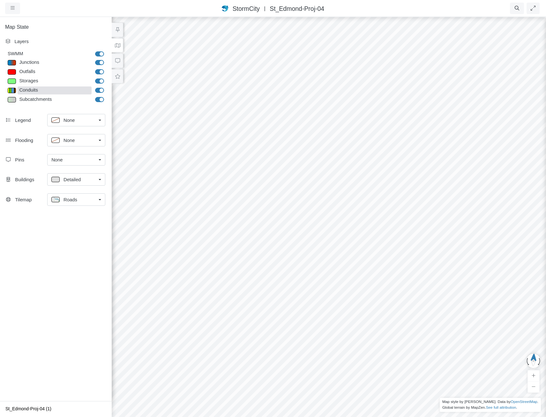
click at [39, 86] on div "Conduits" at bounding box center [55, 90] width 74 height 8
type input "Other"
checkbox input "true"
type input "1.5"
checkbox input "true"
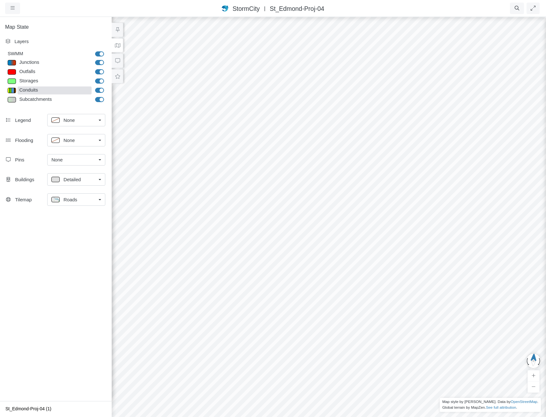
type input "0"
type input "1.5"
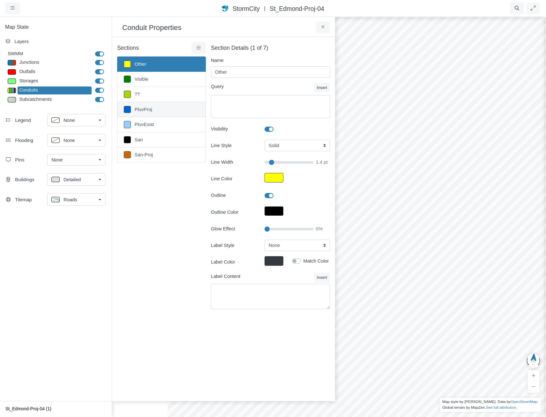
click at [158, 110] on link "PluvProj" at bounding box center [161, 109] width 89 height 15
type input "PluvProj"
type textarea "Tag = 'PP'"
type input "1.5"
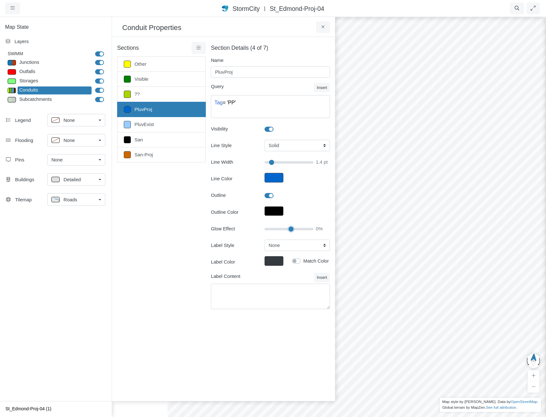
type input "55"
click at [291, 229] on input "Glow Effect" at bounding box center [289, 229] width 49 height 7
type input "1.5"
drag, startPoint x: 444, startPoint y: 271, endPoint x: 418, endPoint y: 258, distance: 28.8
click at [410, 260] on div at bounding box center [441, 216] width 546 height 401
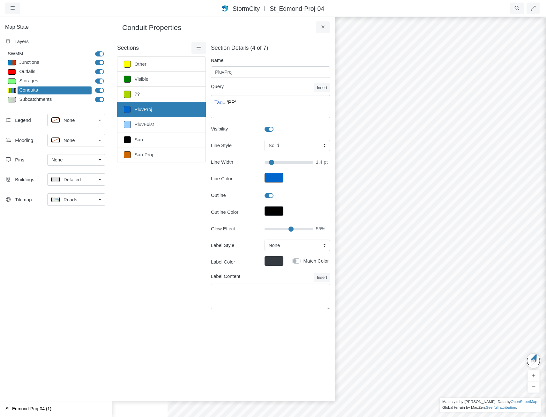
drag, startPoint x: 484, startPoint y: 258, endPoint x: 329, endPoint y: 249, distance: 156.0
drag, startPoint x: 274, startPoint y: 229, endPoint x: 237, endPoint y: 224, distance: 36.3
type input "0"
click at [265, 226] on input "Glow Effect" at bounding box center [289, 229] width 49 height 7
type input "1.5"
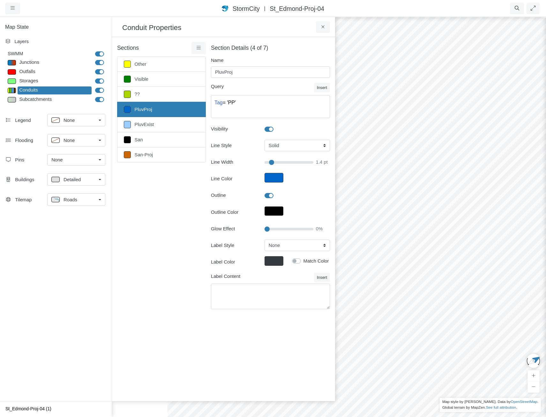
drag, startPoint x: 441, startPoint y: 263, endPoint x: 356, endPoint y: 251, distance: 85.5
drag, startPoint x: 430, startPoint y: 158, endPoint x: 477, endPoint y: 221, distance: 79.0
drag, startPoint x: 468, startPoint y: 59, endPoint x: 472, endPoint y: 161, distance: 102.2
click at [467, 93] on div at bounding box center [441, 216] width 546 height 401
drag, startPoint x: 434, startPoint y: 234, endPoint x: 474, endPoint y: 270, distance: 53.3
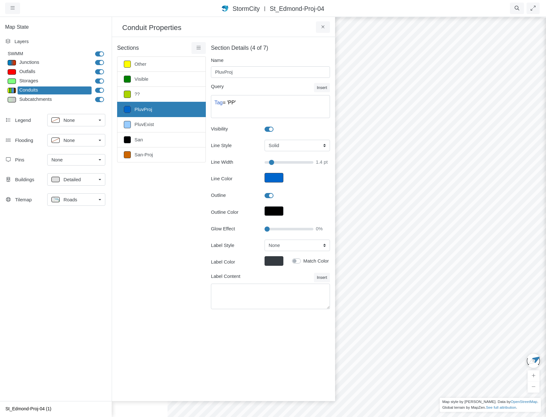
click at [474, 270] on div at bounding box center [441, 216] width 546 height 401
drag, startPoint x: 432, startPoint y: 223, endPoint x: 407, endPoint y: 276, distance: 59.1
click at [407, 276] on div at bounding box center [441, 216] width 546 height 401
drag, startPoint x: 409, startPoint y: 274, endPoint x: 450, endPoint y: 212, distance: 74.2
click at [450, 212] on div at bounding box center [441, 216] width 546 height 401
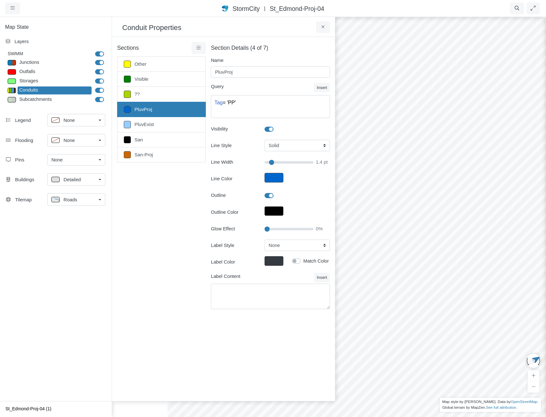
drag, startPoint x: 450, startPoint y: 255, endPoint x: 429, endPoint y: 279, distance: 32.1
click at [429, 278] on div at bounding box center [441, 216] width 546 height 401
click at [164, 220] on div "Sections Other Visible ?? PluvProj PluvExist San San-Proj Layer Details Refract…" at bounding box center [161, 179] width 89 height 275
click at [157, 195] on div "Sections Other Visible ?? PluvProj PluvExist San San-Proj Layer Details Refract…" at bounding box center [161, 179] width 89 height 275
drag, startPoint x: 427, startPoint y: 176, endPoint x: 411, endPoint y: 123, distance: 54.7
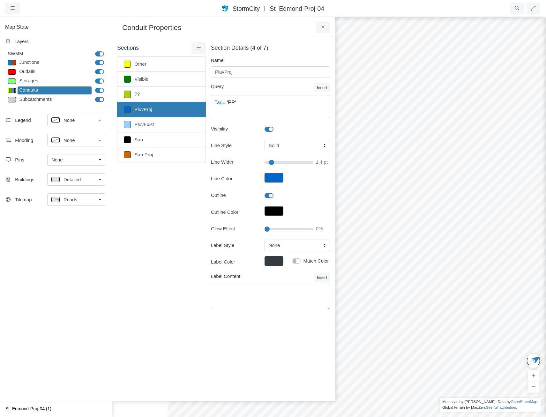
click at [411, 123] on div at bounding box center [441, 216] width 546 height 401
drag, startPoint x: 460, startPoint y: 42, endPoint x: 433, endPoint y: 163, distance: 123.6
click at [433, 163] on div at bounding box center [441, 216] width 546 height 401
click at [86, 347] on div "Map State Layers SWMM SWMM Junctions Junctions Outfalls Dividers" at bounding box center [56, 208] width 112 height 385
click at [156, 157] on link "San-Proj" at bounding box center [161, 154] width 89 height 15
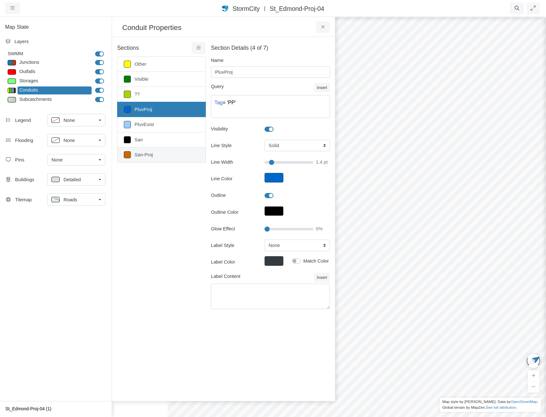
type input "San-Proj"
type textarea "Tag = 'PSProj'"
type input "1.5"
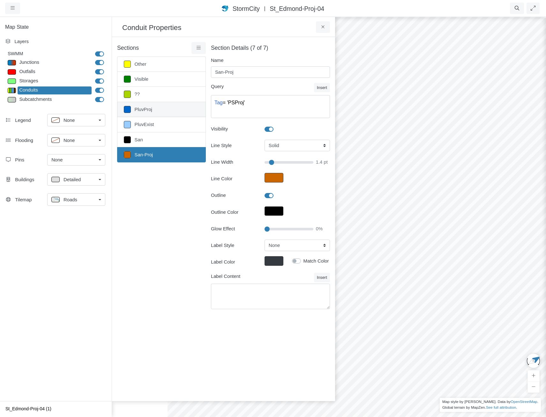
click at [159, 109] on link "PluvProj" at bounding box center [161, 109] width 89 height 15
type input "PluvProj"
type textarea "Tag = 'PP'"
type input "1.5"
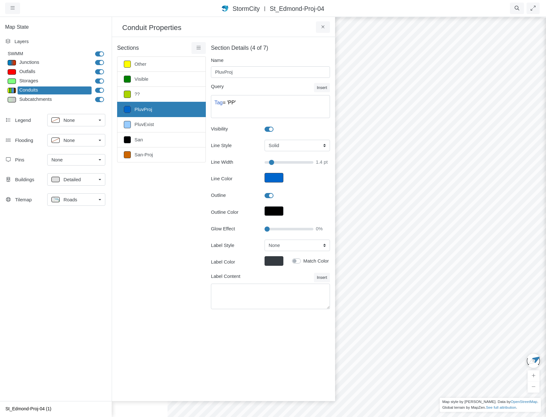
drag, startPoint x: 420, startPoint y: 163, endPoint x: 407, endPoint y: 82, distance: 82.7
click at [408, 86] on div at bounding box center [441, 216] width 546 height 401
drag, startPoint x: 283, startPoint y: 228, endPoint x: 283, endPoint y: 232, distance: 3.5
type input "35"
click at [283, 232] on input "Glow Effect" at bounding box center [289, 229] width 49 height 7
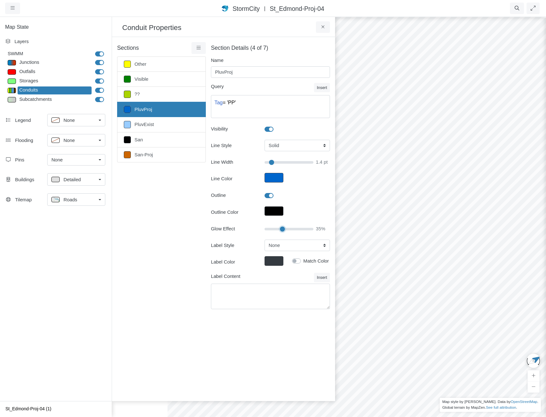
type input "1.5"
drag, startPoint x: 484, startPoint y: 221, endPoint x: 404, endPoint y: 131, distance: 119.6
click at [381, 109] on div at bounding box center [441, 216] width 546 height 401
drag, startPoint x: 428, startPoint y: 175, endPoint x: 416, endPoint y: 197, distance: 25.7
drag, startPoint x: 411, startPoint y: 144, endPoint x: 459, endPoint y: 209, distance: 81.2
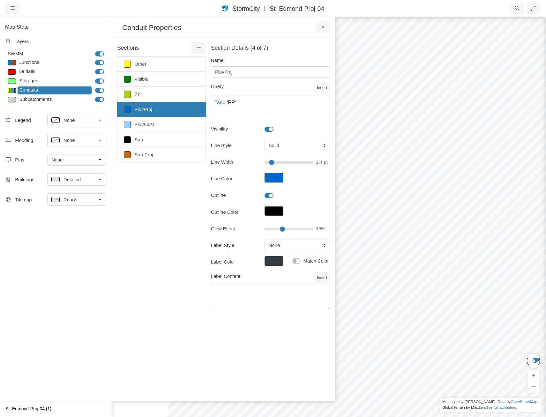
click at [460, 209] on div at bounding box center [441, 216] width 546 height 401
drag, startPoint x: 458, startPoint y: 178, endPoint x: 446, endPoint y: 243, distance: 66.1
drag, startPoint x: 449, startPoint y: 239, endPoint x: 375, endPoint y: 176, distance: 97.1
drag, startPoint x: 480, startPoint y: 237, endPoint x: 391, endPoint y: 158, distance: 119.1
click at [391, 158] on div at bounding box center [441, 216] width 546 height 401
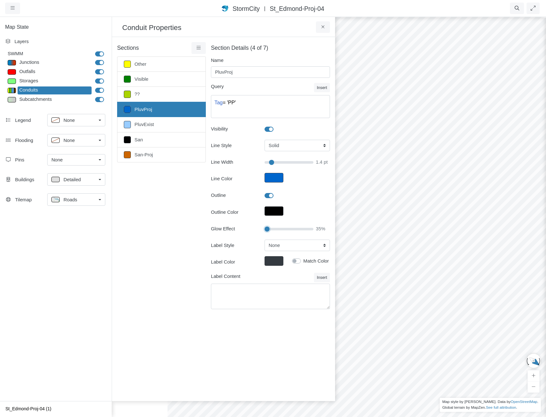
drag, startPoint x: 284, startPoint y: 229, endPoint x: 242, endPoint y: 224, distance: 42.0
type input "0"
click at [265, 226] on input "Glow Effect" at bounding box center [289, 229] width 49 height 7
type input "1.5"
drag, startPoint x: 412, startPoint y: 191, endPoint x: 421, endPoint y: 181, distance: 13.8
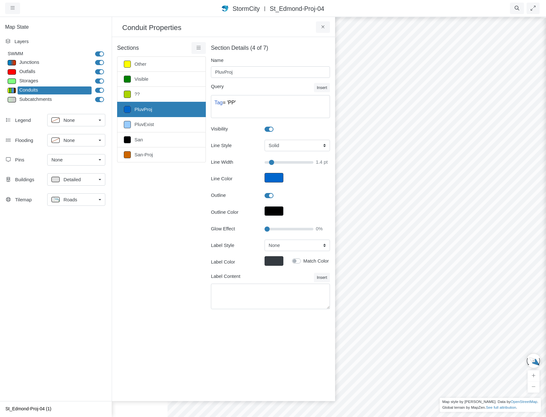
click at [419, 182] on div at bounding box center [441, 216] width 546 height 401
drag, startPoint x: 415, startPoint y: 181, endPoint x: 399, endPoint y: 198, distance: 23.0
drag, startPoint x: 428, startPoint y: 210, endPoint x: 431, endPoint y: 200, distance: 10.6
drag, startPoint x: 414, startPoint y: 192, endPoint x: 450, endPoint y: 207, distance: 39.5
click at [453, 208] on div at bounding box center [441, 216] width 546 height 401
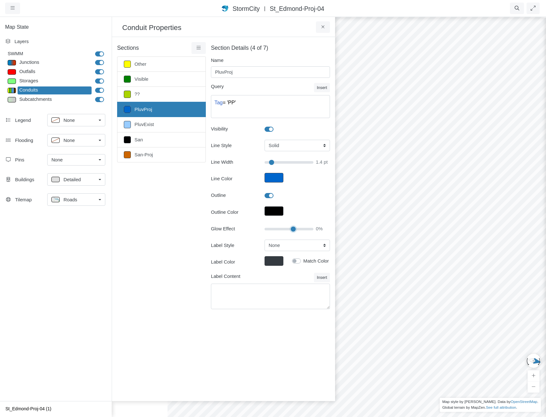
type input "60"
click at [293, 229] on input "Glow Effect" at bounding box center [289, 229] width 49 height 7
type input "1.5"
drag, startPoint x: 414, startPoint y: 168, endPoint x: 398, endPoint y: 159, distance: 18.7
click at [398, 159] on div at bounding box center [441, 216] width 546 height 401
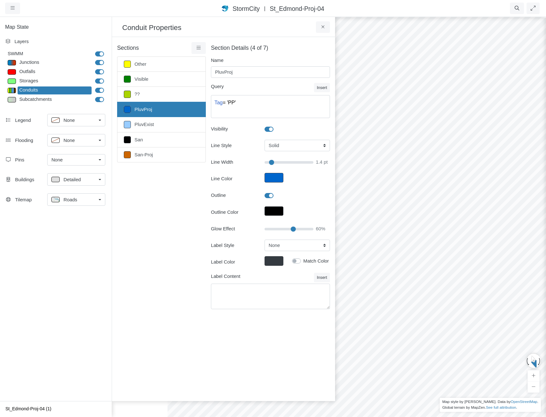
drag, startPoint x: 438, startPoint y: 191, endPoint x: 284, endPoint y: 173, distance: 155.3
drag, startPoint x: 465, startPoint y: 182, endPoint x: 453, endPoint y: 219, distance: 39.0
click at [453, 219] on div at bounding box center [441, 216] width 546 height 401
drag, startPoint x: 476, startPoint y: 221, endPoint x: 226, endPoint y: 185, distance: 252.7
drag, startPoint x: 453, startPoint y: 195, endPoint x: 395, endPoint y: 182, distance: 58.8
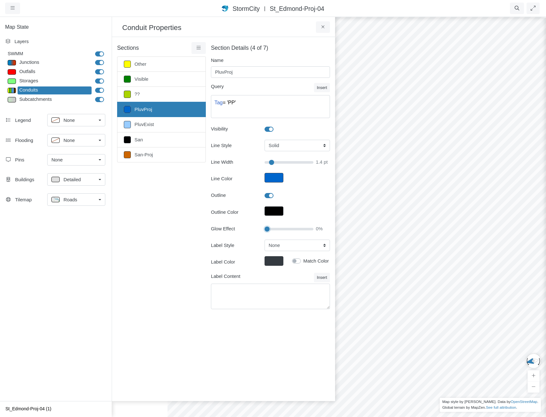
drag, startPoint x: 279, startPoint y: 230, endPoint x: 217, endPoint y: 226, distance: 62.0
type input "0"
click at [265, 226] on input "Glow Effect" at bounding box center [289, 229] width 49 height 7
type input "1.5"
drag, startPoint x: 460, startPoint y: 219, endPoint x: 466, endPoint y: 259, distance: 40.9
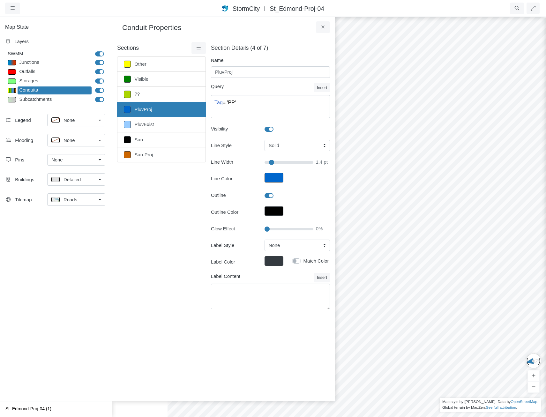
click at [466, 259] on div at bounding box center [441, 216] width 546 height 401
type input "30"
click at [281, 228] on input "Glow Effect" at bounding box center [289, 229] width 49 height 7
type input "1.5"
drag, startPoint x: 447, startPoint y: 232, endPoint x: 437, endPoint y: 206, distance: 27.6
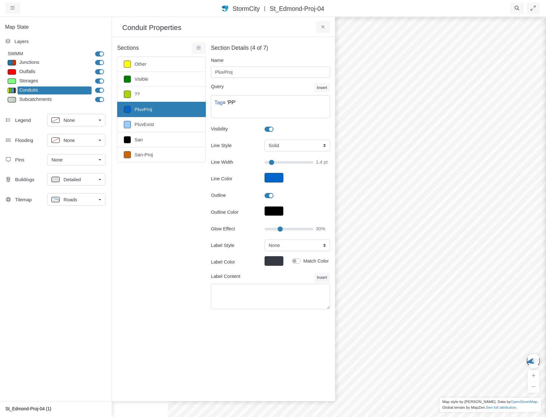
click at [437, 206] on div at bounding box center [441, 216] width 546 height 401
drag, startPoint x: 398, startPoint y: 230, endPoint x: 387, endPoint y: 235, distance: 11.9
click at [387, 235] on div at bounding box center [441, 216] width 546 height 401
drag, startPoint x: 399, startPoint y: 189, endPoint x: 371, endPoint y: 198, distance: 29.4
click at [378, 195] on div at bounding box center [441, 216] width 546 height 401
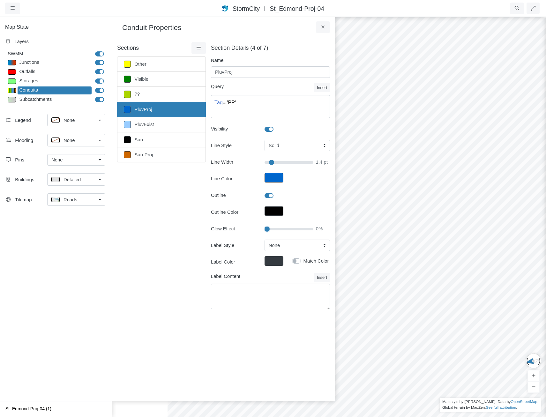
drag, startPoint x: 281, startPoint y: 229, endPoint x: 257, endPoint y: 227, distance: 23.7
type input "0"
click at [265, 227] on input "Glow Effect" at bounding box center [289, 229] width 49 height 7
type input "1.5"
drag, startPoint x: 382, startPoint y: 198, endPoint x: 396, endPoint y: 139, distance: 60.5
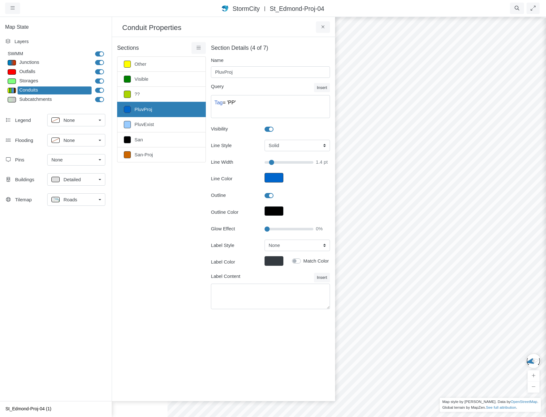
click at [397, 139] on div at bounding box center [441, 216] width 546 height 401
drag, startPoint x: 414, startPoint y: 160, endPoint x: 407, endPoint y: 186, distance: 27.7
click at [409, 186] on div at bounding box center [441, 216] width 546 height 401
drag, startPoint x: 374, startPoint y: 182, endPoint x: 404, endPoint y: 187, distance: 30.5
click at [405, 181] on div at bounding box center [441, 216] width 546 height 401
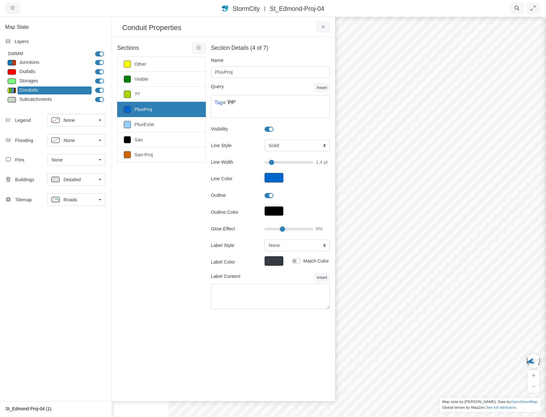
type input "35"
click at [283, 230] on input "Glow Effect" at bounding box center [289, 229] width 49 height 7
type input "1.5"
drag, startPoint x: 372, startPoint y: 214, endPoint x: 390, endPoint y: 216, distance: 18.1
click at [390, 216] on div at bounding box center [441, 216] width 546 height 401
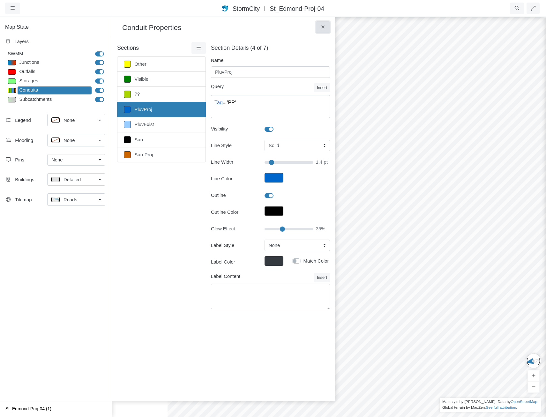
click at [323, 29] on icon at bounding box center [323, 27] width 6 height 5
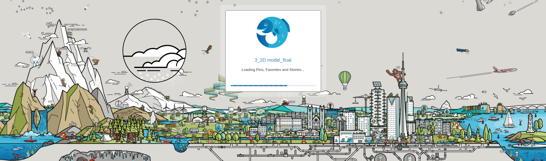
click at [156, 51] on div at bounding box center [155, 51] width 64 height 64
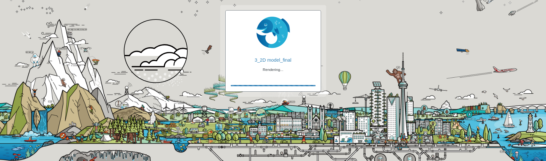
checkbox input "true"
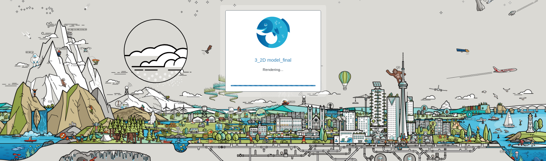
checkbox input "true"
checkbox input "false"
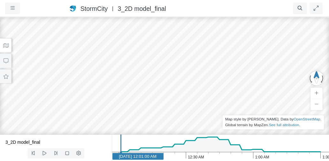
click at [7, 46] on icon at bounding box center [5, 45] width 5 height 4
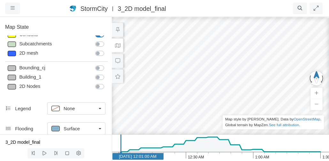
scroll to position [64, 0]
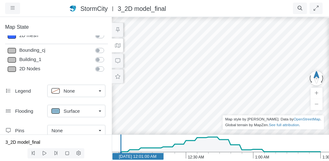
click at [107, 65] on label "2D Nodes" at bounding box center [107, 65] width 0 height 0
click at [96, 68] on input "2D Nodes" at bounding box center [97, 68] width 5 height 6
click at [107, 65] on label "2D Nodes" at bounding box center [107, 65] width 0 height 0
click at [95, 68] on input "2D Nodes" at bounding box center [97, 68] width 5 height 6
checkbox input "false"
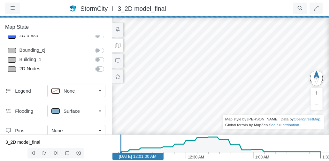
click at [107, 56] on label "Building_1" at bounding box center [107, 56] width 0 height 0
click at [96, 59] on input "Building_1" at bounding box center [97, 59] width 5 height 6
click at [107, 56] on label "Building_1" at bounding box center [107, 56] width 0 height 0
click at [96, 59] on input "Building_1" at bounding box center [97, 59] width 5 height 6
click at [107, 56] on label "Building_1" at bounding box center [107, 56] width 0 height 0
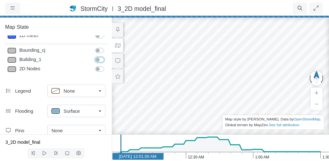
click at [96, 59] on input "Building_1" at bounding box center [97, 59] width 5 height 6
click at [107, 56] on label "Building_1" at bounding box center [107, 56] width 0 height 0
click at [96, 59] on input "Building_1" at bounding box center [97, 59] width 5 height 6
checkbox input "false"
click at [107, 47] on label "Bounding_cj" at bounding box center [107, 47] width 0 height 0
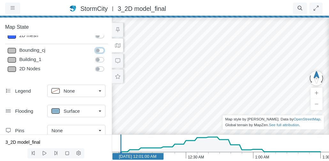
click at [96, 49] on input "Bounding_cj" at bounding box center [97, 50] width 5 height 6
click at [107, 47] on label "Bounding_cj" at bounding box center [107, 47] width 0 height 0
click at [96, 50] on input "Bounding_cj" at bounding box center [97, 50] width 5 height 6
checkbox input "false"
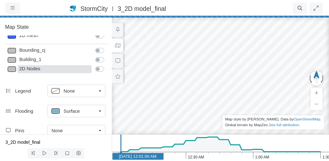
click at [36, 68] on div "2D Nodes" at bounding box center [55, 69] width 74 height 8
type input "Visible"
checkbox input "true"
type input "0.5"
type input "0"
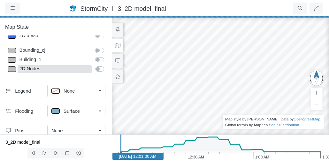
select select "None"
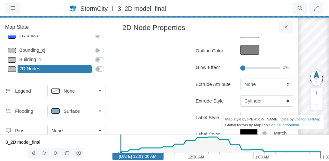
scroll to position [128, 0]
click at [252, 68] on input "Glow Effect" at bounding box center [260, 67] width 40 height 7
drag, startPoint x: 252, startPoint y: 68, endPoint x: 266, endPoint y: 69, distance: 13.8
type input "75"
click at [266, 69] on input "Glow Effect" at bounding box center [260, 67] width 40 height 7
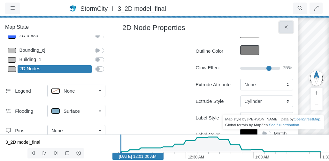
click at [287, 24] on button at bounding box center [286, 26] width 14 height 11
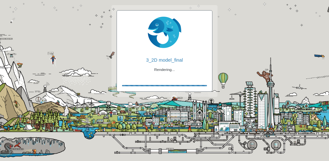
checkbox input "true"
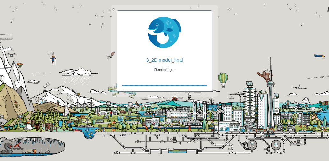
checkbox input "true"
checkbox input "false"
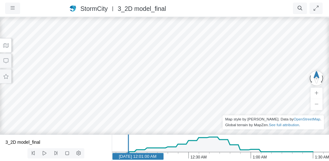
click at [8, 45] on icon at bounding box center [6, 45] width 6 height 5
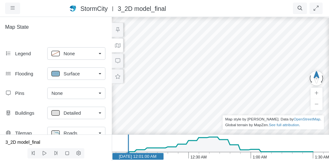
scroll to position [111, 0]
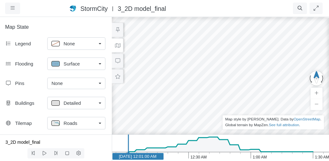
click at [64, 99] on div "Detailed" at bounding box center [73, 103] width 45 height 8
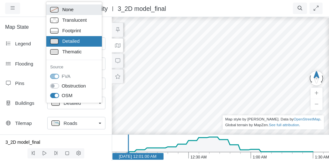
click at [70, 9] on span "None" at bounding box center [67, 9] width 11 height 7
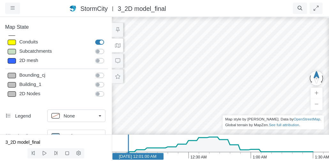
scroll to position [15, 0]
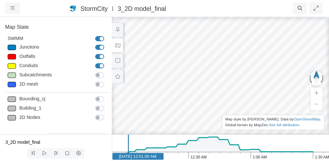
click at [107, 114] on label "2D Nodes" at bounding box center [107, 114] width 0 height 0
click at [95, 117] on input "2D Nodes" at bounding box center [97, 117] width 5 height 6
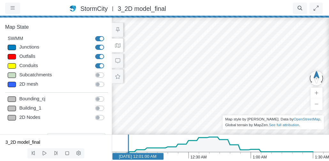
click at [107, 114] on label "2D Nodes" at bounding box center [107, 114] width 0 height 0
click at [96, 117] on input "2D Nodes" at bounding box center [97, 117] width 5 height 6
checkbox input "true"
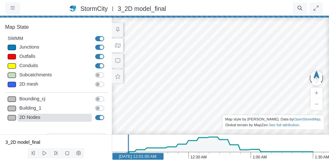
click at [71, 117] on div "2D Nodes" at bounding box center [55, 118] width 74 height 8
type input "Visible"
checkbox input "true"
type input "0.5"
type input "0"
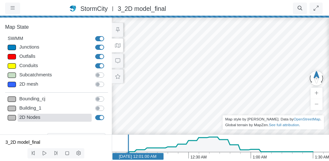
select select "None"
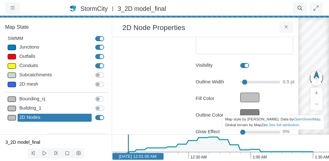
scroll to position [96, 0]
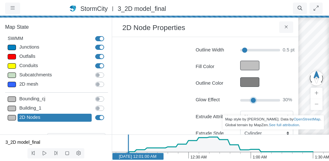
click at [251, 100] on input "Glow Effect" at bounding box center [260, 99] width 40 height 7
click at [263, 101] on input "Glow Effect" at bounding box center [260, 99] width 40 height 7
click at [284, 28] on icon at bounding box center [286, 27] width 6 height 5
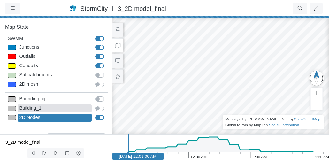
click at [68, 109] on div "Building_1" at bounding box center [55, 108] width 74 height 8
type input "0"
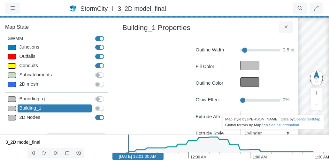
click at [107, 105] on label "Building_1" at bounding box center [107, 105] width 0 height 0
click at [96, 108] on input "Building_1" at bounding box center [97, 108] width 5 height 6
click at [289, 29] on button at bounding box center [286, 26] width 14 height 11
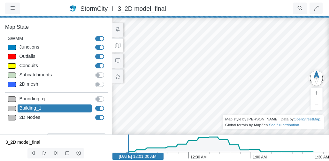
click at [73, 110] on div "Building_1" at bounding box center [55, 108] width 74 height 8
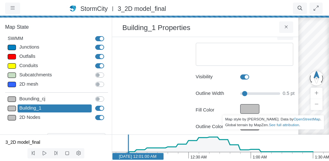
scroll to position [0, 0]
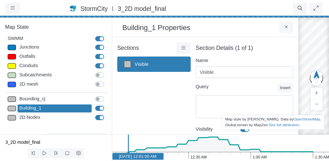
drag, startPoint x: 193, startPoint y: 51, endPoint x: 190, endPoint y: 51, distance: 3.5
click at [184, 50] on link at bounding box center [183, 47] width 14 height 11
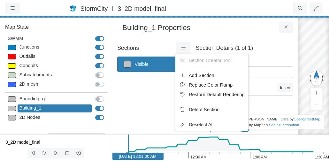
click at [199, 96] on span "Restore Default Rendering" at bounding box center [217, 94] width 56 height 5
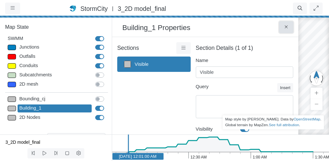
click at [283, 28] on icon at bounding box center [286, 27] width 6 height 5
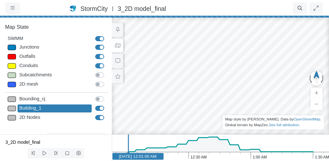
click at [107, 105] on label "Building_1" at bounding box center [107, 105] width 0 height 0
click at [95, 108] on input "Building_1" at bounding box center [97, 108] width 5 height 6
click at [107, 105] on label "Building_1" at bounding box center [107, 105] width 0 height 0
click at [95, 108] on input "Building_1" at bounding box center [97, 108] width 5 height 6
checkbox input "true"
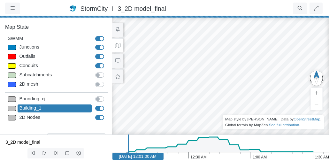
click at [150, 6] on span "3_2D model_final" at bounding box center [141, 8] width 49 height 7
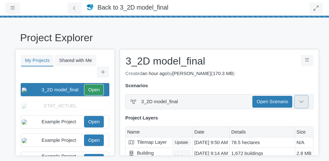
click at [299, 102] on icon at bounding box center [301, 101] width 5 height 5
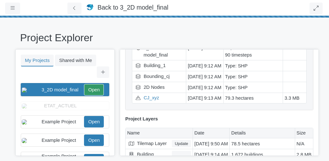
scroll to position [97, 0]
